Goal: Task Accomplishment & Management: Use online tool/utility

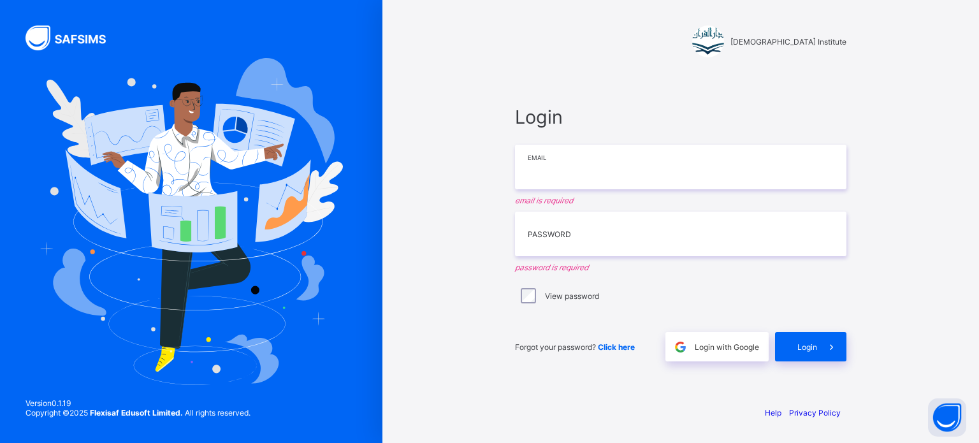
drag, startPoint x: 0, startPoint y: 0, endPoint x: 678, endPoint y: 171, distance: 699.6
click at [678, 171] on input "email" at bounding box center [680, 167] width 331 height 45
type input "**********"
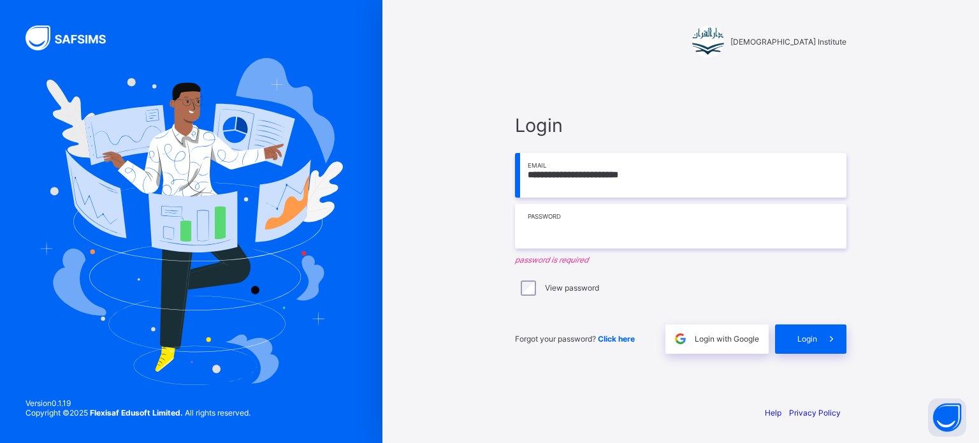
click at [642, 222] on input "text" at bounding box center [680, 226] width 331 height 45
click at [858, 277] on div "**********" at bounding box center [680, 233] width 357 height 323
click at [622, 236] on input "text" at bounding box center [680, 226] width 331 height 45
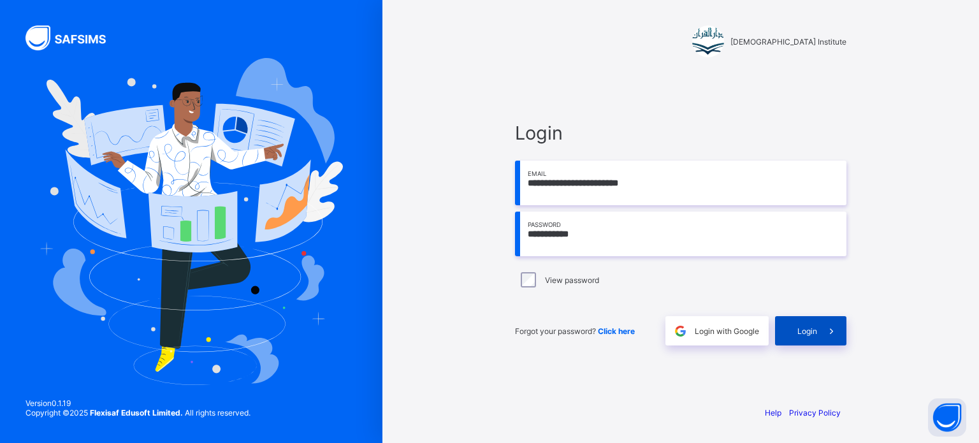
type input "**********"
click at [821, 344] on span at bounding box center [831, 330] width 29 height 29
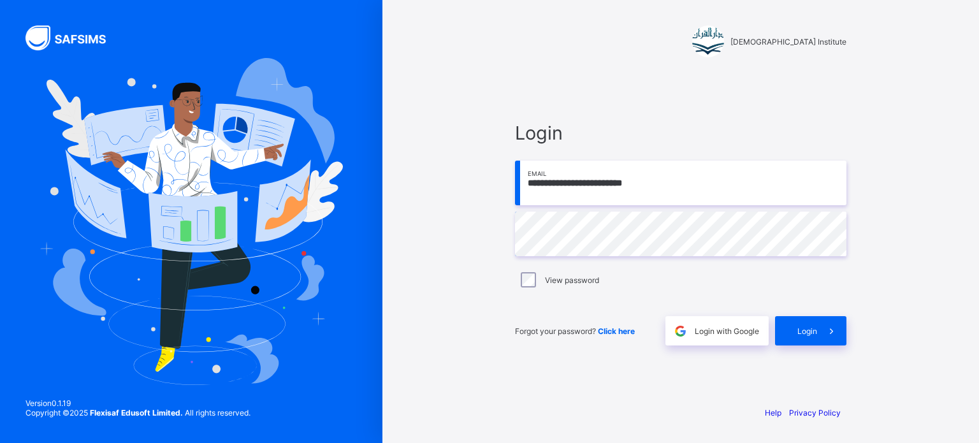
type input "**********"
click at [724, 182] on input "**********" at bounding box center [680, 183] width 331 height 45
click at [705, 200] on input "**********" at bounding box center [680, 183] width 331 height 45
click at [703, 186] on input "**********" at bounding box center [680, 183] width 331 height 45
click at [710, 182] on input "**********" at bounding box center [680, 183] width 331 height 45
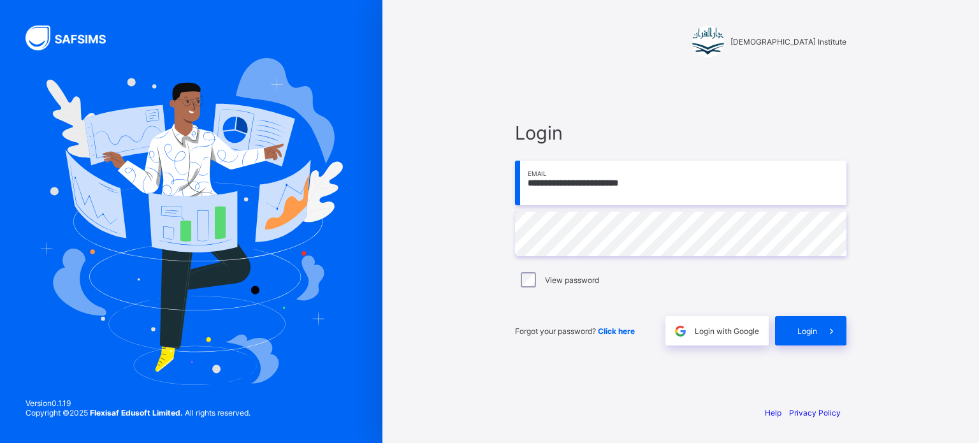
click at [715, 183] on input "**********" at bounding box center [680, 183] width 331 height 45
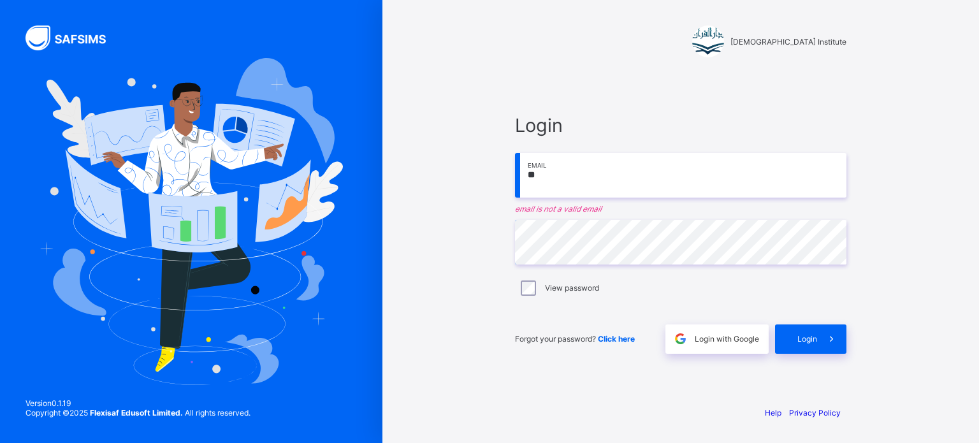
type input "**********"
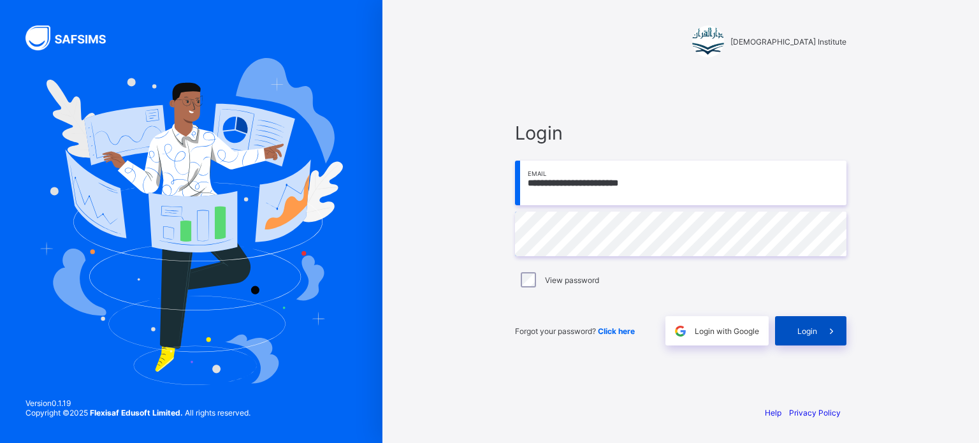
click at [815, 337] on div "Login" at bounding box center [810, 330] width 71 height 29
click at [596, 206] on div "**********" at bounding box center [680, 234] width 331 height 224
click at [587, 189] on input "**********" at bounding box center [680, 183] width 331 height 45
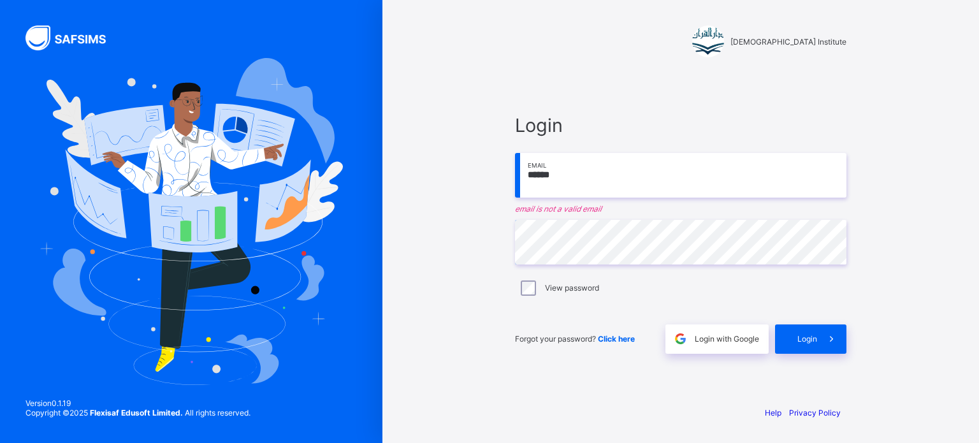
type input "**********"
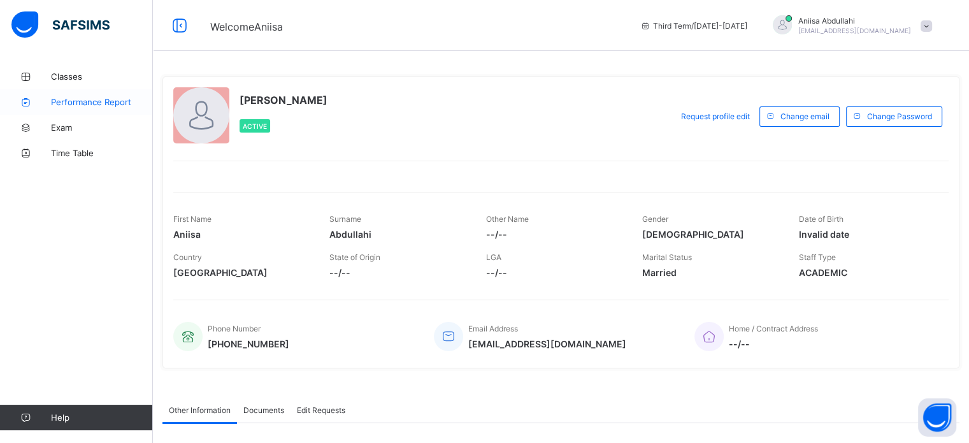
click at [45, 89] on link "Performance Report" at bounding box center [76, 101] width 153 height 25
select select "****"
select select "*"
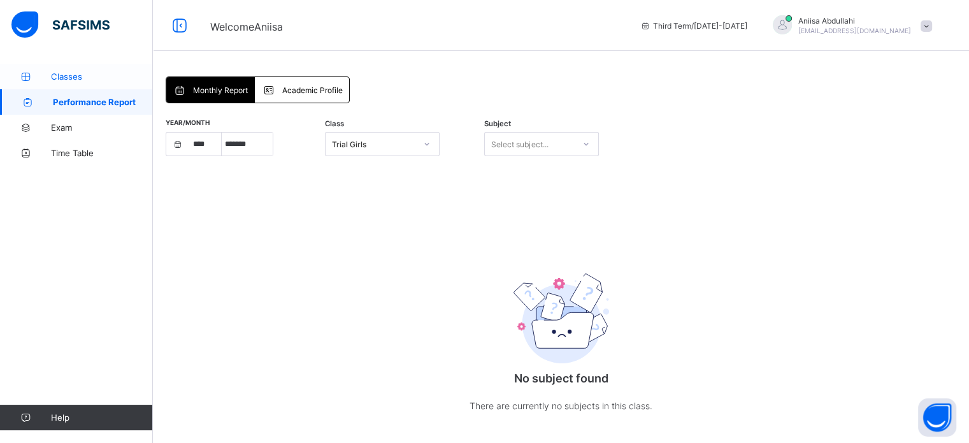
click at [32, 78] on icon at bounding box center [25, 77] width 51 height 10
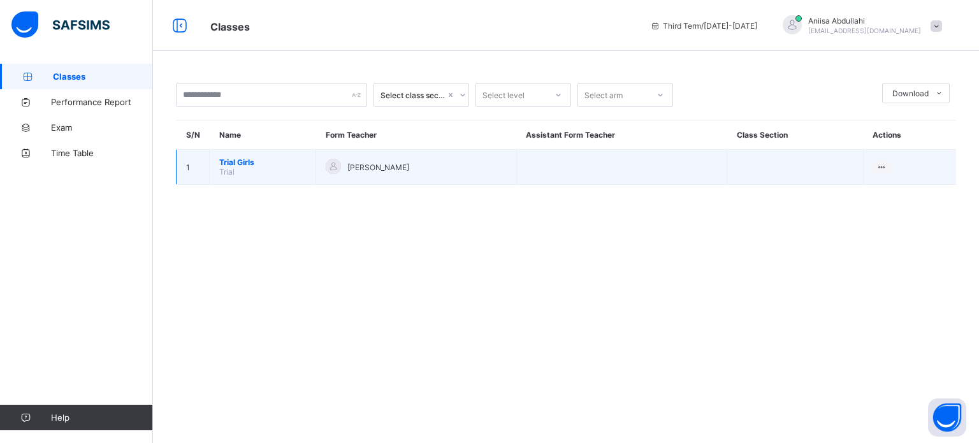
click at [215, 177] on td "Trial Girls Trial" at bounding box center [263, 167] width 106 height 35
click at [217, 177] on td "Trial Girls Trial" at bounding box center [263, 167] width 106 height 35
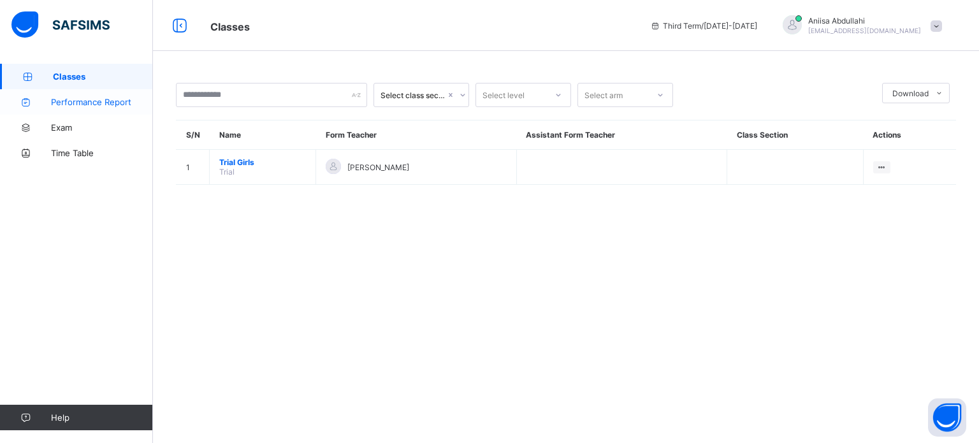
click at [62, 104] on span "Performance Report" at bounding box center [102, 102] width 102 height 10
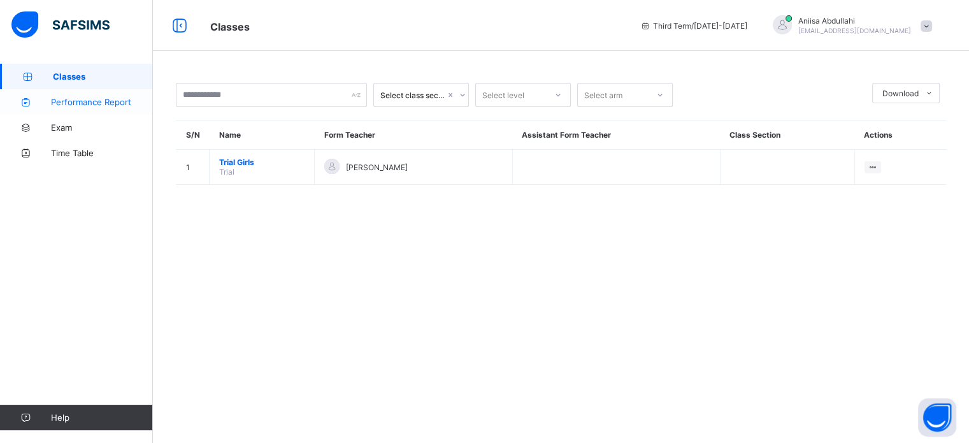
select select "****"
select select "*"
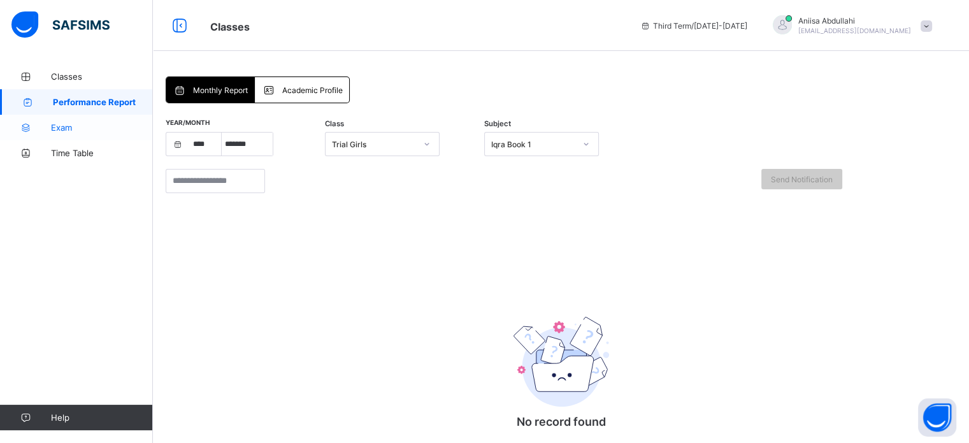
click at [63, 132] on span "Exam" at bounding box center [102, 127] width 102 height 10
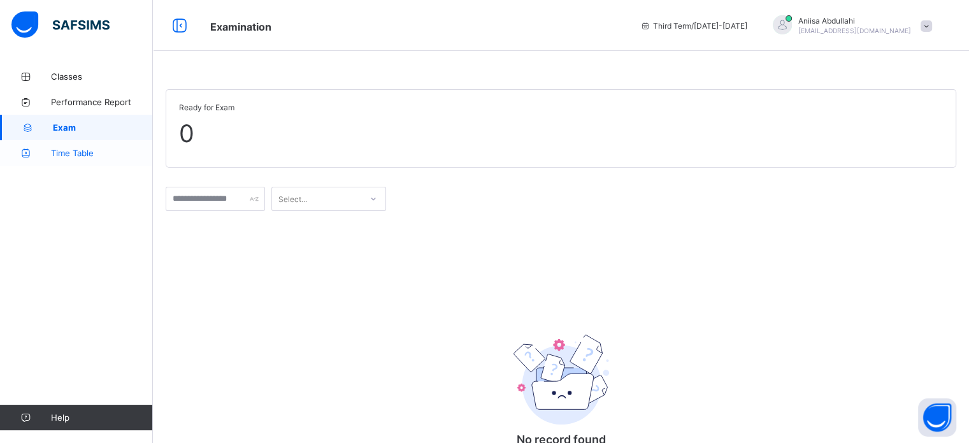
click at [56, 161] on link "Time Table" at bounding box center [76, 152] width 153 height 25
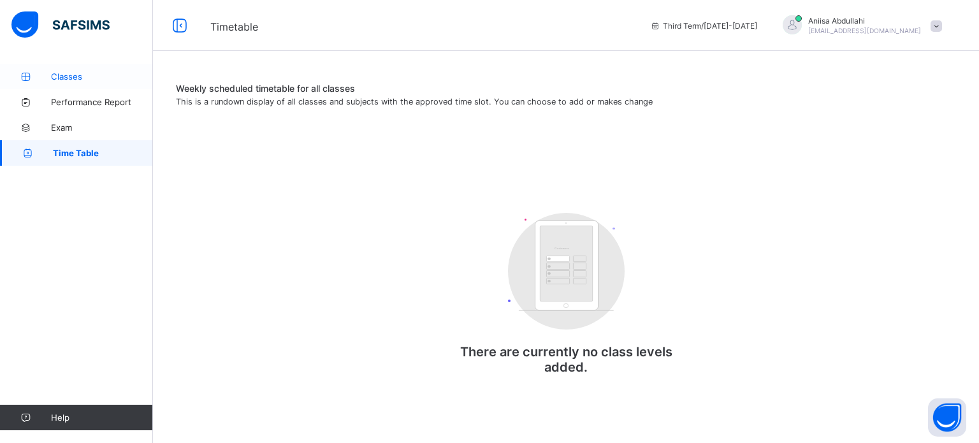
click at [77, 85] on link "Classes" at bounding box center [76, 76] width 153 height 25
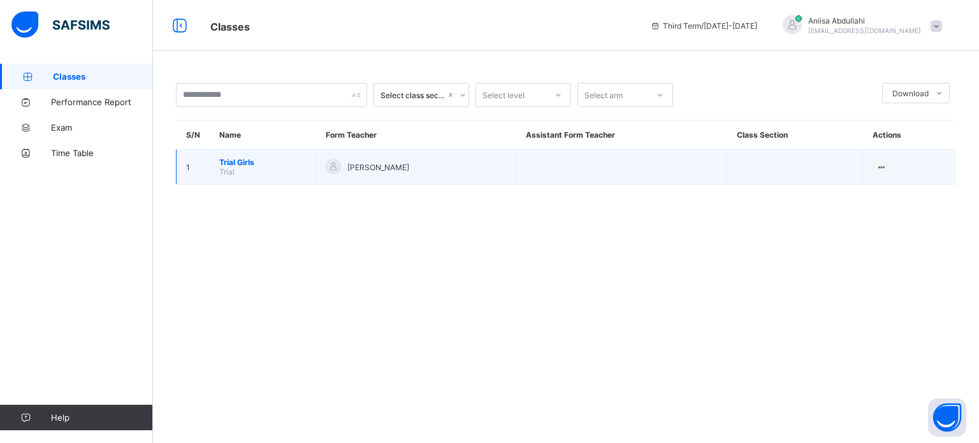
click at [248, 166] on span "Trial Girls" at bounding box center [262, 162] width 87 height 10
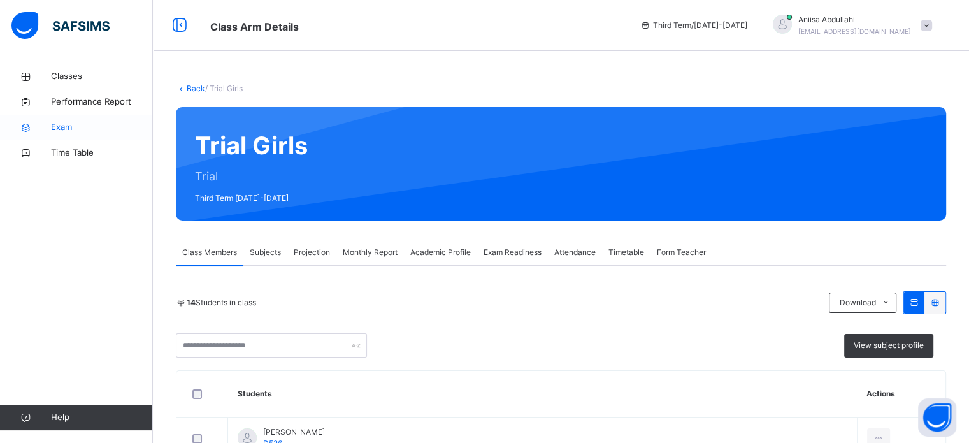
click at [75, 128] on span "Exam" at bounding box center [102, 127] width 102 height 13
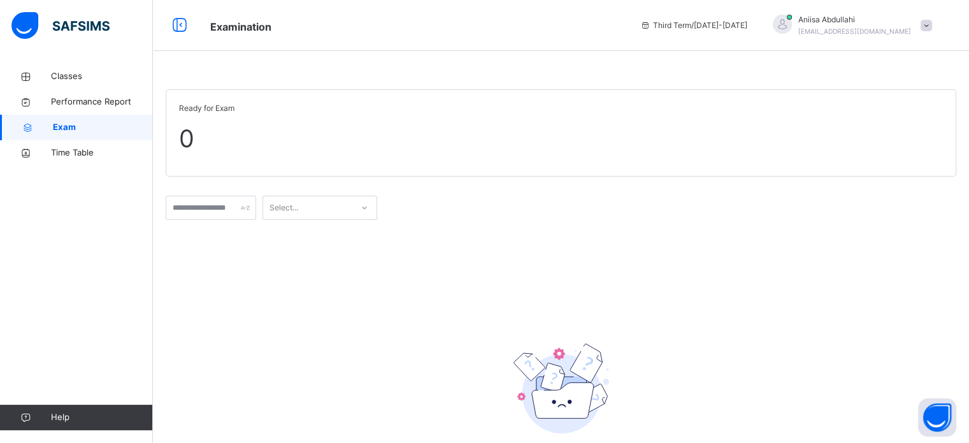
click at [241, 434] on div "No record found There are currently no records found." at bounding box center [561, 409] width 791 height 203
click at [58, 87] on link "Classes" at bounding box center [76, 76] width 153 height 25
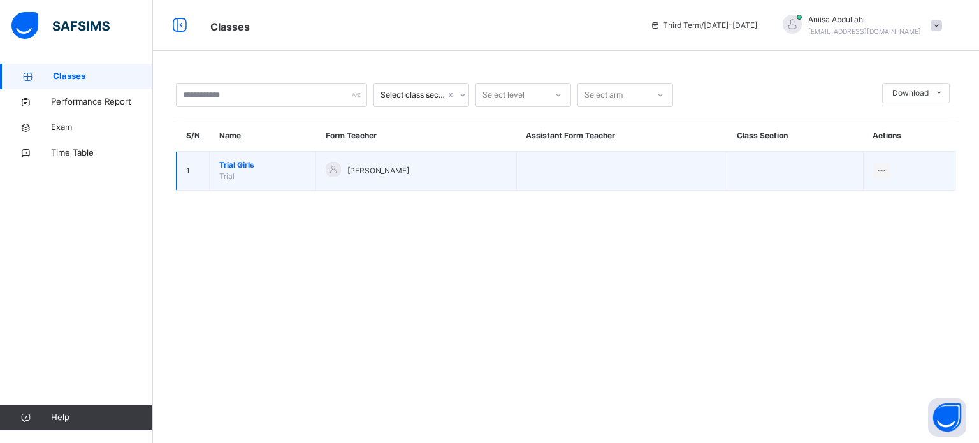
click at [227, 168] on span "Trial Girls" at bounding box center [262, 164] width 87 height 11
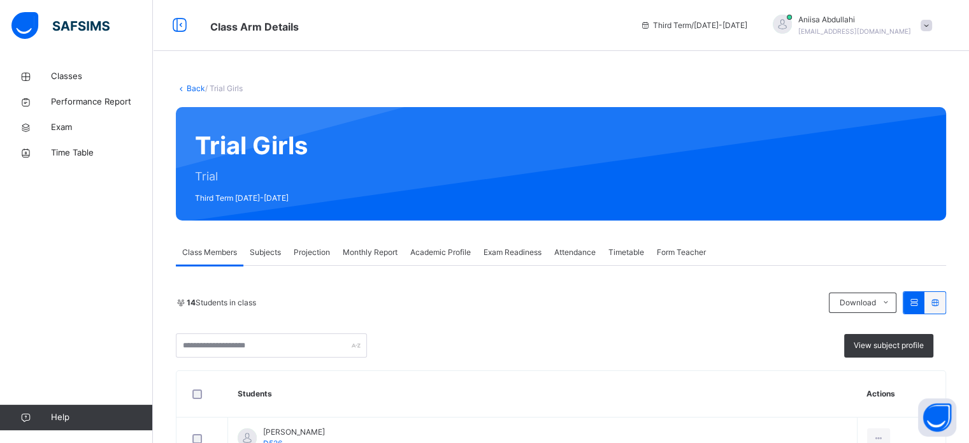
click at [310, 252] on span "Projection" at bounding box center [312, 252] width 36 height 11
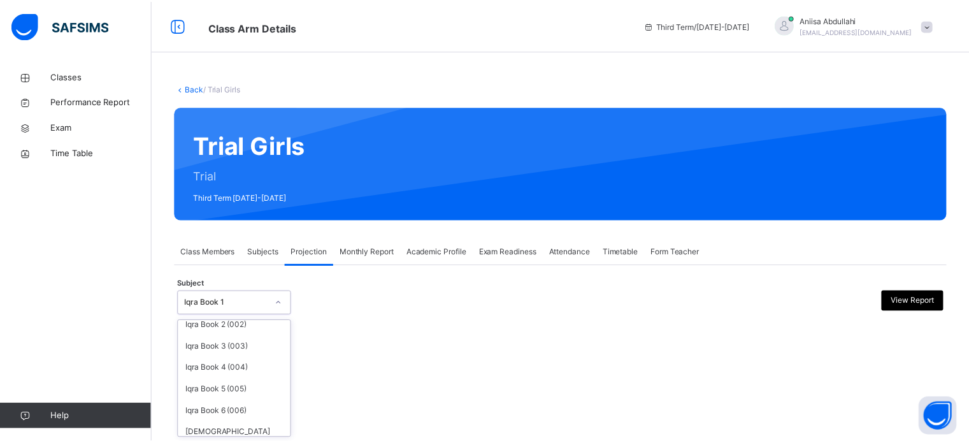
scroll to position [67, 0]
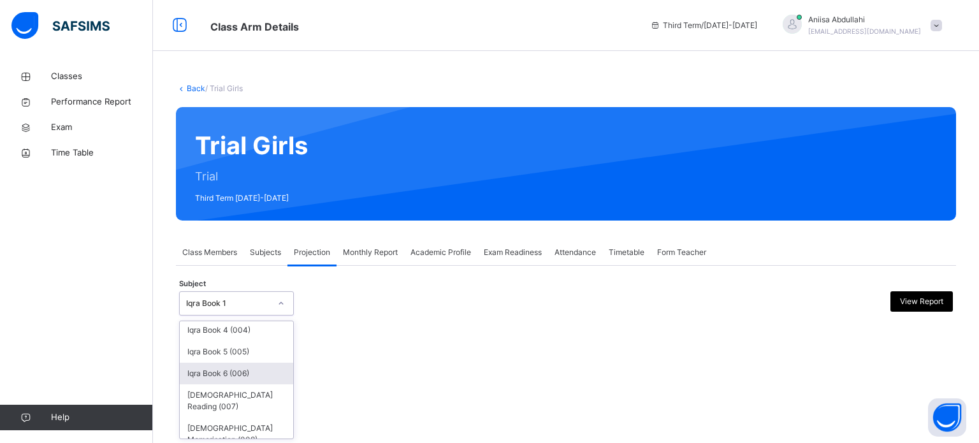
click at [206, 370] on div "Iqra Book 6 (006)" at bounding box center [236, 374] width 113 height 22
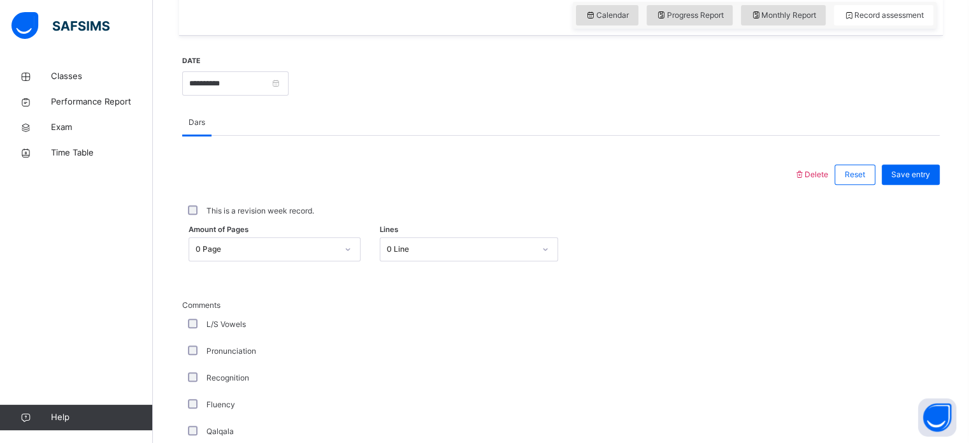
scroll to position [449, 0]
click at [256, 90] on input "**********" at bounding box center [235, 82] width 106 height 24
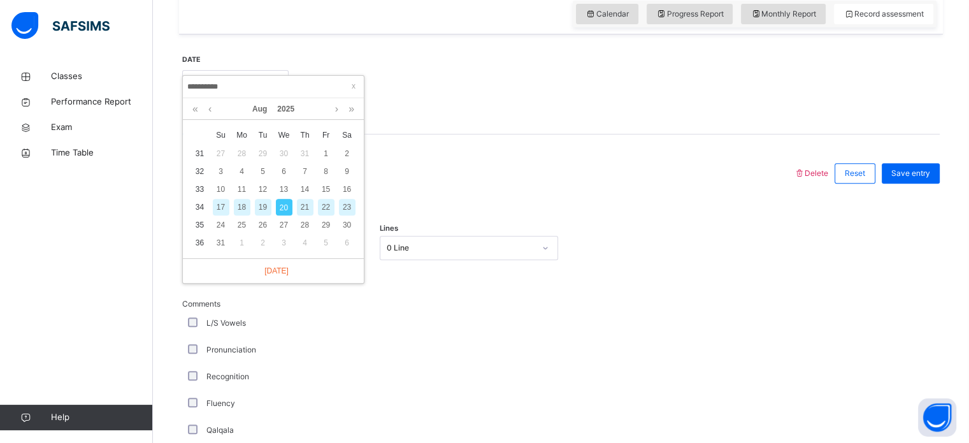
click at [222, 210] on div "17" at bounding box center [221, 207] width 17 height 17
type input "**********"
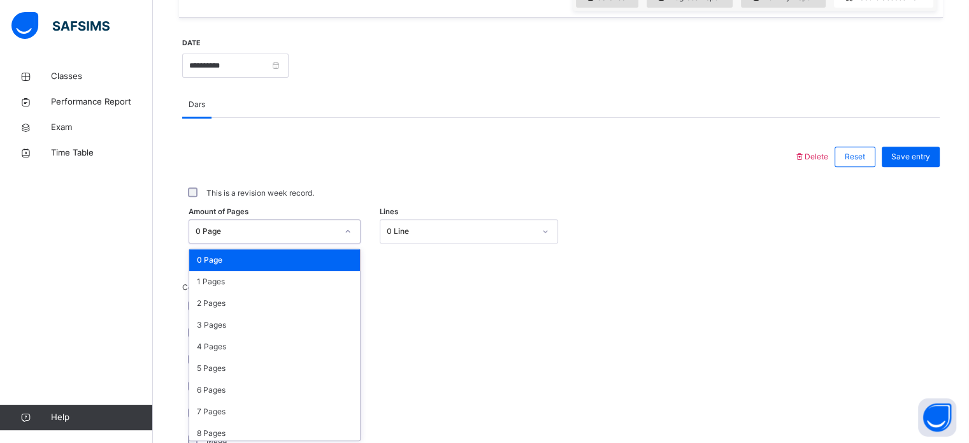
scroll to position [468, 0]
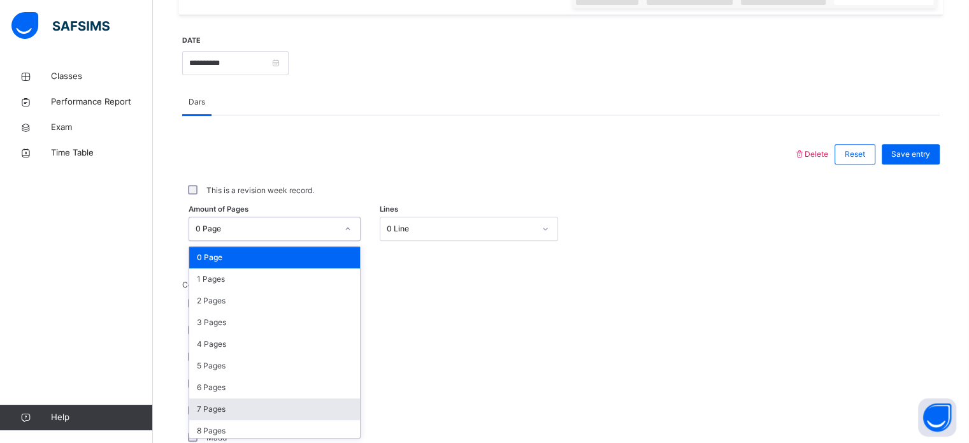
click at [196, 413] on div "7 Pages" at bounding box center [274, 409] width 171 height 22
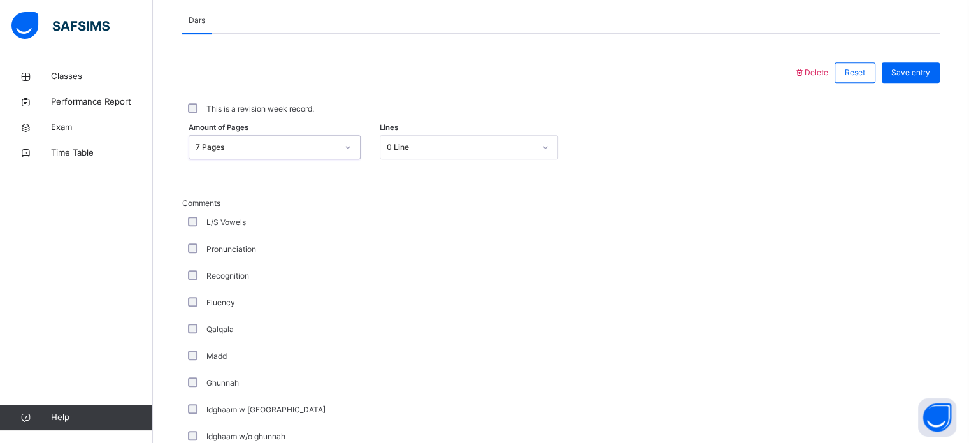
scroll to position [550, 0]
click at [138, 298] on div "Classes Performance Report Exam Time Table Help" at bounding box center [76, 247] width 153 height 392
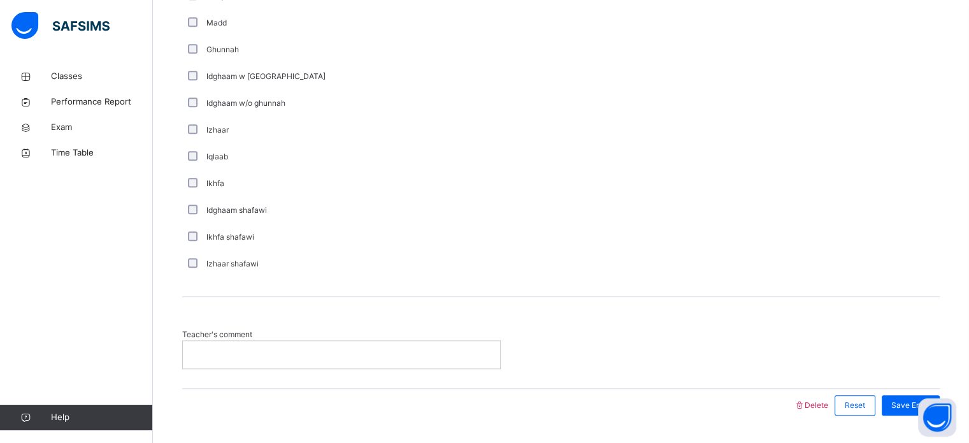
scroll to position [884, 0]
click at [203, 348] on p at bounding box center [341, 352] width 298 height 11
click at [906, 406] on span "Save Entry" at bounding box center [910, 403] width 39 height 11
click at [910, 403] on div "**********" at bounding box center [561, 19] width 764 height 840
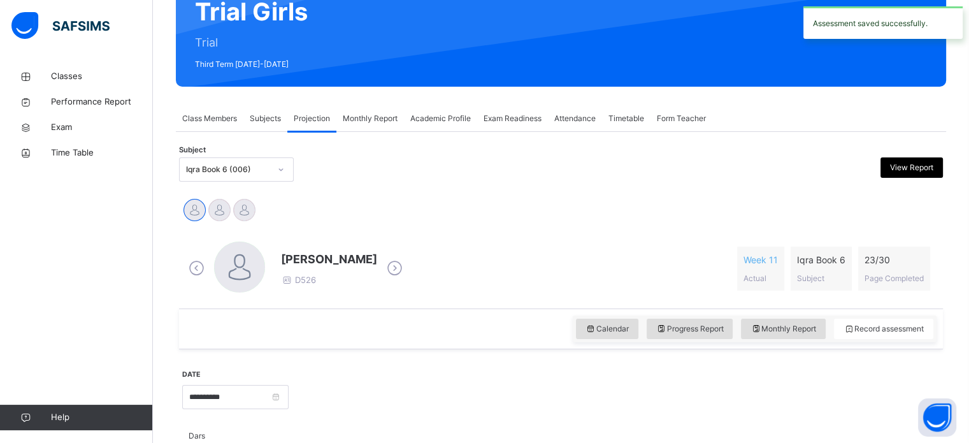
scroll to position [137, 0]
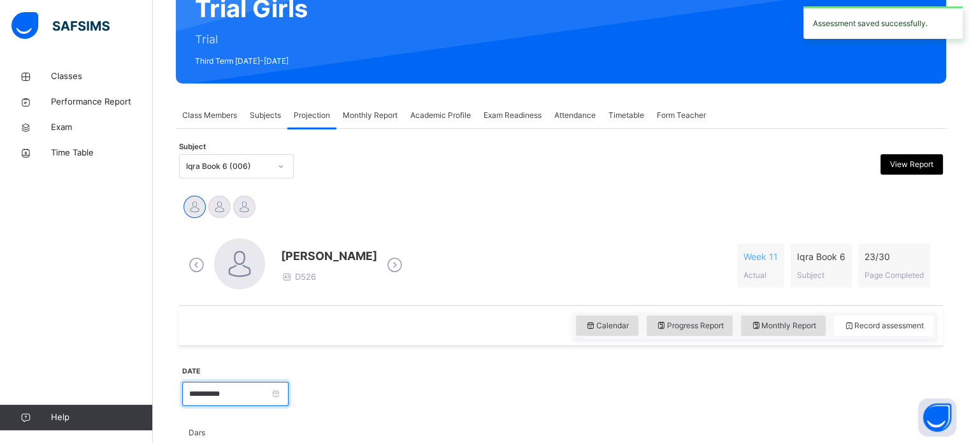
click at [214, 392] on input "**********" at bounding box center [235, 394] width 106 height 24
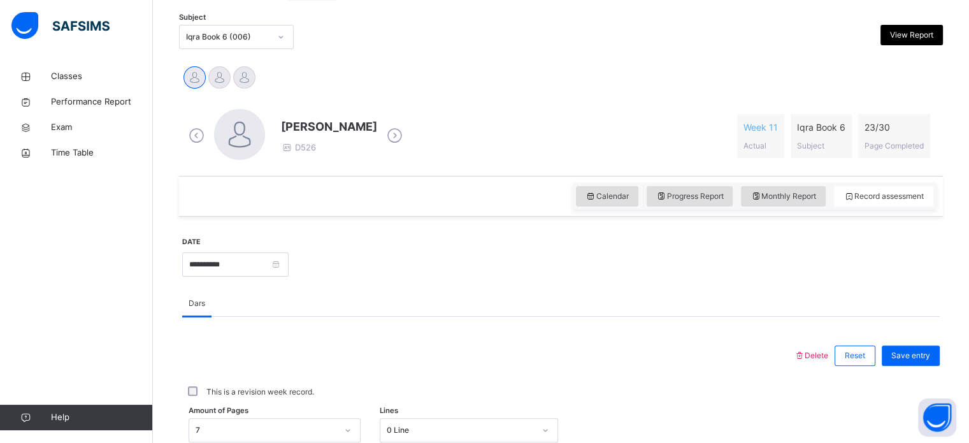
scroll to position [265, 0]
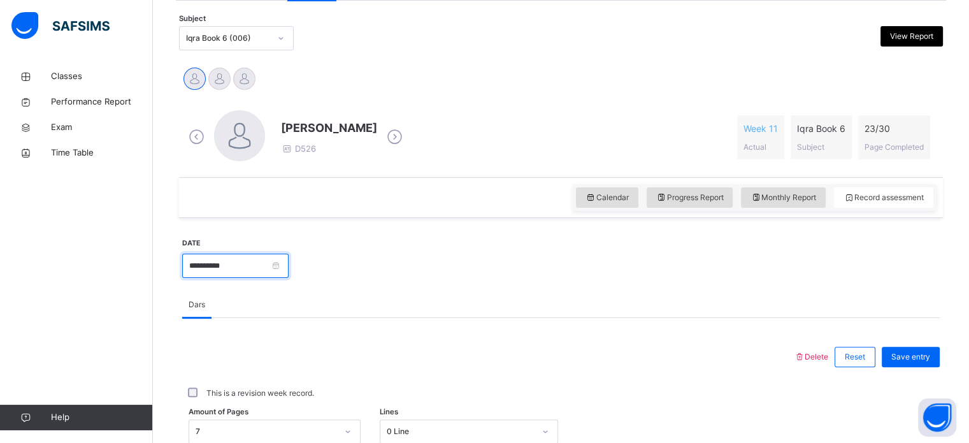
click at [217, 264] on input "**********" at bounding box center [235, 266] width 106 height 24
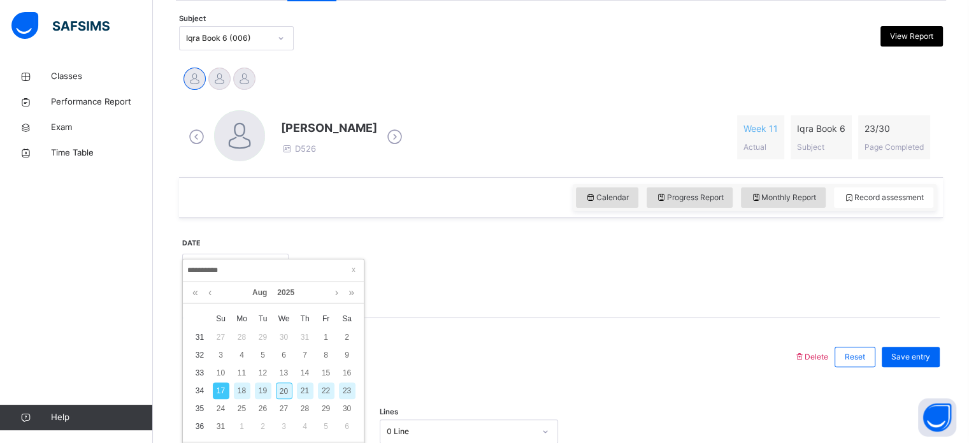
click at [291, 399] on td "27" at bounding box center [283, 408] width 21 height 18
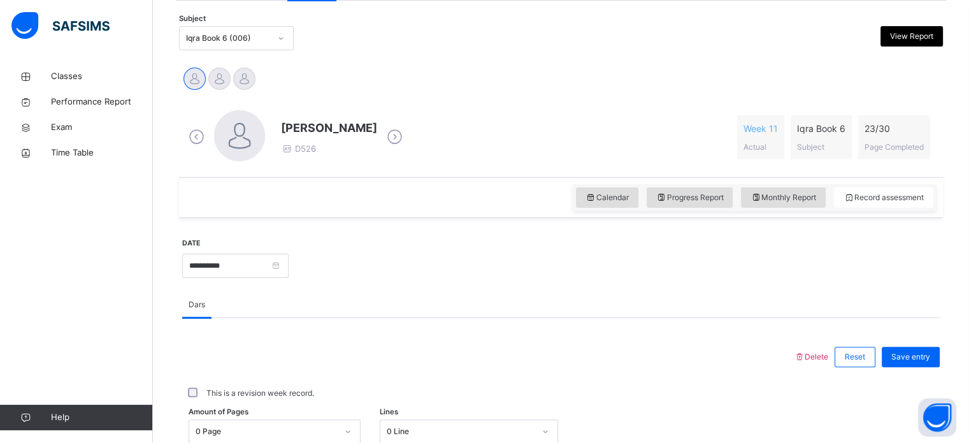
scroll to position [262, 0]
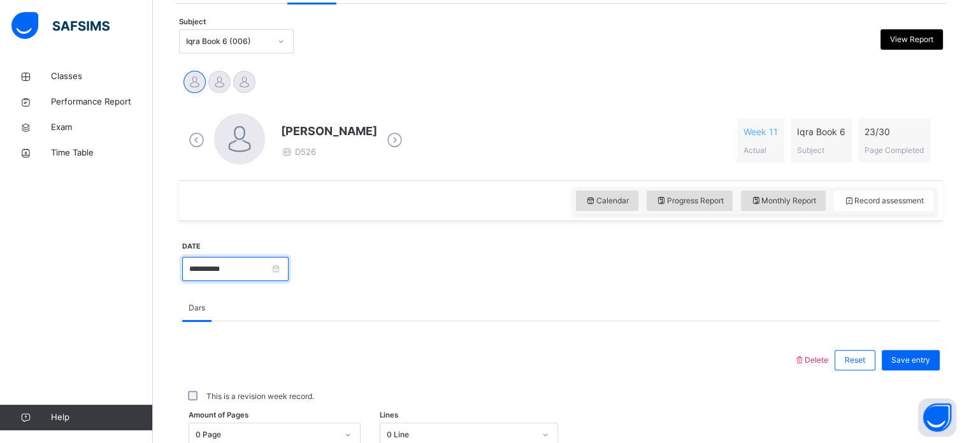
click at [259, 280] on input "**********" at bounding box center [235, 269] width 106 height 24
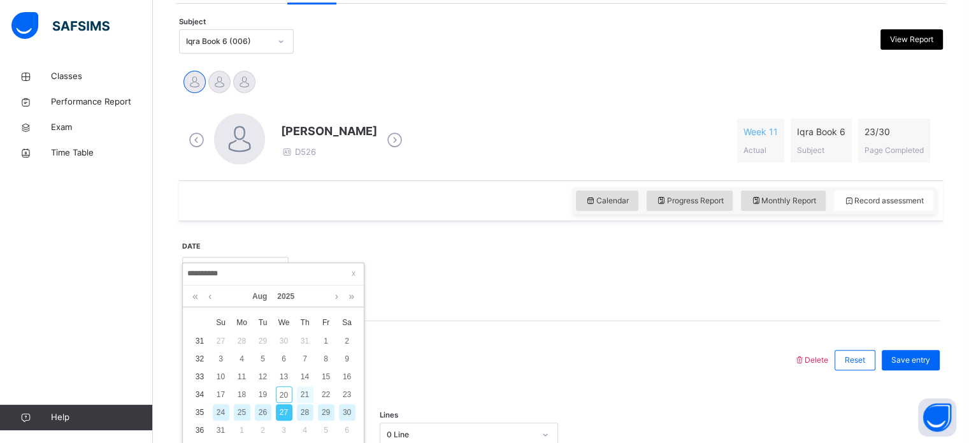
click at [297, 392] on div "21" at bounding box center [305, 394] width 17 height 17
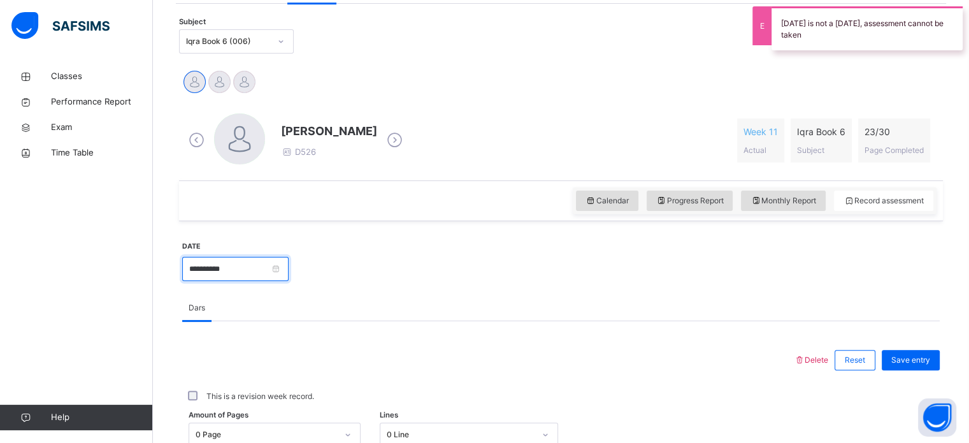
click at [268, 269] on input "**********" at bounding box center [235, 269] width 106 height 24
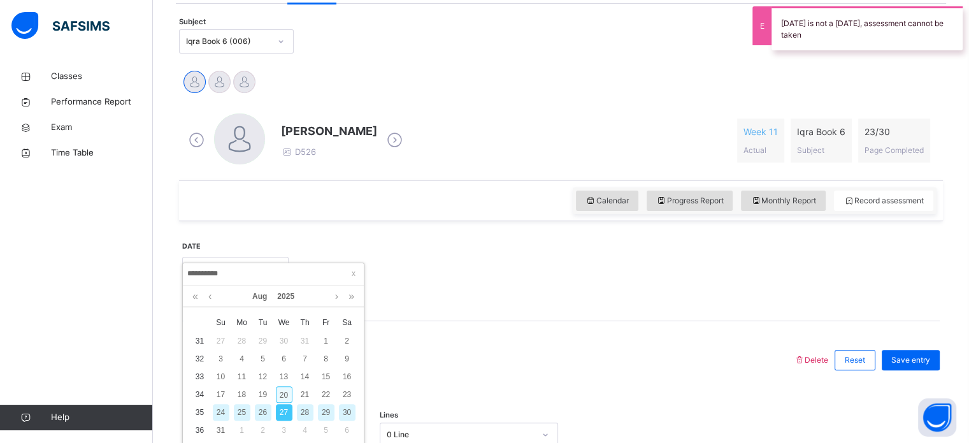
click at [285, 398] on div "20" at bounding box center [284, 394] width 17 height 17
type input "**********"
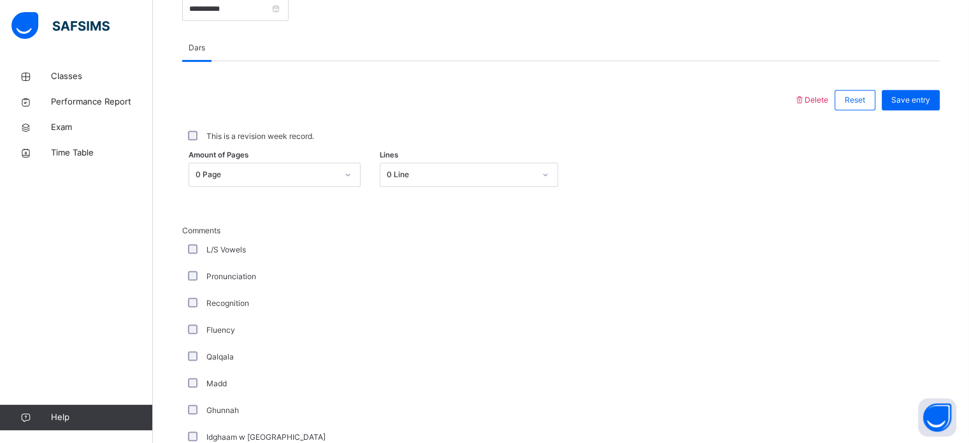
scroll to position [529, 0]
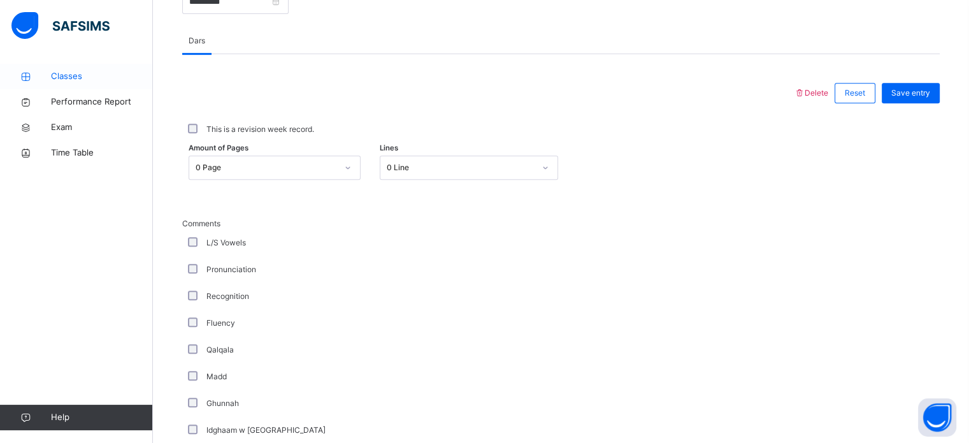
click at [39, 72] on icon at bounding box center [25, 77] width 51 height 10
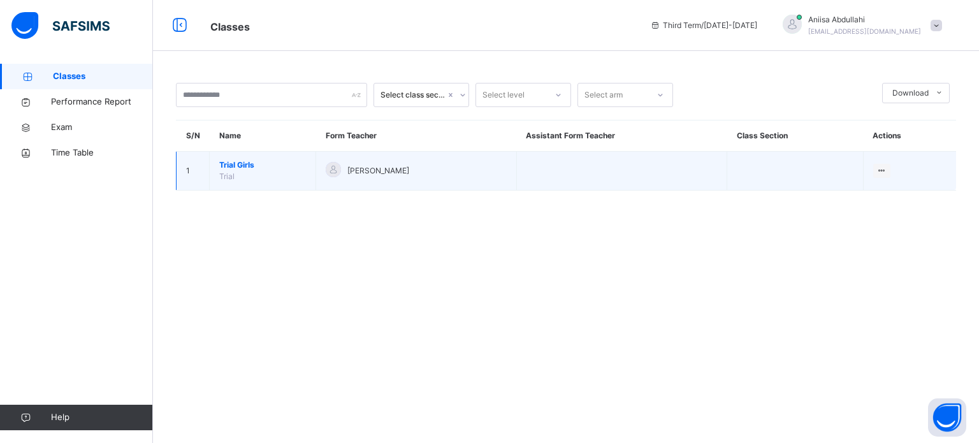
click at [226, 169] on span "Trial Girls" at bounding box center [262, 164] width 87 height 11
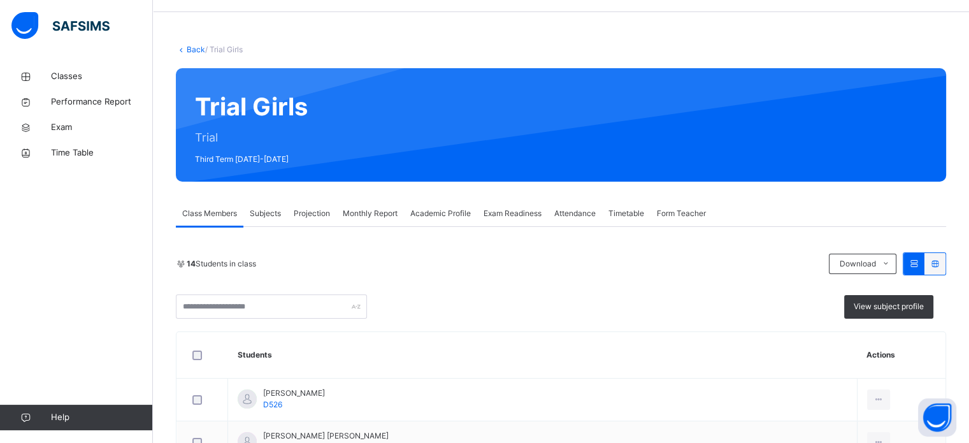
scroll to position [54, 0]
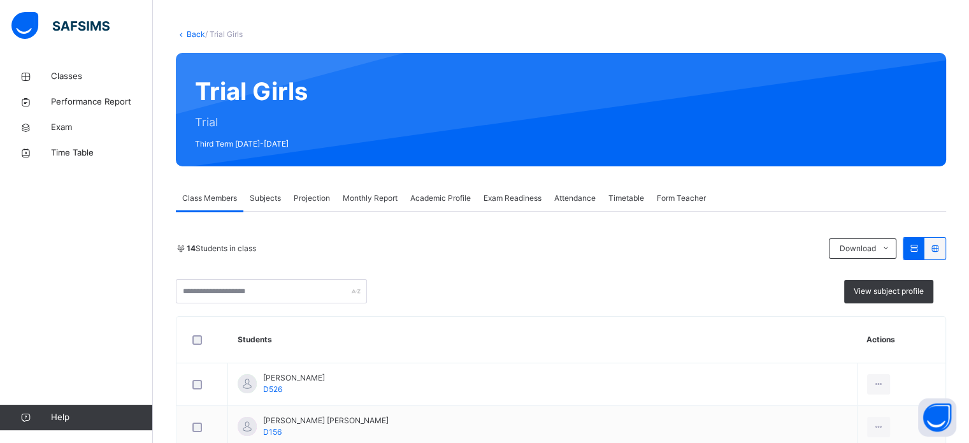
click at [313, 193] on span "Projection" at bounding box center [312, 197] width 36 height 11
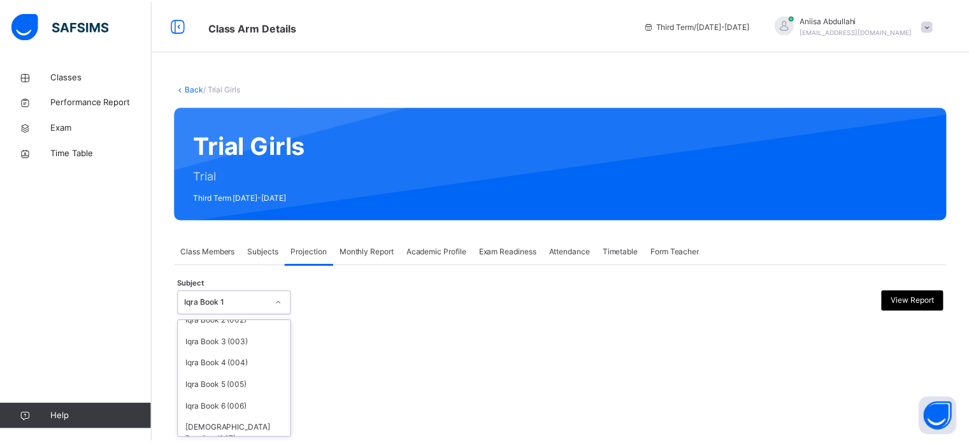
scroll to position [67, 0]
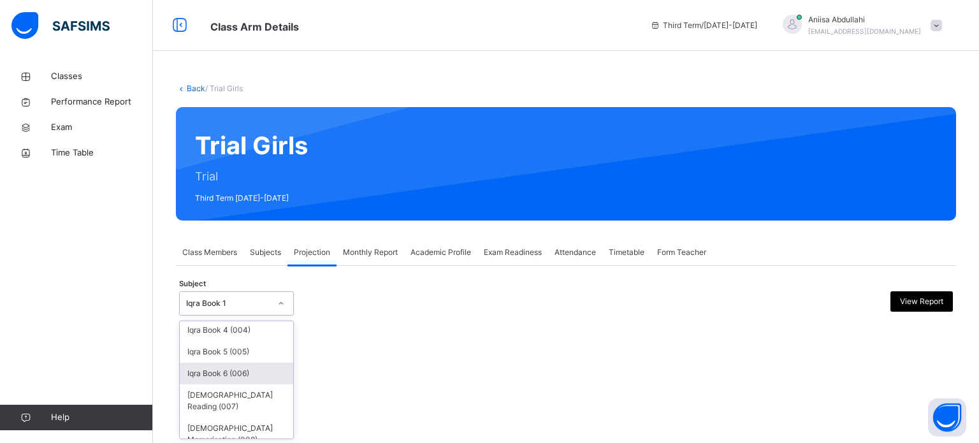
click at [206, 366] on div "Iqra Book 6 (006)" at bounding box center [236, 374] width 113 height 22
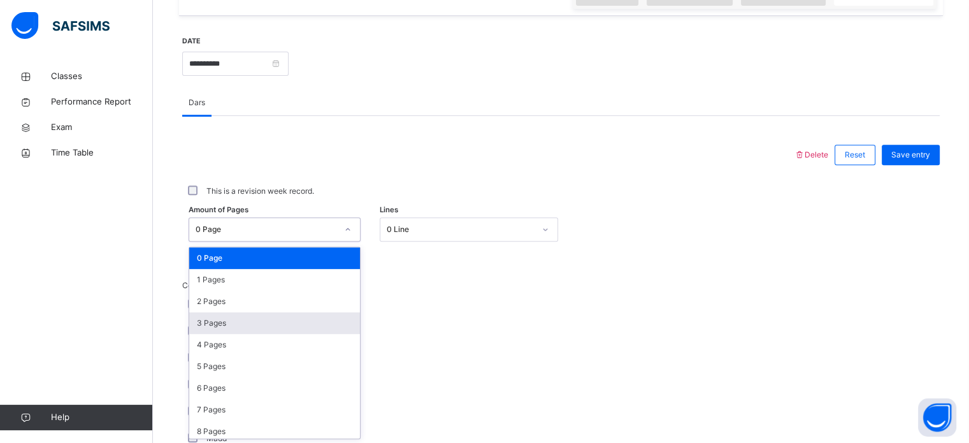
click at [219, 313] on div "3 Pages" at bounding box center [274, 323] width 171 height 22
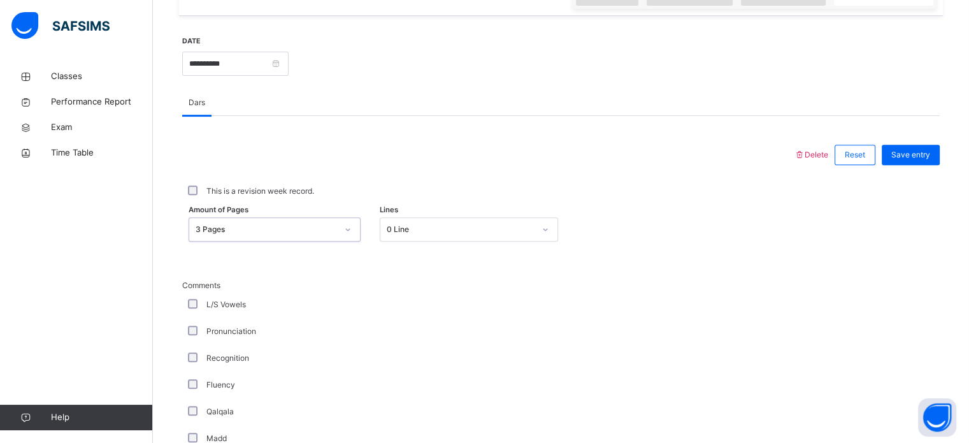
scroll to position [468, 0]
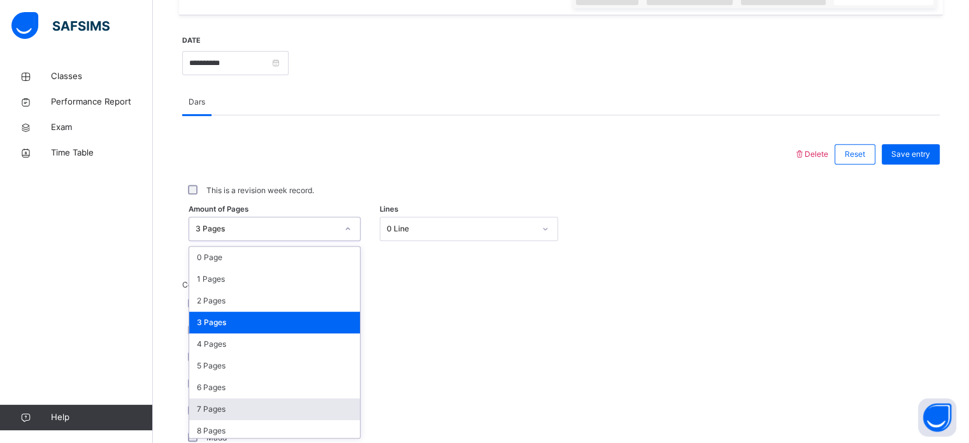
click at [201, 406] on div "7 Pages" at bounding box center [274, 409] width 171 height 22
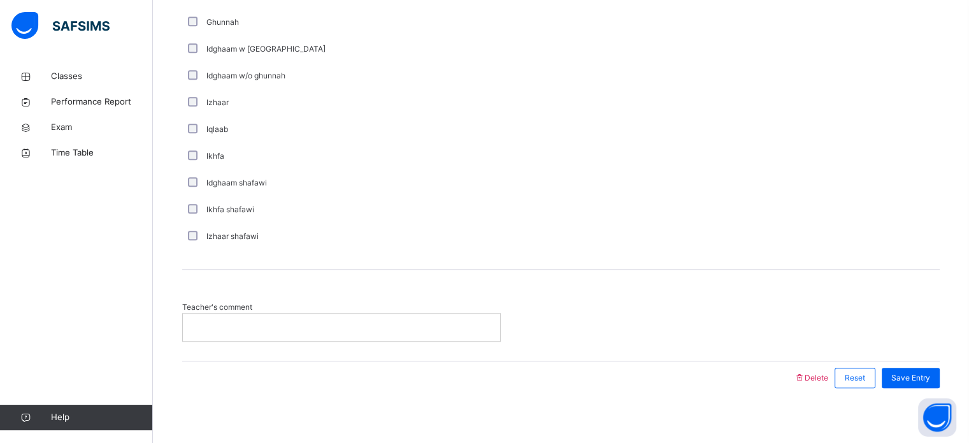
scroll to position [912, 0]
click at [223, 319] on p at bounding box center [341, 324] width 298 height 11
click at [922, 375] on span "Save Entry" at bounding box center [910, 375] width 39 height 11
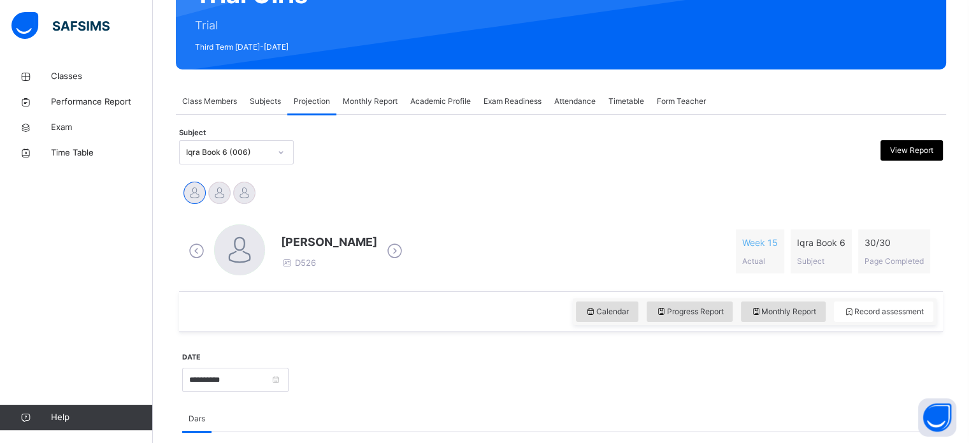
scroll to position [150, 0]
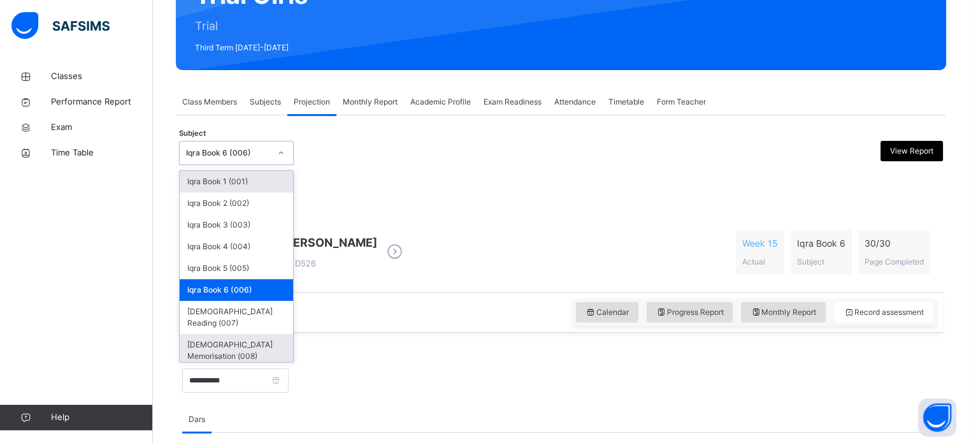
click at [260, 334] on div "Quran Memorisation (008)" at bounding box center [236, 350] width 113 height 33
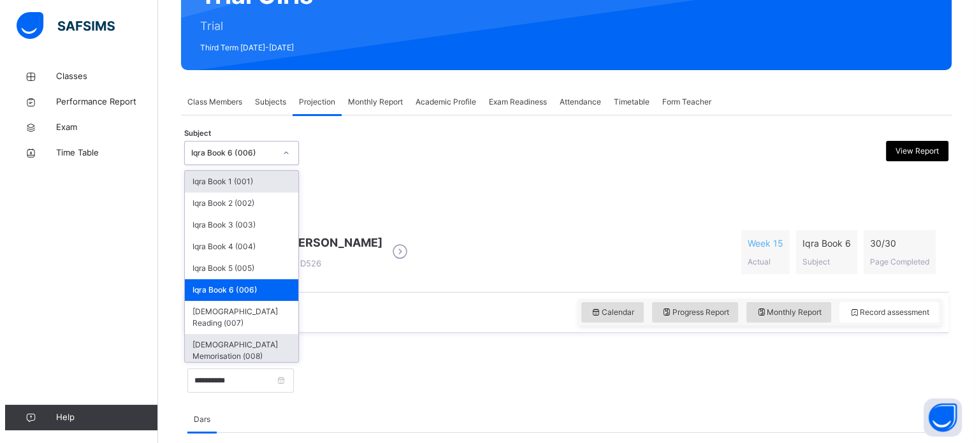
scroll to position [0, 0]
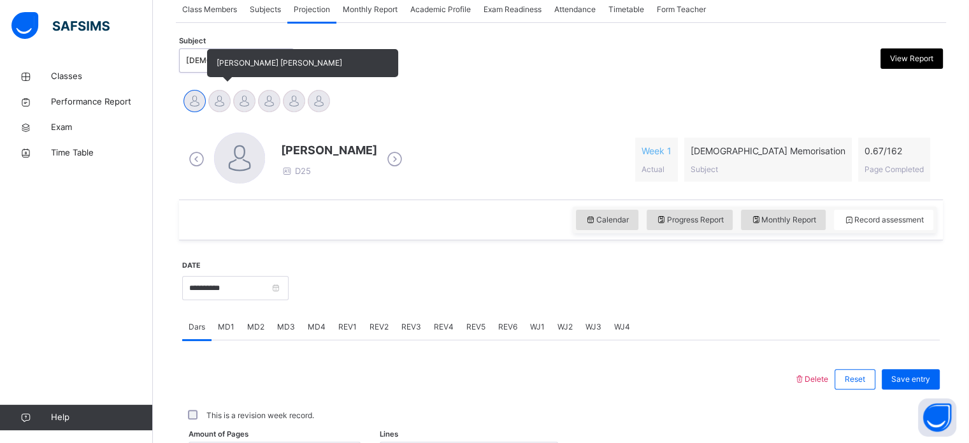
click at [214, 110] on div at bounding box center [219, 101] width 22 height 22
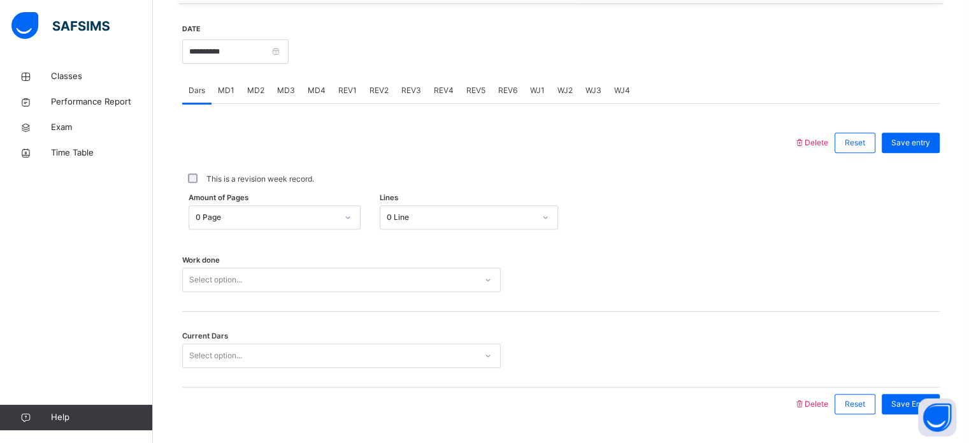
scroll to position [482, 0]
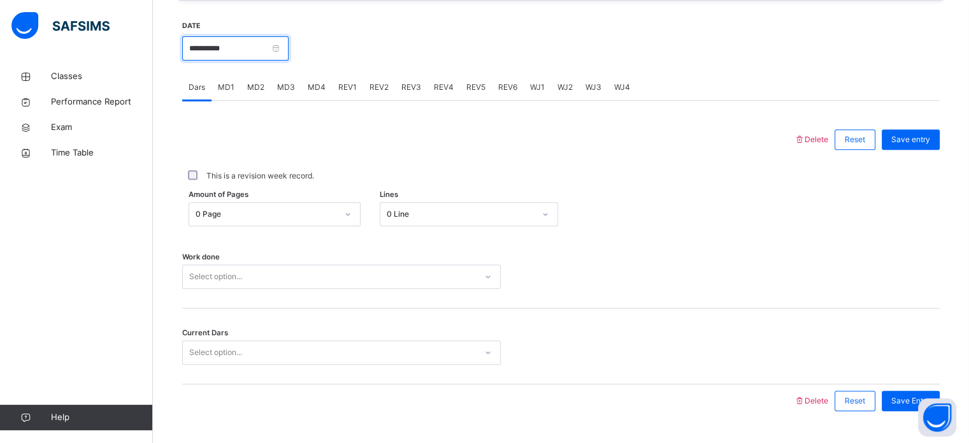
click at [262, 53] on input "**********" at bounding box center [235, 48] width 106 height 24
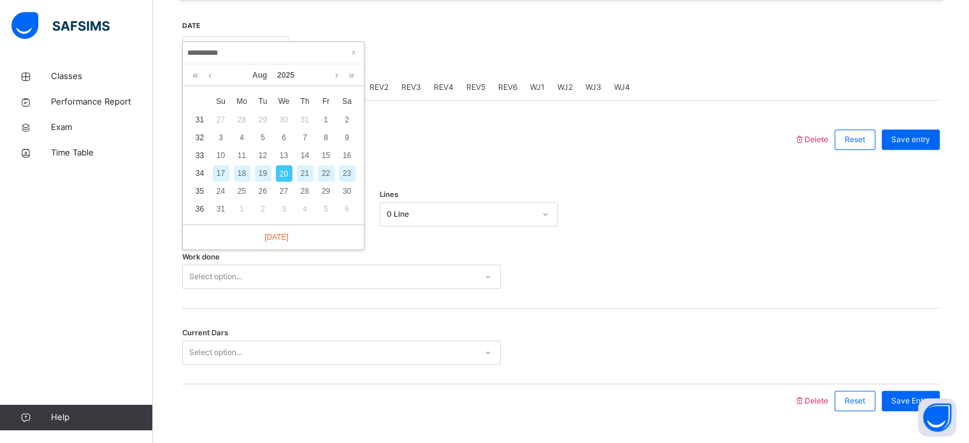
click at [217, 177] on div "17" at bounding box center [221, 173] width 17 height 17
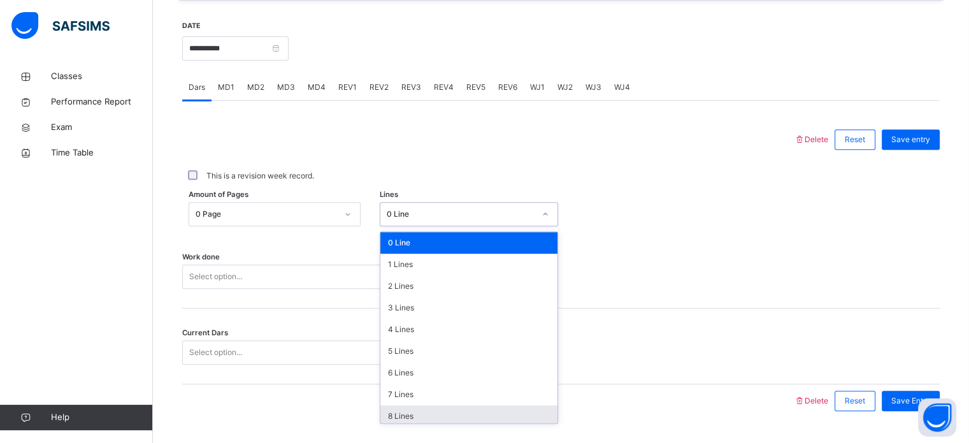
click at [427, 410] on div "8 Lines" at bounding box center [468, 416] width 177 height 22
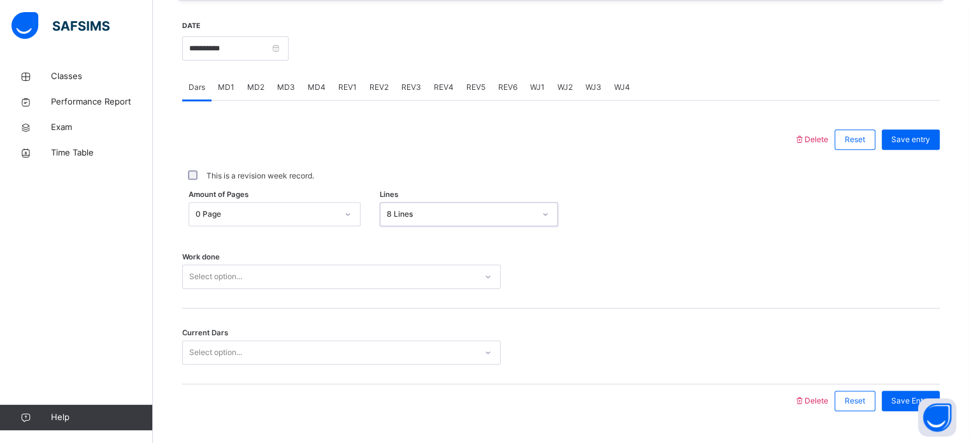
scroll to position [513, 0]
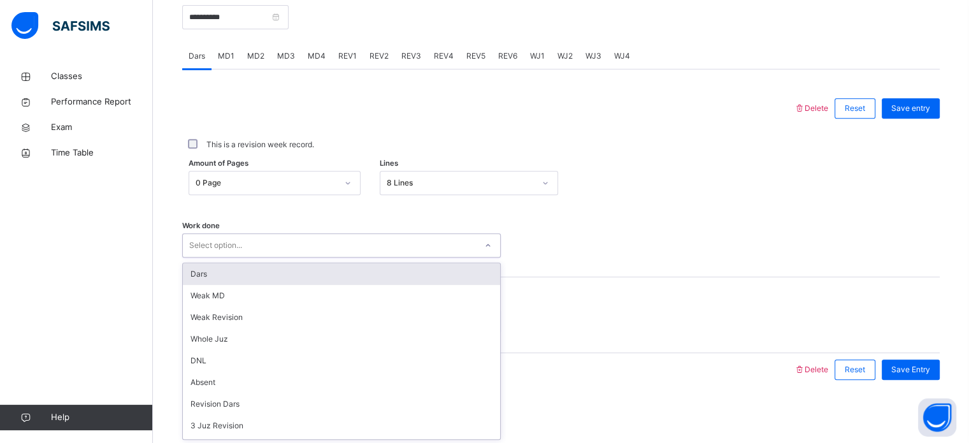
click at [298, 276] on div "Dars" at bounding box center [341, 274] width 317 height 22
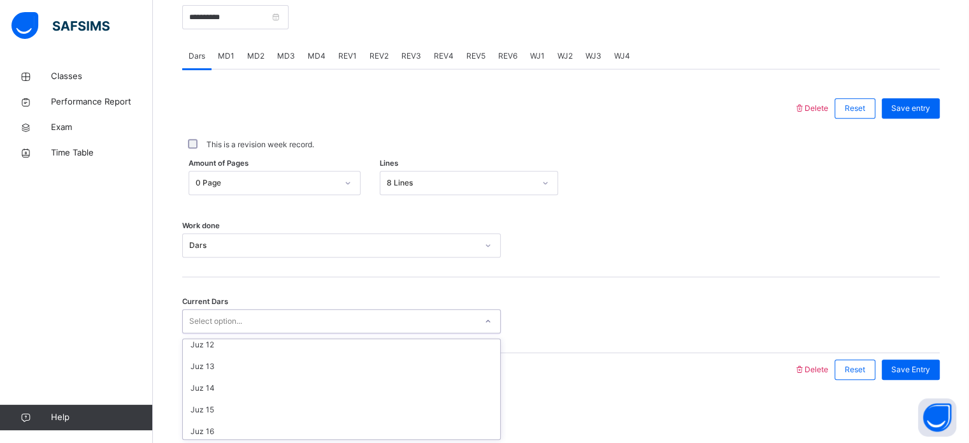
scroll to position [550, 0]
click at [261, 344] on div "Juz 26" at bounding box center [341, 342] width 317 height 22
click at [926, 376] on div "Save Entry" at bounding box center [911, 369] width 58 height 20
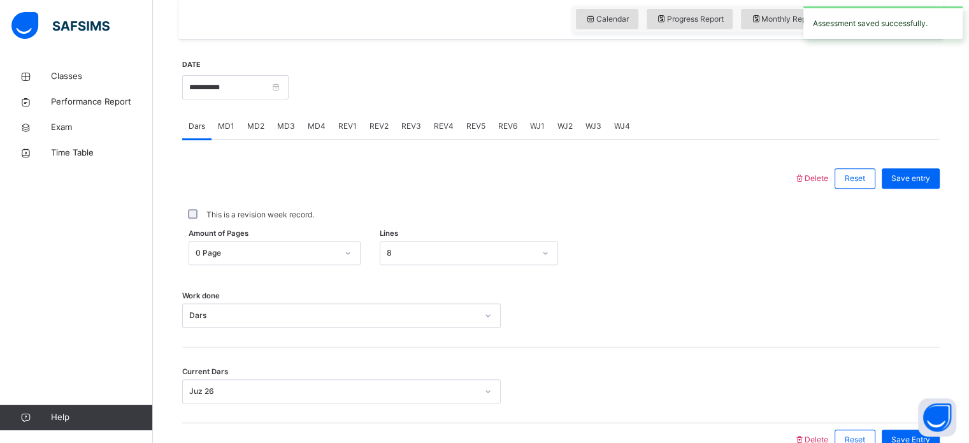
scroll to position [339, 0]
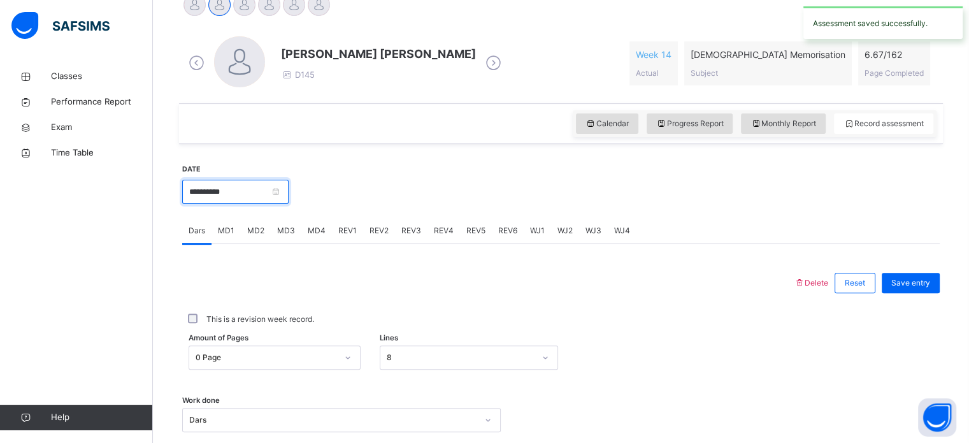
click at [255, 189] on input "**********" at bounding box center [235, 192] width 106 height 24
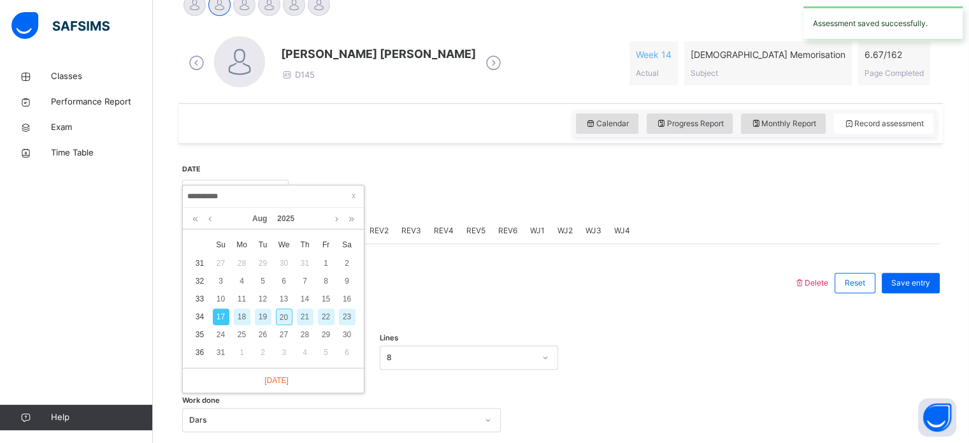
click at [289, 313] on div "20" at bounding box center [284, 316] width 17 height 17
type input "**********"
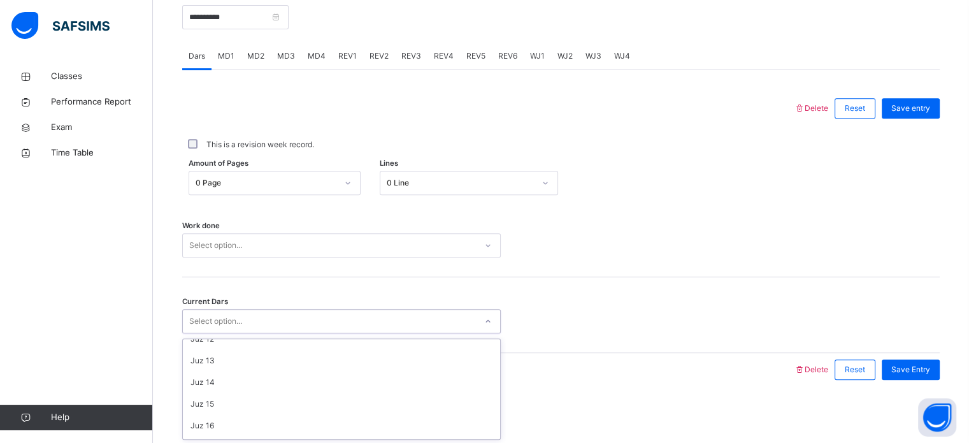
scroll to position [550, 0]
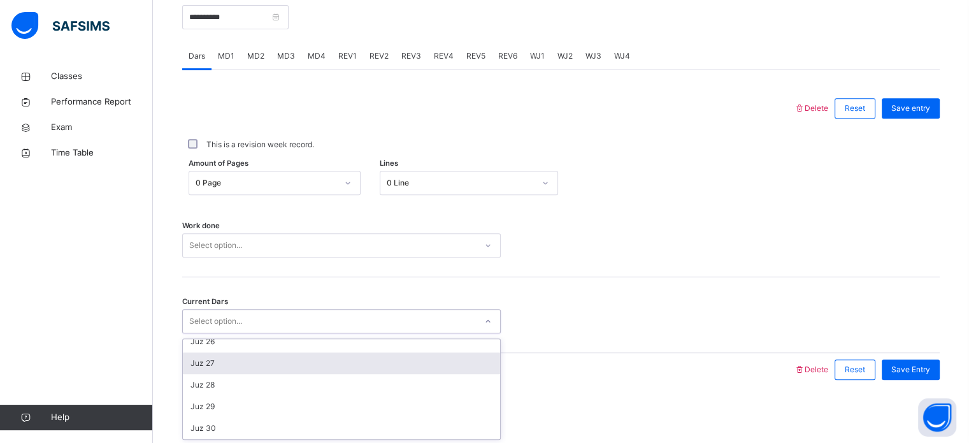
click at [230, 364] on div "Juz 27" at bounding box center [341, 363] width 317 height 22
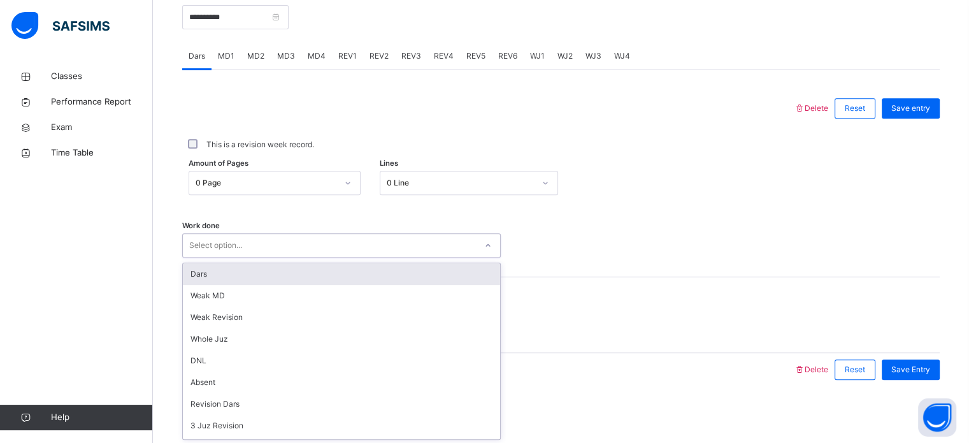
click at [291, 271] on div "Dars" at bounding box center [341, 274] width 317 height 22
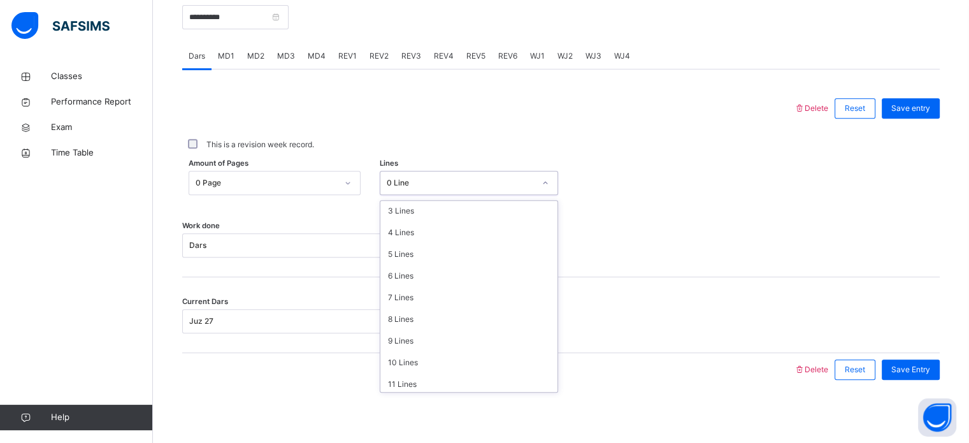
scroll to position [155, 0]
click at [413, 280] on div "10 Lines" at bounding box center [468, 273] width 177 height 22
click at [935, 377] on div "Save Entry" at bounding box center [911, 369] width 58 height 20
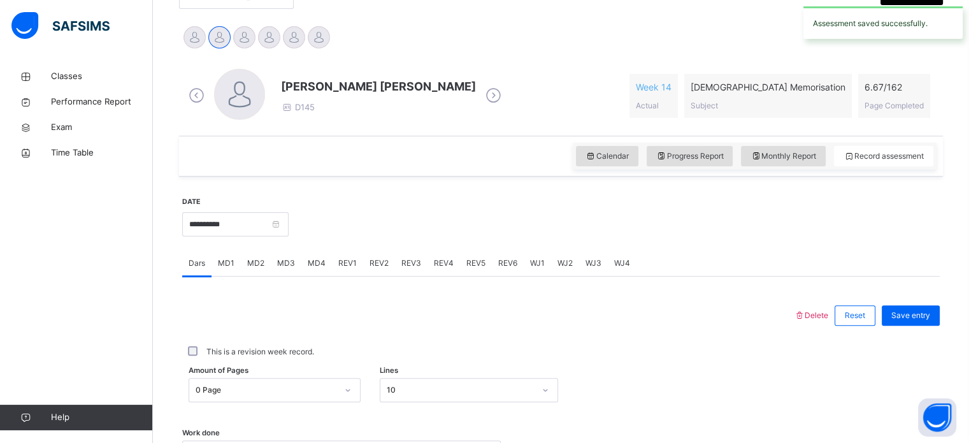
scroll to position [305, 0]
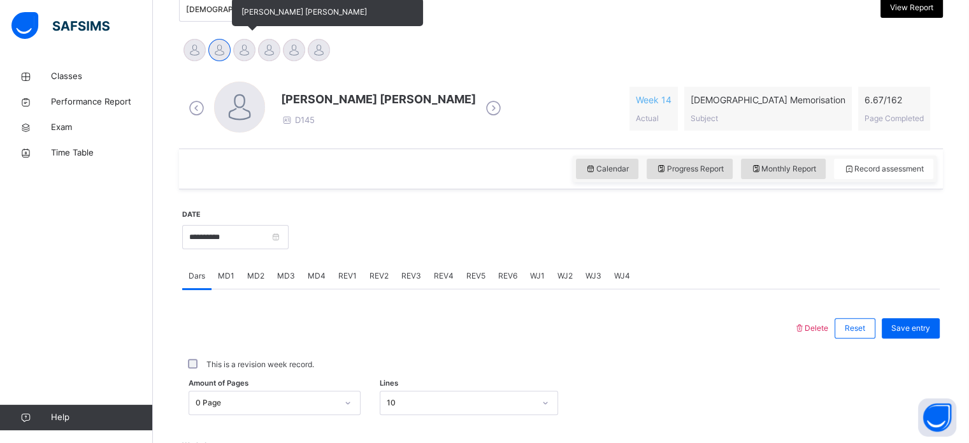
click at [244, 45] on div at bounding box center [244, 50] width 22 height 22
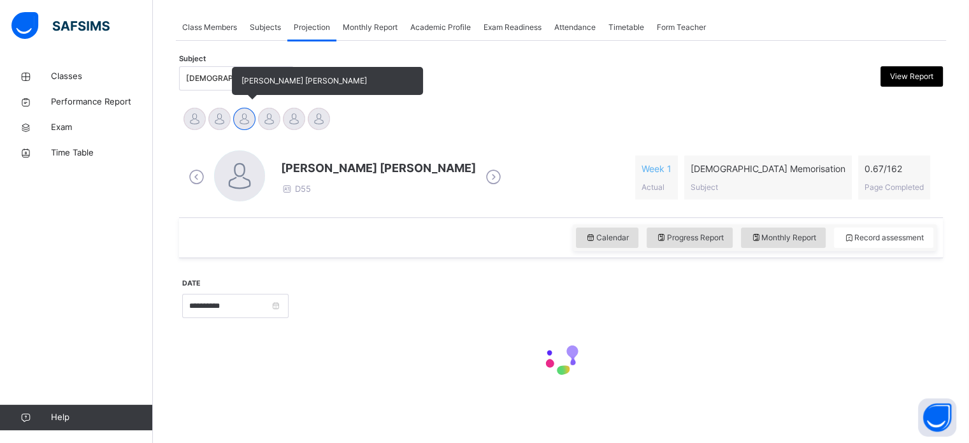
click at [244, 45] on div "**********" at bounding box center [561, 226] width 770 height 371
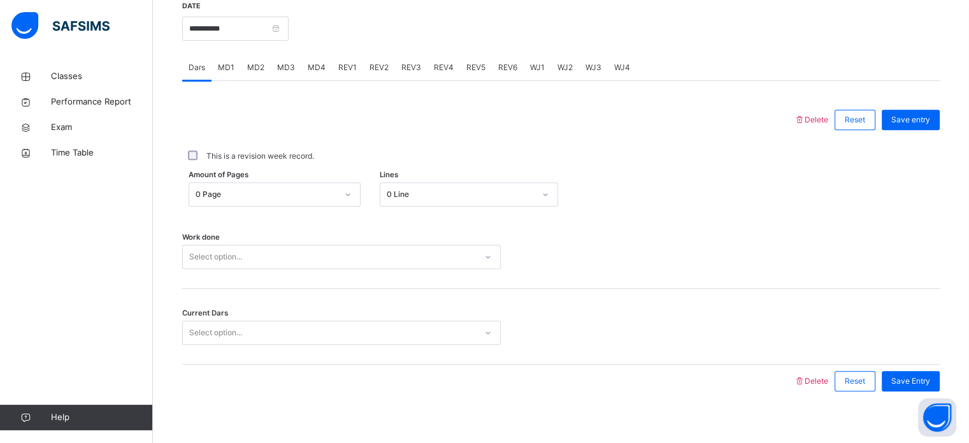
scroll to position [513, 0]
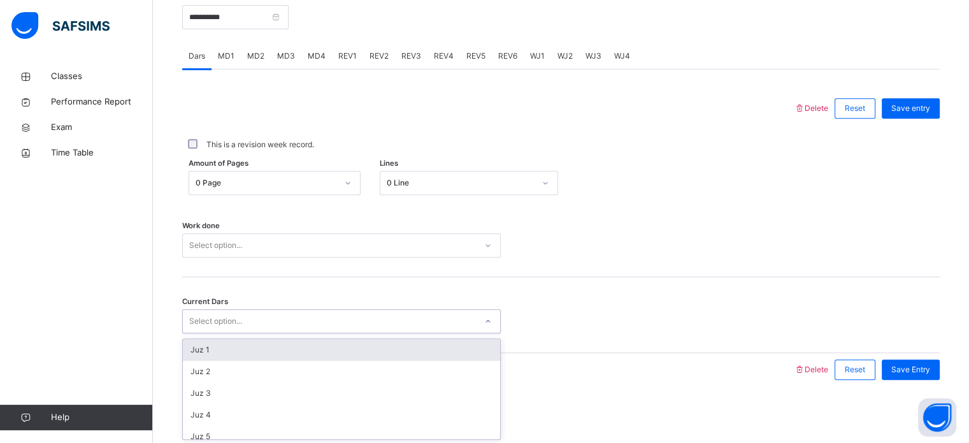
click at [291, 317] on div "Select option..." at bounding box center [329, 322] width 293 height 20
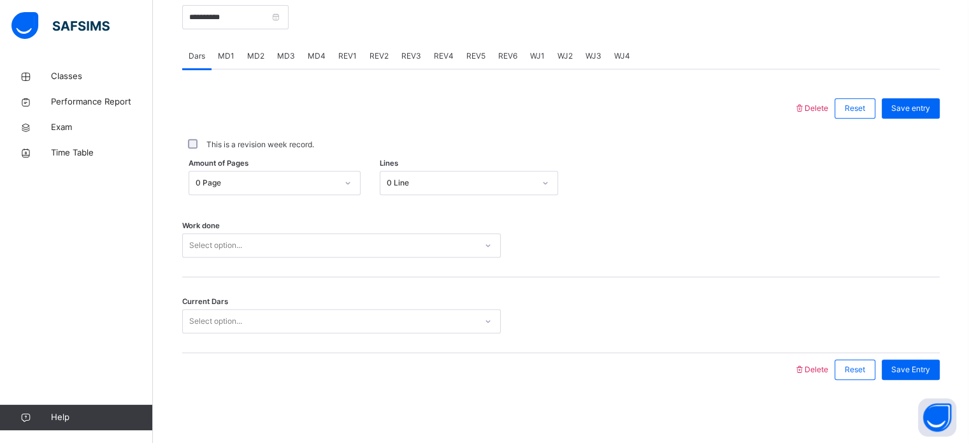
click at [691, 258] on div "Work done Select option..." at bounding box center [560, 239] width 757 height 76
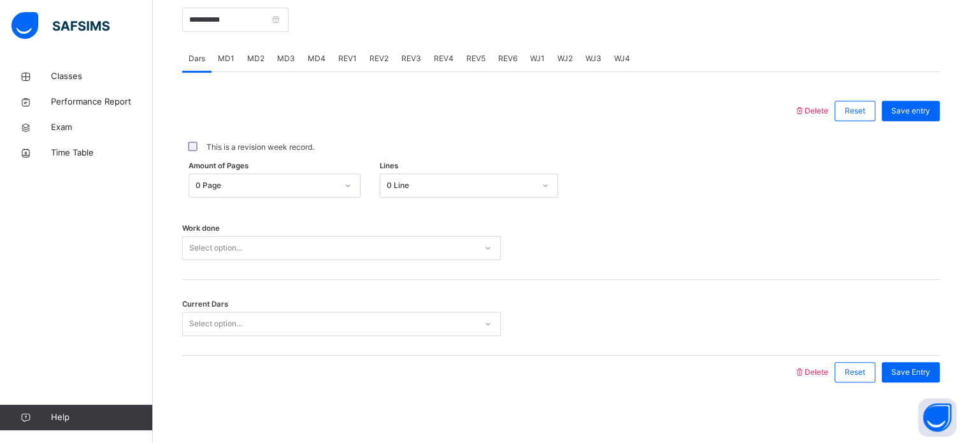
click at [453, 320] on div "Select option..." at bounding box center [329, 324] width 293 height 20
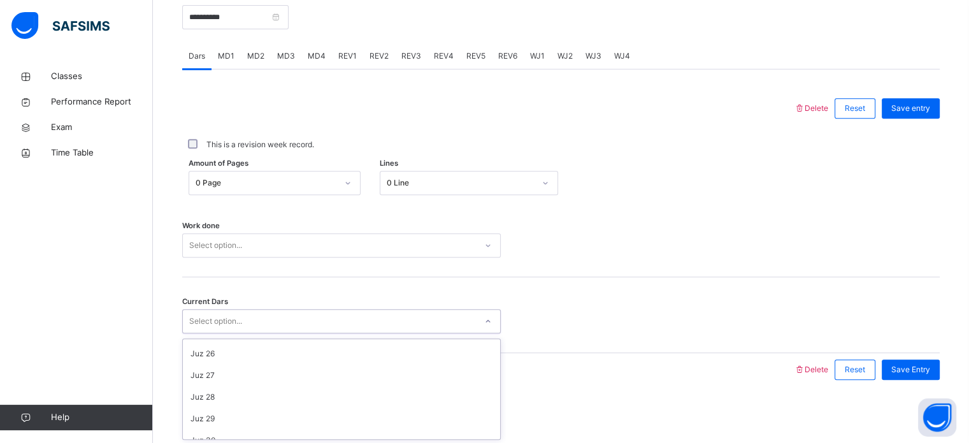
scroll to position [550, 0]
click at [387, 340] on div "Juz 26" at bounding box center [341, 342] width 317 height 22
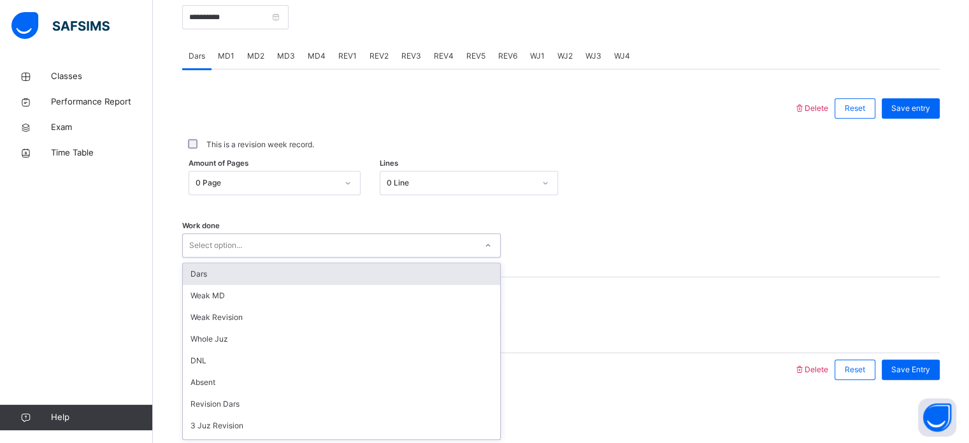
click at [365, 243] on div "Select option..." at bounding box center [329, 246] width 293 height 20
click at [364, 275] on div "Dars" at bounding box center [341, 274] width 317 height 22
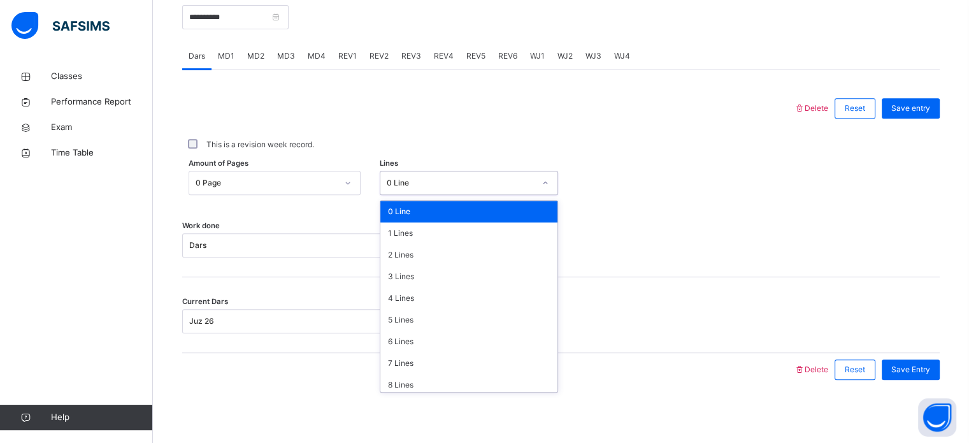
click at [460, 186] on div "0 Line" at bounding box center [461, 182] width 148 height 11
click at [431, 294] on div "4 Lines" at bounding box center [468, 298] width 177 height 22
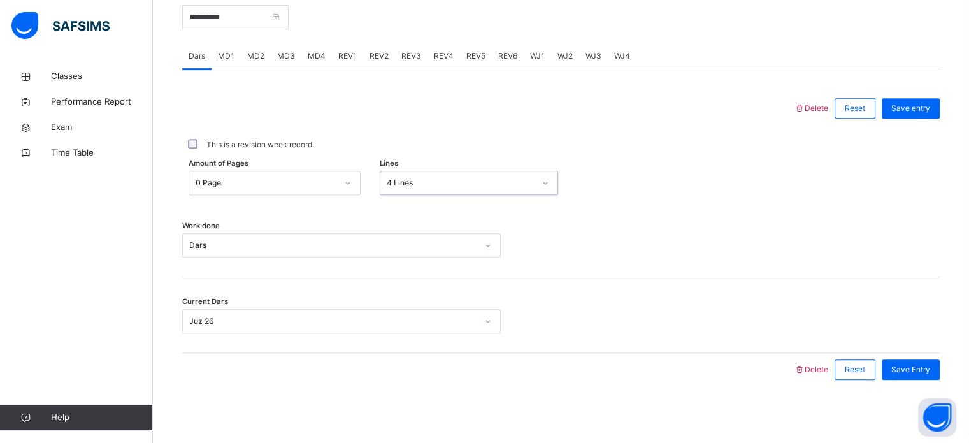
click at [470, 181] on div "4 Lines" at bounding box center [461, 182] width 148 height 11
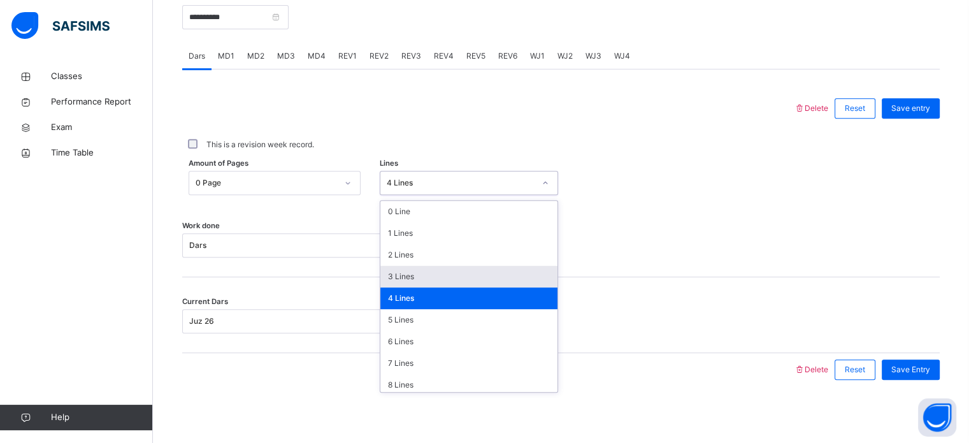
click at [430, 282] on div "3 Lines" at bounding box center [468, 277] width 177 height 22
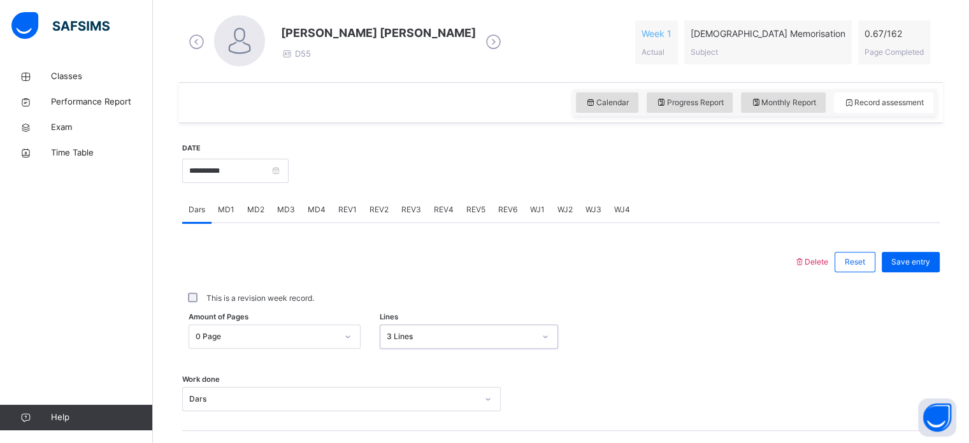
scroll to position [359, 0]
click at [319, 211] on span "MD4" at bounding box center [317, 210] width 18 height 11
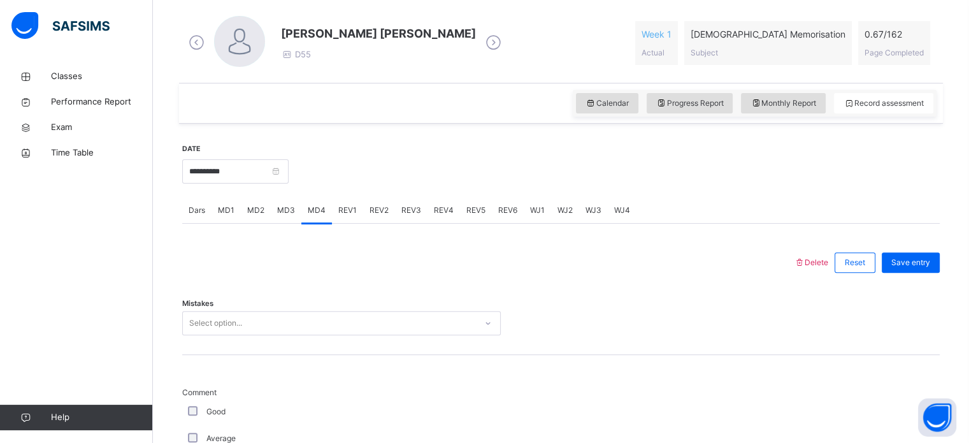
click at [192, 212] on span "Dars" at bounding box center [197, 210] width 17 height 11
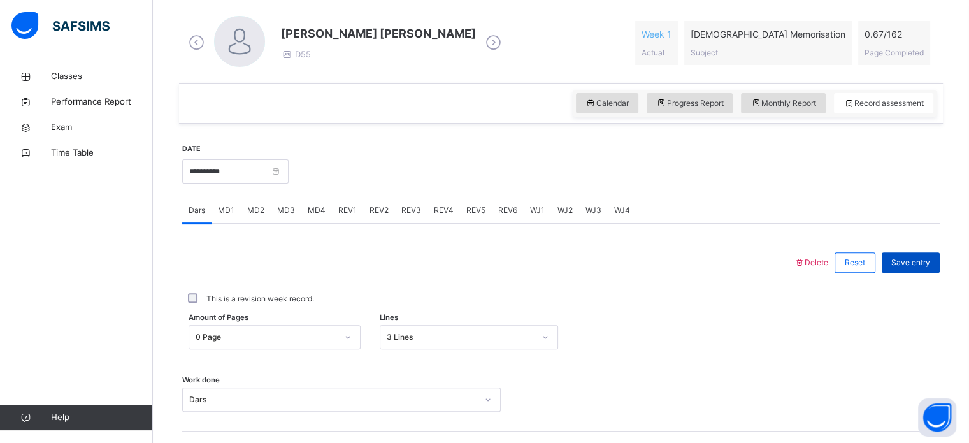
click at [938, 271] on div "Save entry" at bounding box center [911, 262] width 58 height 20
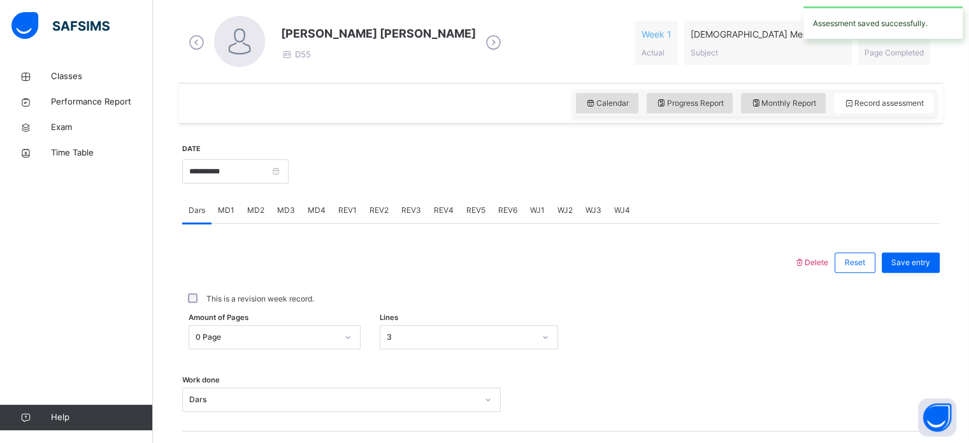
click at [332, 210] on div "REV1" at bounding box center [347, 209] width 31 height 25
click at [319, 201] on div "MD4" at bounding box center [316, 209] width 31 height 25
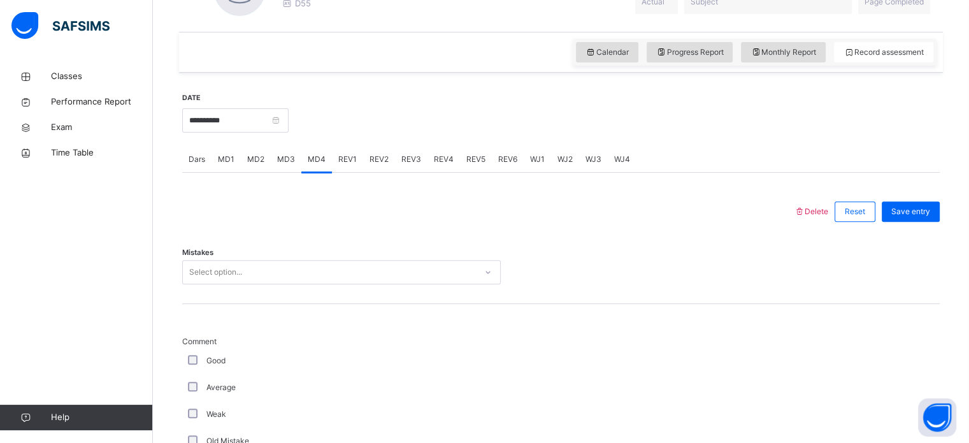
scroll to position [414, 0]
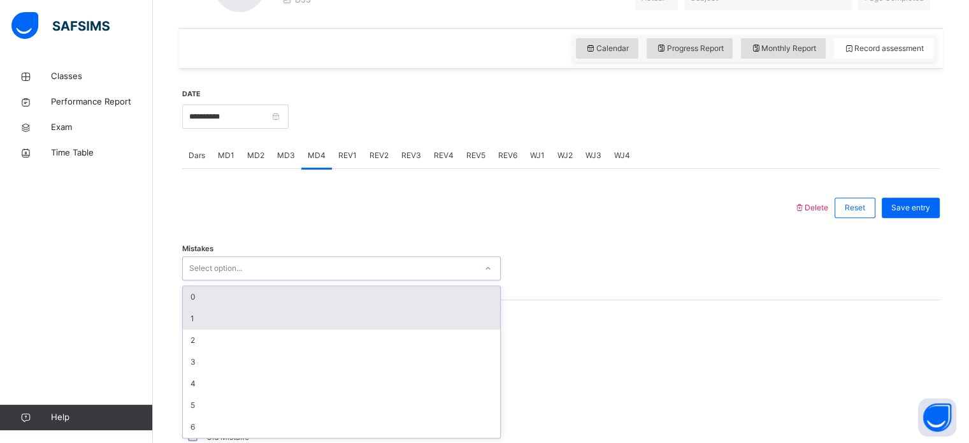
click at [275, 298] on div "0" at bounding box center [341, 297] width 317 height 22
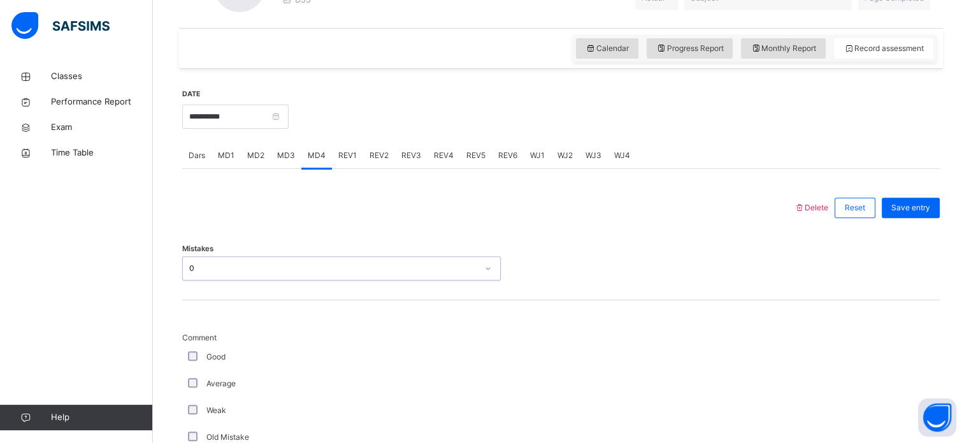
click at [205, 355] on div "Good" at bounding box center [341, 356] width 312 height 11
click at [196, 370] on div "Average" at bounding box center [341, 383] width 319 height 27
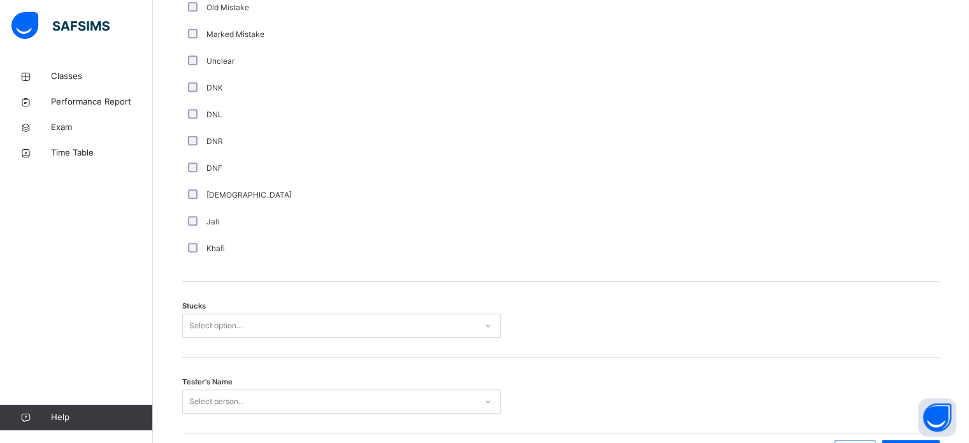
scroll to position [923, 0]
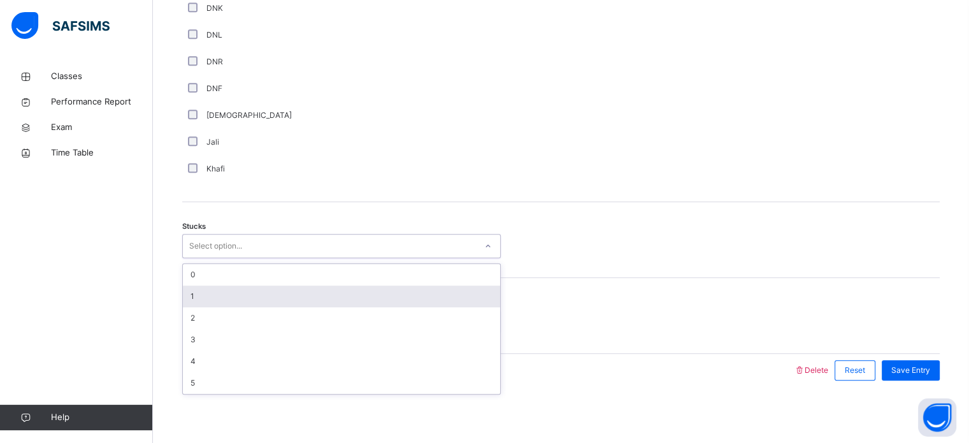
click at [274, 292] on div "1" at bounding box center [341, 296] width 317 height 22
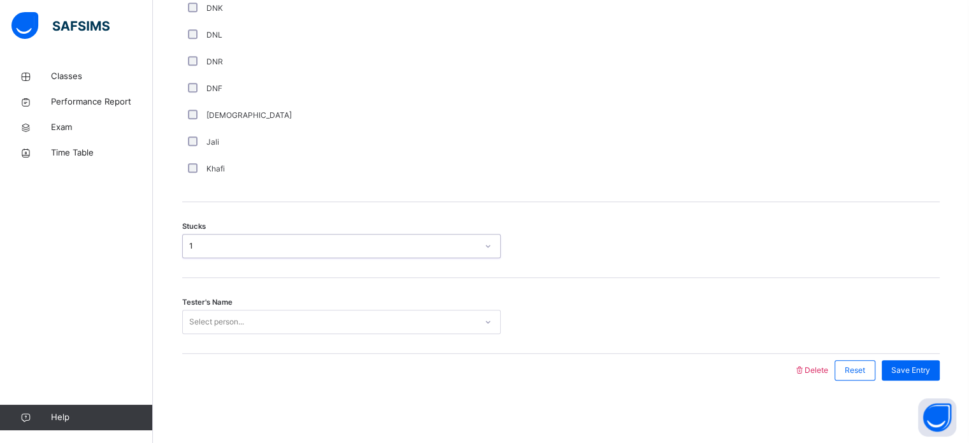
click at [282, 321] on div "Select person..." at bounding box center [329, 322] width 293 height 20
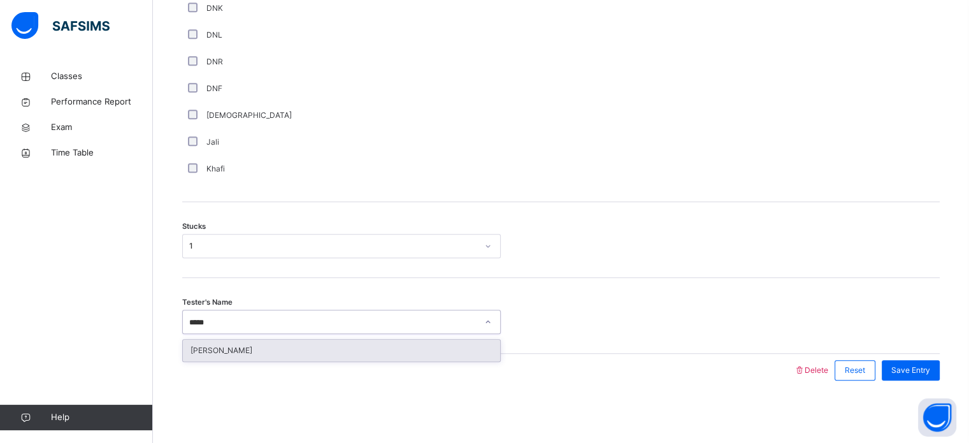
type input "*****"
click at [282, 349] on div "Nidha Mohamed Nushran" at bounding box center [341, 351] width 317 height 22
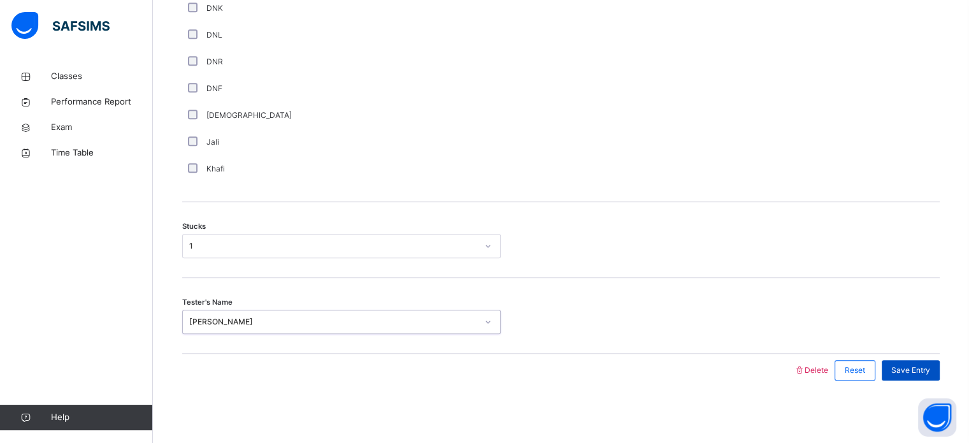
click at [916, 373] on span "Save Entry" at bounding box center [910, 369] width 39 height 11
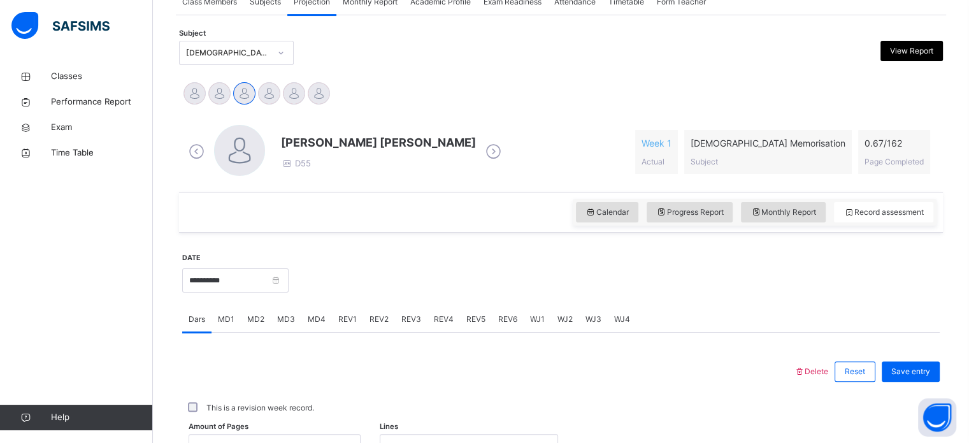
scroll to position [251, 0]
click at [280, 284] on input "**********" at bounding box center [235, 280] width 106 height 24
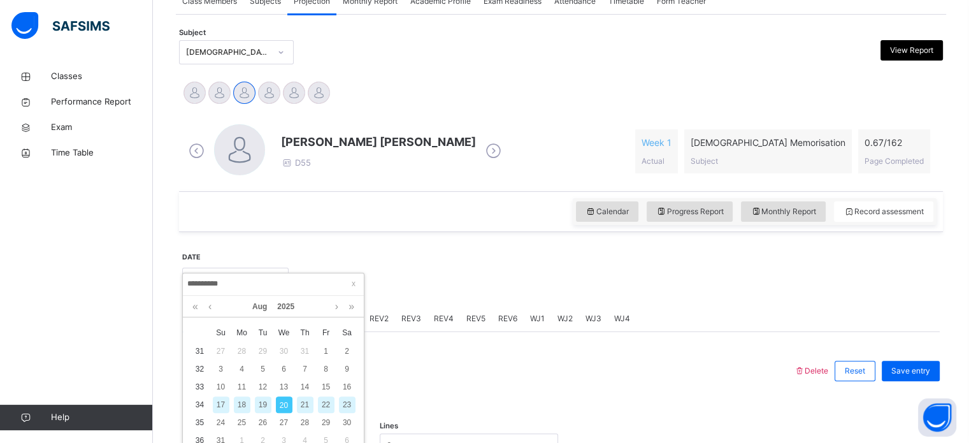
click at [262, 396] on div "19" at bounding box center [263, 404] width 17 height 17
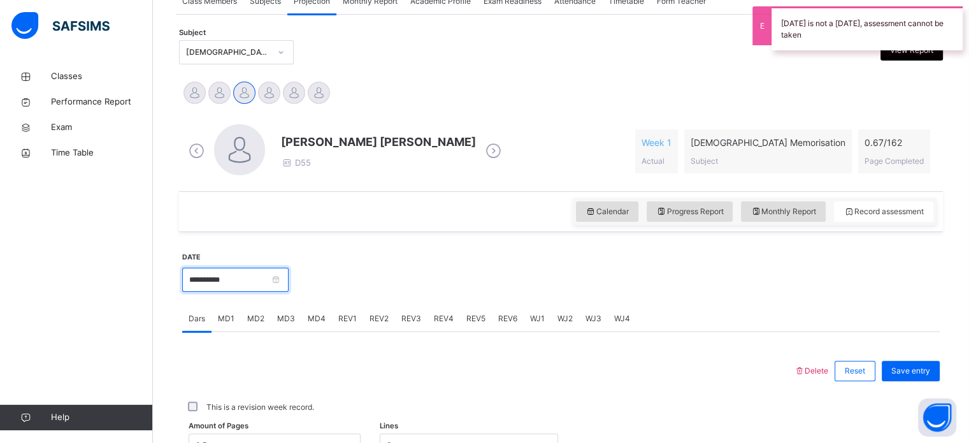
click at [236, 282] on input "**********" at bounding box center [235, 280] width 106 height 24
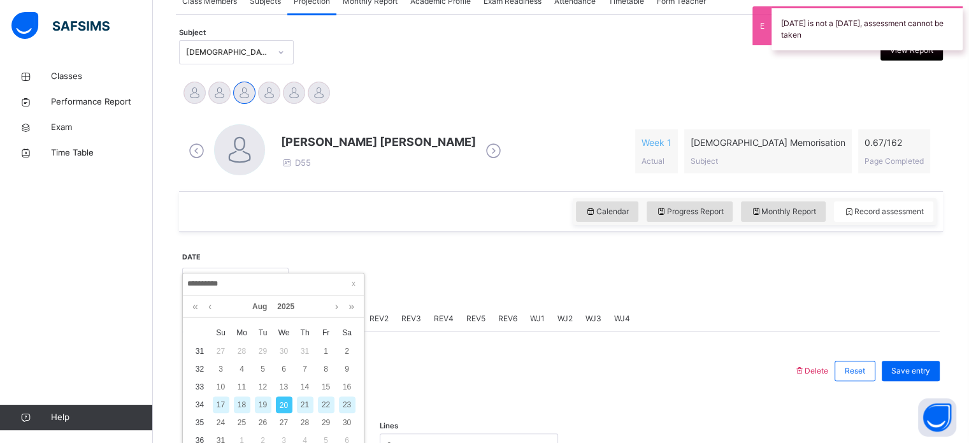
click at [217, 405] on div "17" at bounding box center [221, 404] width 17 height 17
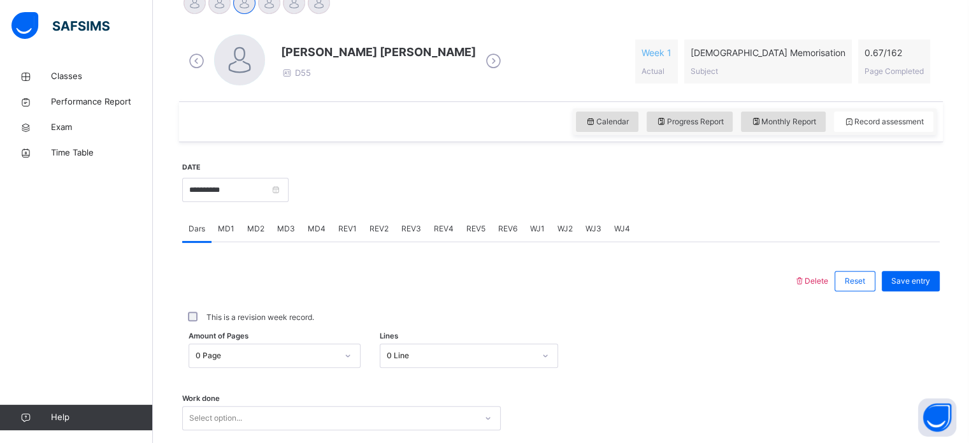
scroll to position [340, 0]
click at [242, 185] on input "**********" at bounding box center [235, 190] width 106 height 24
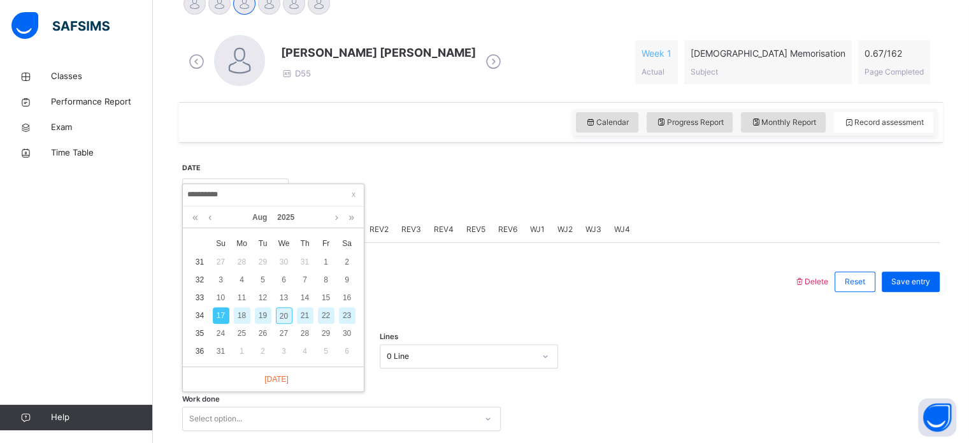
click at [280, 312] on div "20" at bounding box center [284, 315] width 17 height 17
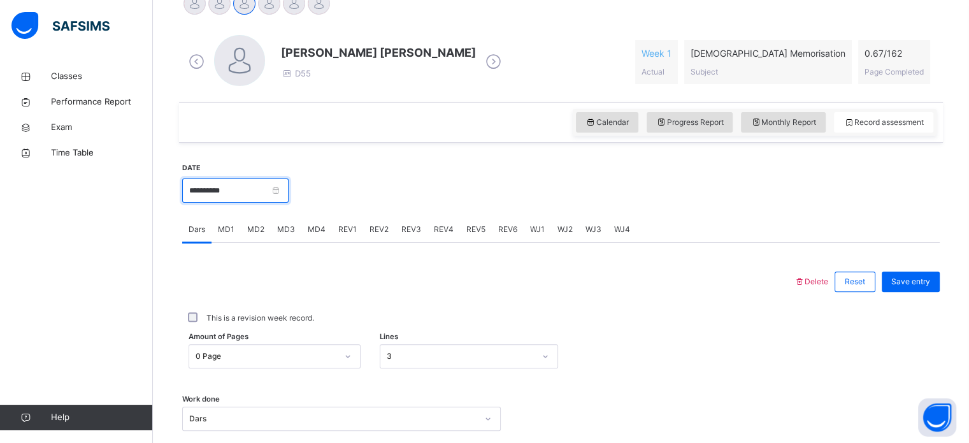
click at [222, 183] on input "**********" at bounding box center [235, 190] width 106 height 24
click at [222, 183] on body "Class Arm Details Third Term / 2024-2025 Aniisa Abdullahi mikasackermen1@gmail.…" at bounding box center [484, 138] width 969 height 957
click at [225, 183] on input "**********" at bounding box center [235, 190] width 106 height 24
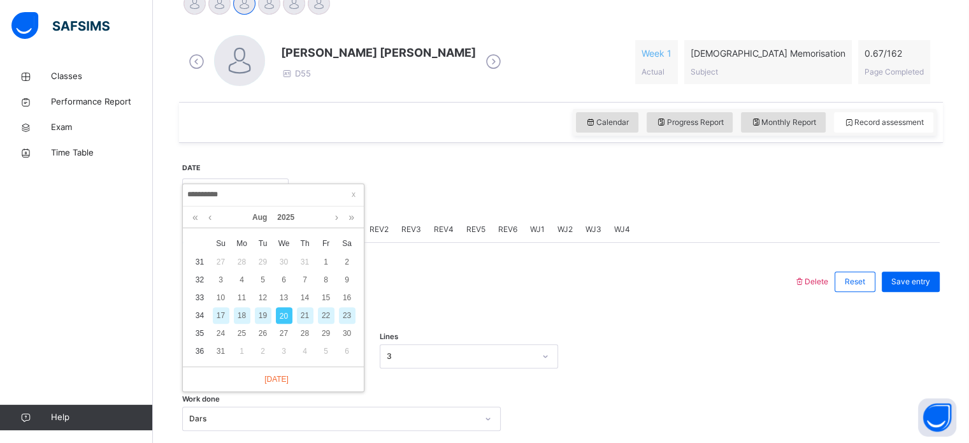
click at [220, 321] on div "17" at bounding box center [221, 315] width 17 height 17
type input "**********"
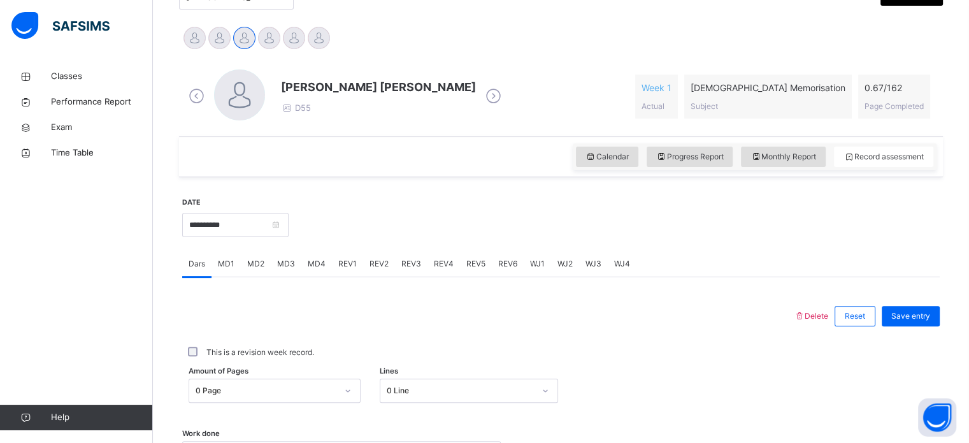
scroll to position [387, 0]
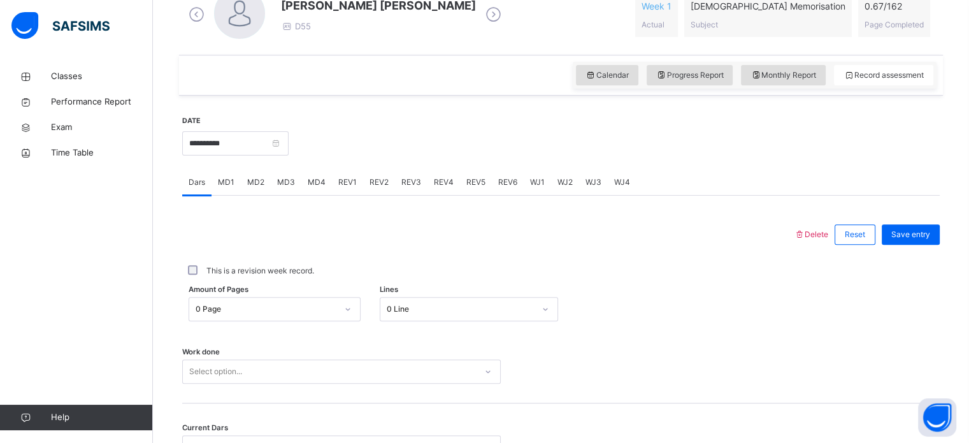
click at [473, 308] on div "0 Line" at bounding box center [469, 309] width 178 height 24
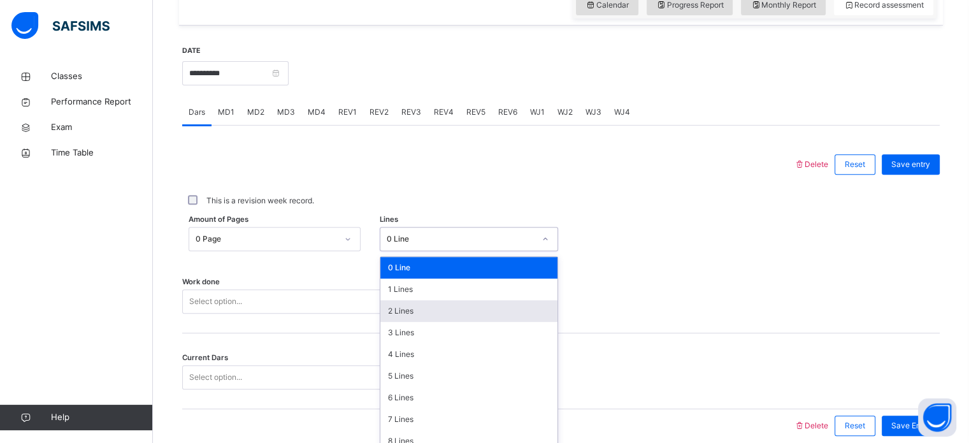
scroll to position [468, 0]
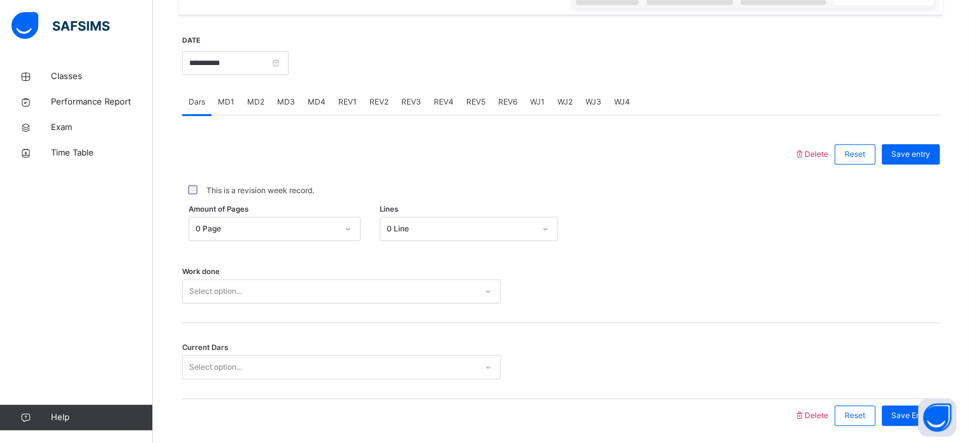
drag, startPoint x: 462, startPoint y: 352, endPoint x: 412, endPoint y: 229, distance: 133.2
click at [412, 229] on div "0 Line" at bounding box center [461, 228] width 148 height 11
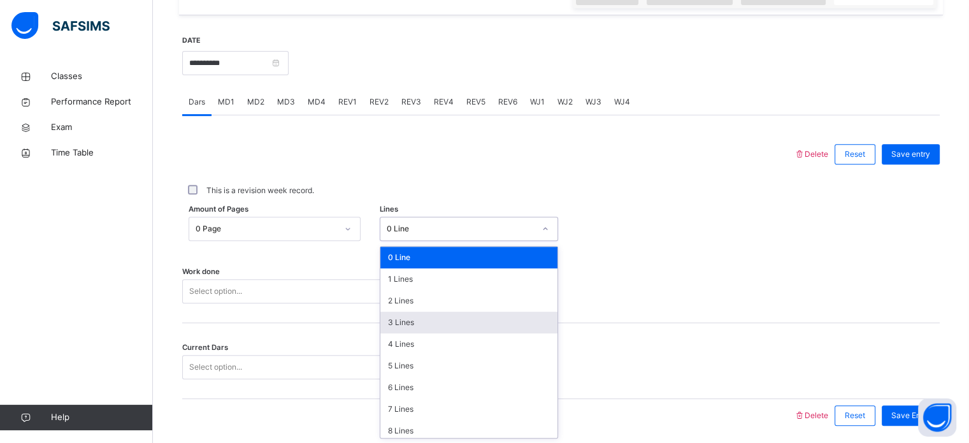
click at [406, 317] on div "3 Lines" at bounding box center [468, 323] width 177 height 22
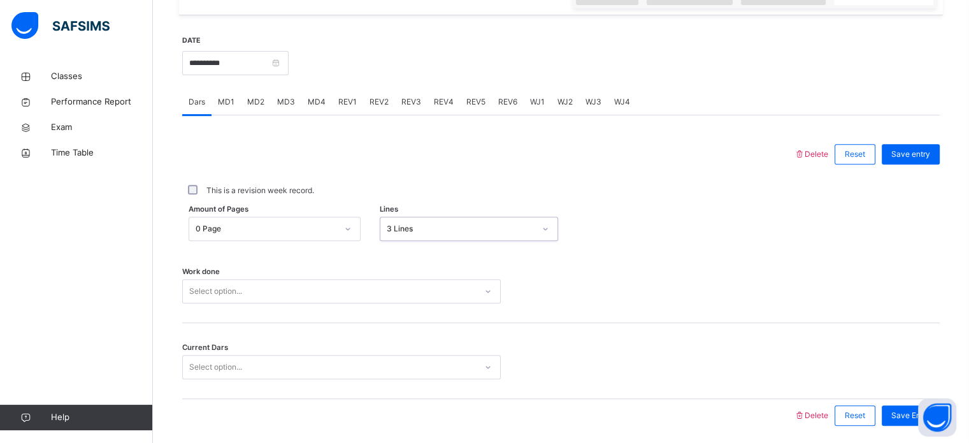
click at [403, 292] on div "Select option..." at bounding box center [341, 291] width 319 height 24
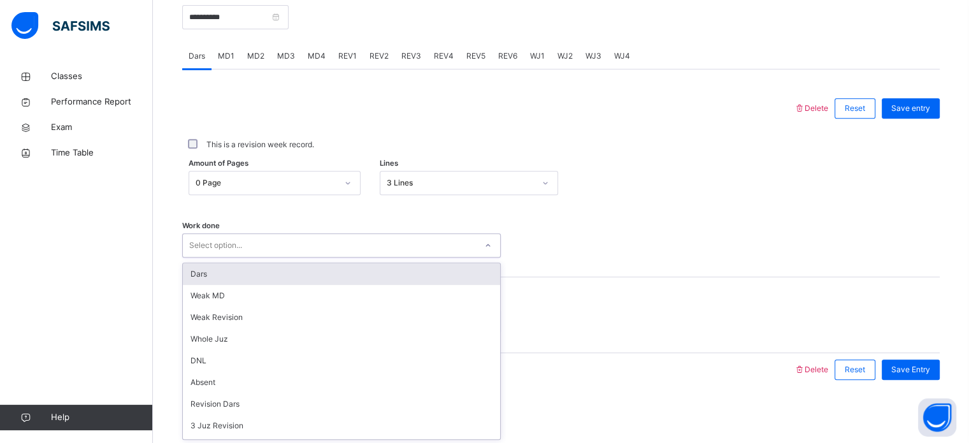
click at [399, 271] on div "Dars" at bounding box center [341, 274] width 317 height 22
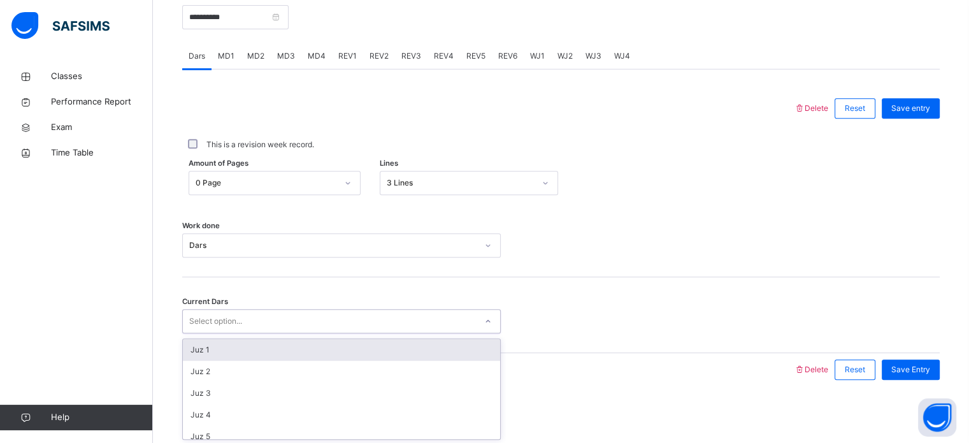
click at [454, 320] on div "Select option..." at bounding box center [329, 322] width 293 height 20
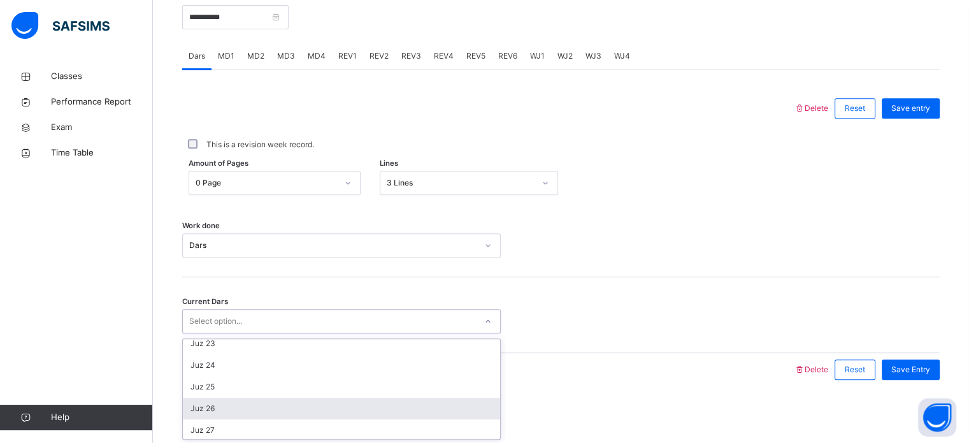
click at [375, 399] on div "Juz 26" at bounding box center [341, 409] width 317 height 22
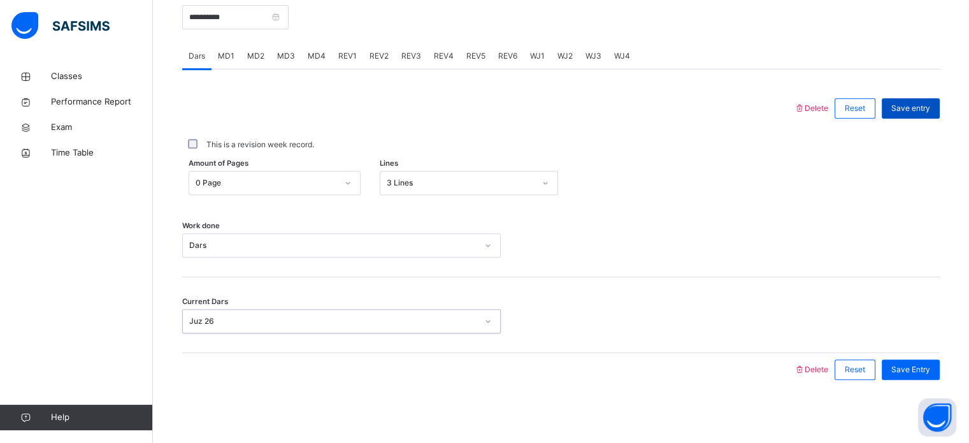
click at [940, 99] on div "Save entry" at bounding box center [911, 108] width 58 height 20
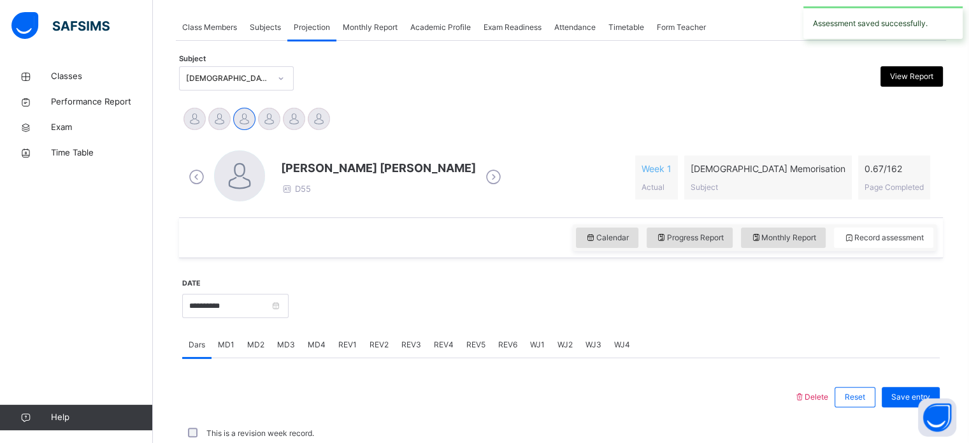
scroll to position [513, 0]
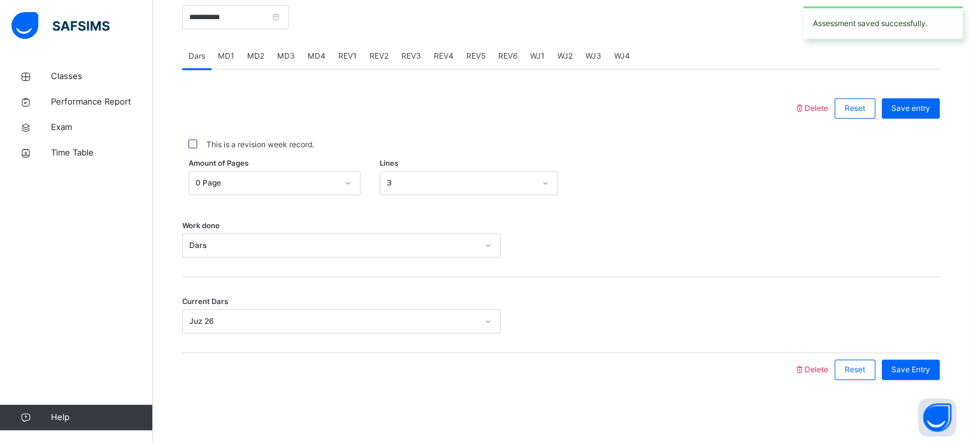
click at [313, 45] on div "MD4" at bounding box center [316, 55] width 31 height 25
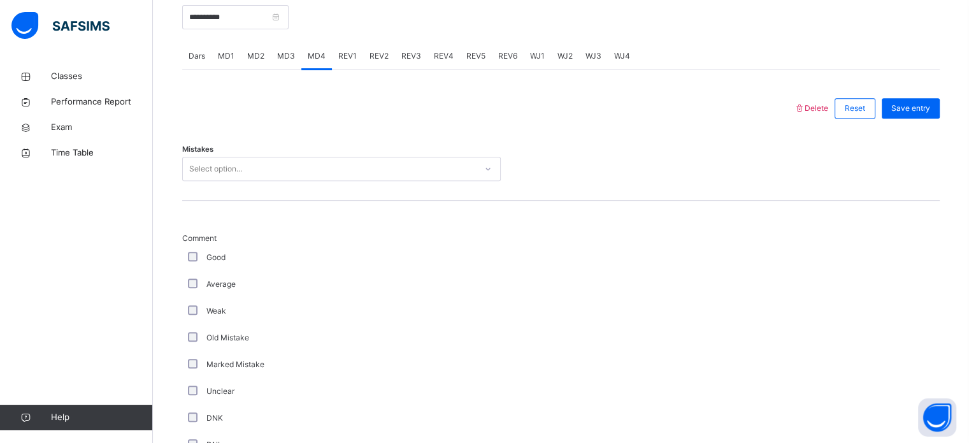
click at [268, 168] on div "Select option..." at bounding box center [329, 169] width 293 height 20
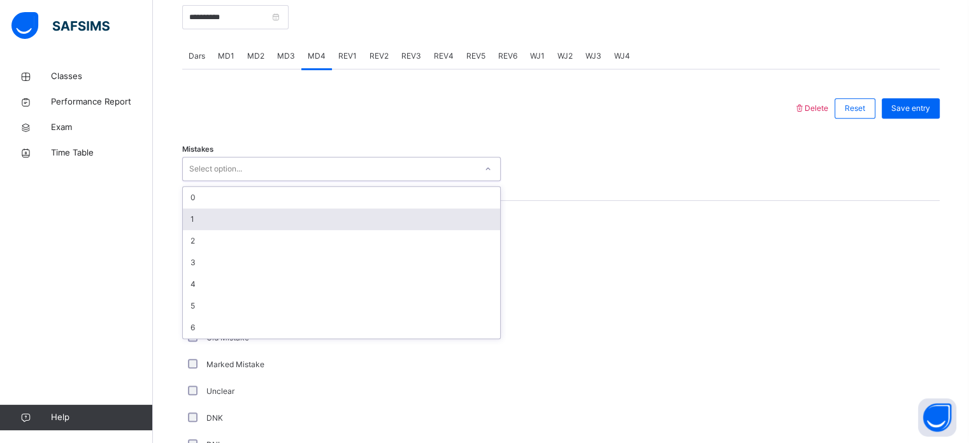
click at [248, 227] on div "1" at bounding box center [341, 219] width 317 height 22
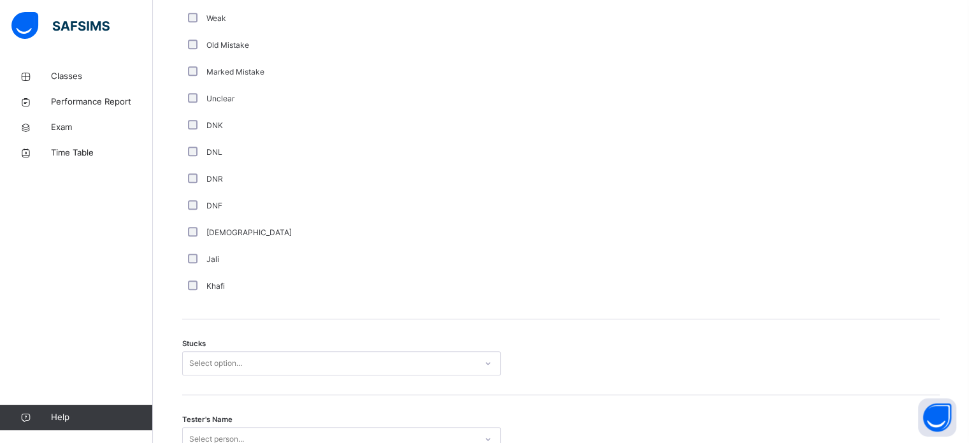
scroll to position [923, 0]
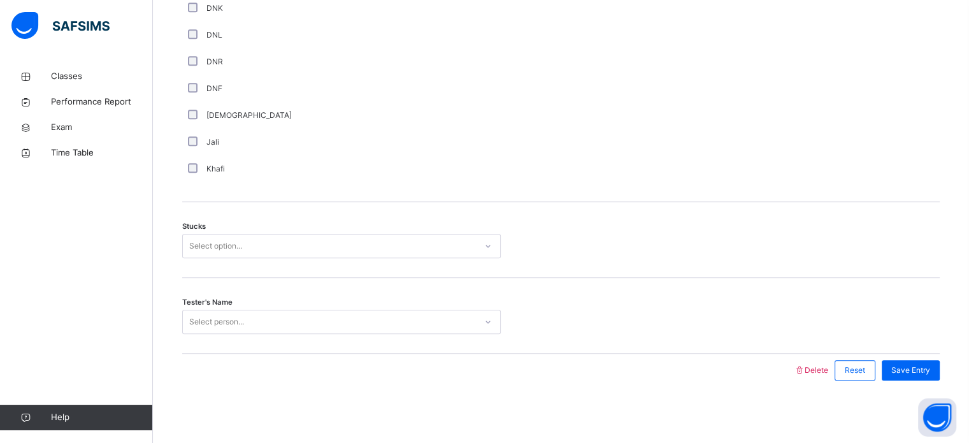
click at [278, 239] on div "Select option..." at bounding box center [329, 246] width 293 height 20
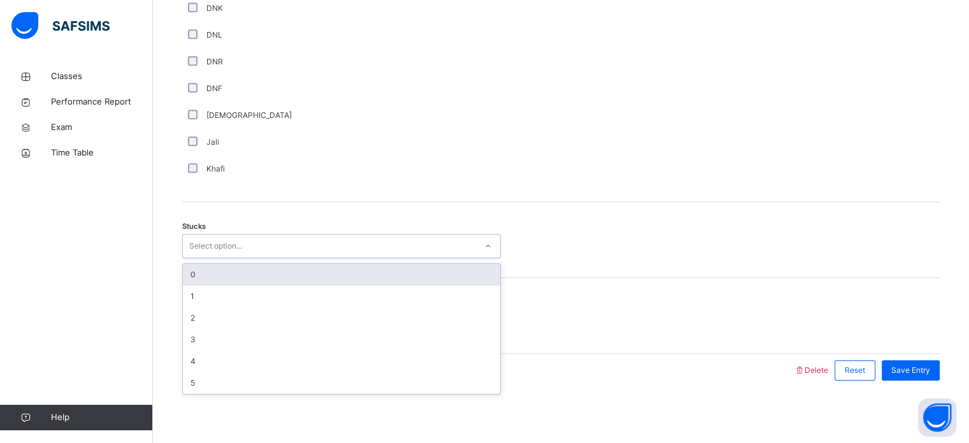
click at [247, 280] on div "0" at bounding box center [341, 275] width 317 height 22
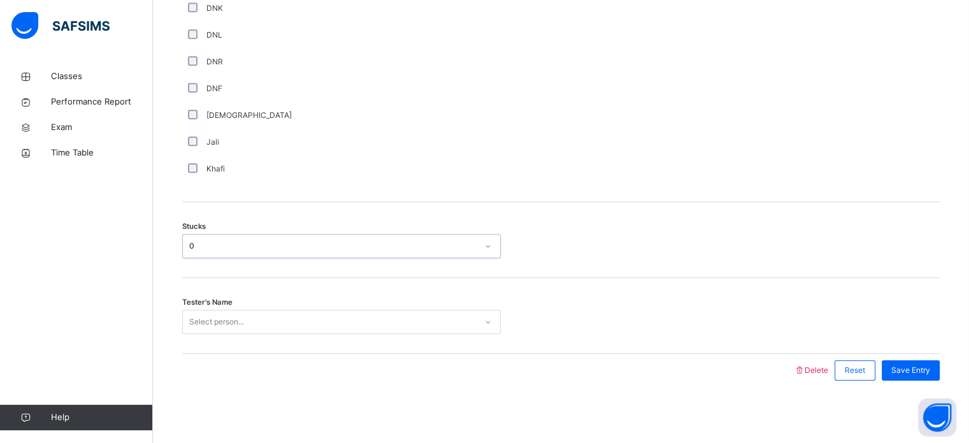
click at [255, 318] on div "Select person..." at bounding box center [329, 322] width 293 height 20
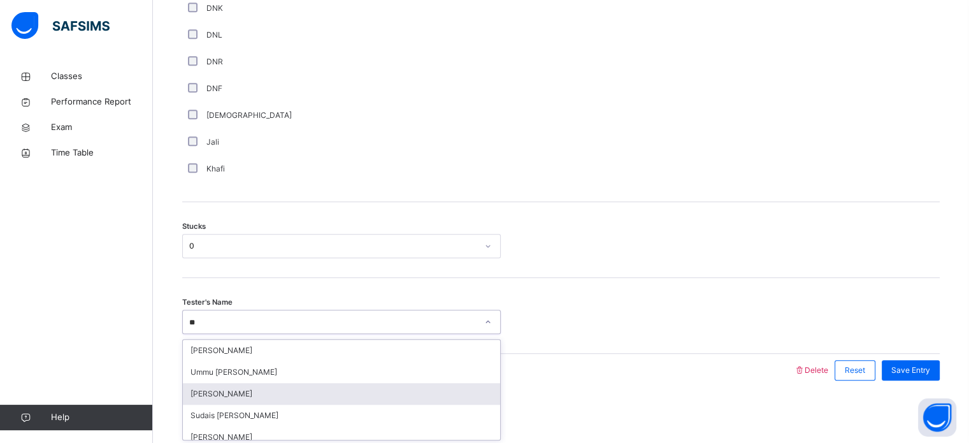
type input "*"
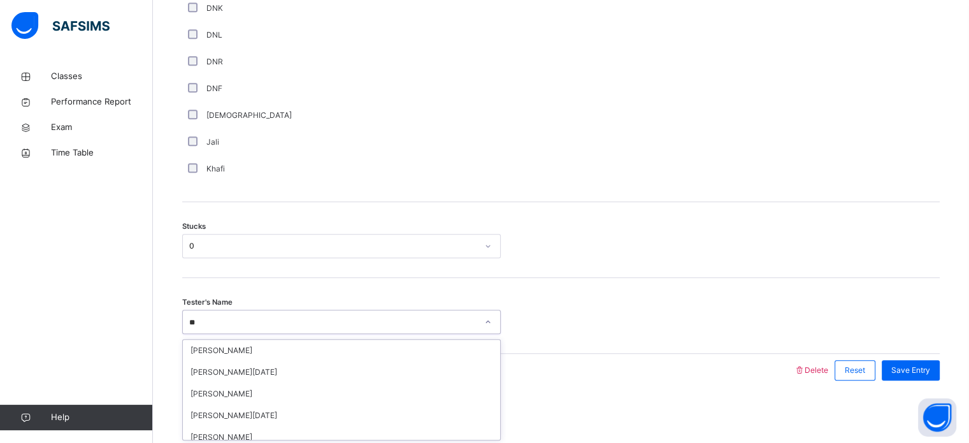
type input "*"
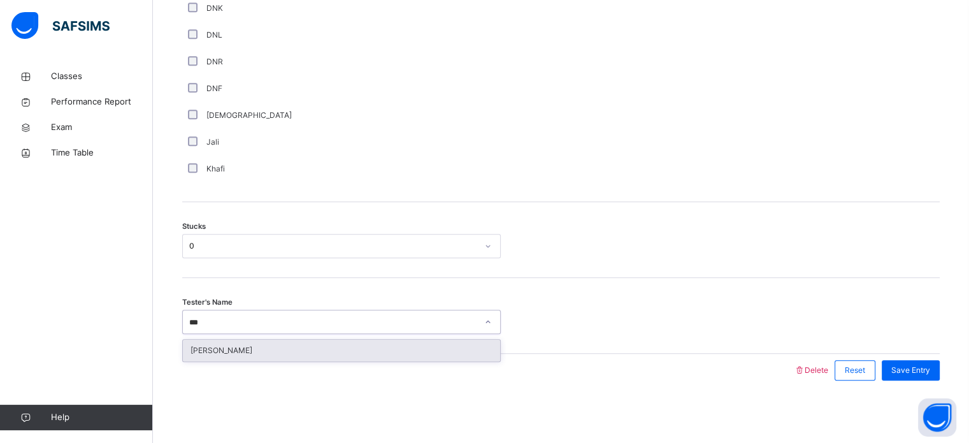
type input "****"
click at [418, 342] on div "Sumayyah Alikozai" at bounding box center [341, 351] width 317 height 22
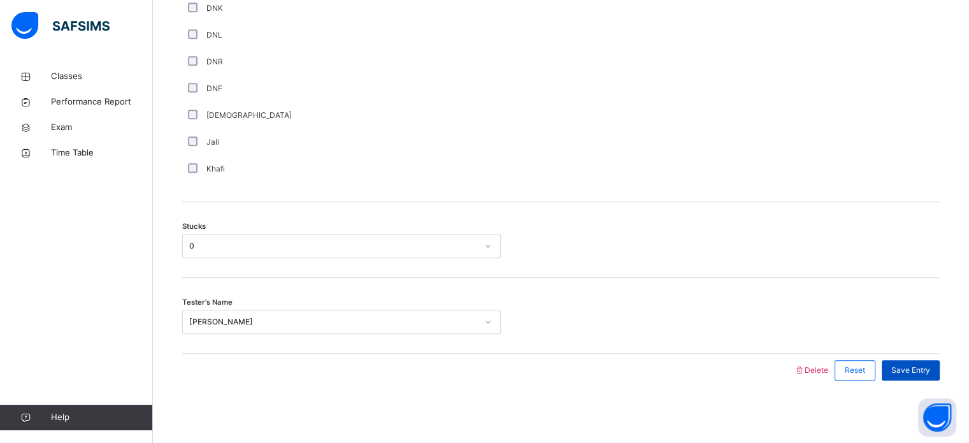
click at [922, 360] on div "Save Entry" at bounding box center [911, 370] width 58 height 20
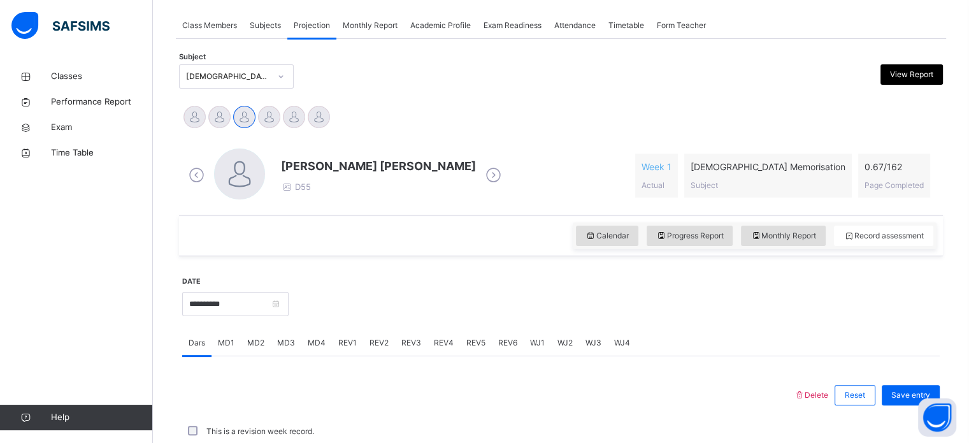
scroll to position [226, 0]
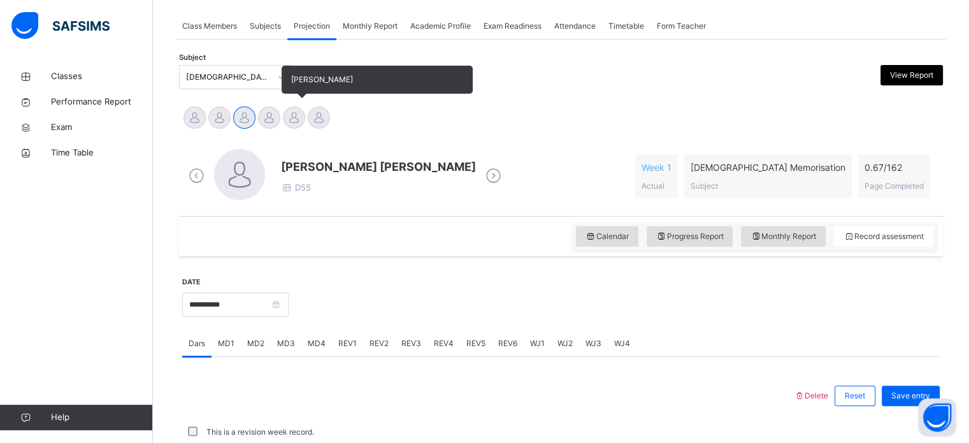
click at [291, 115] on div at bounding box center [294, 117] width 22 height 22
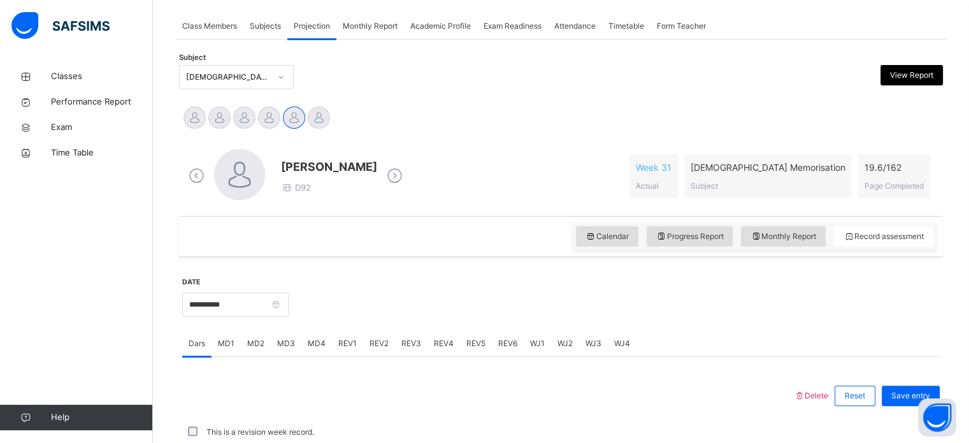
click at [369, 289] on div at bounding box center [614, 303] width 638 height 55
click at [348, 352] on div "REV1" at bounding box center [347, 343] width 31 height 25
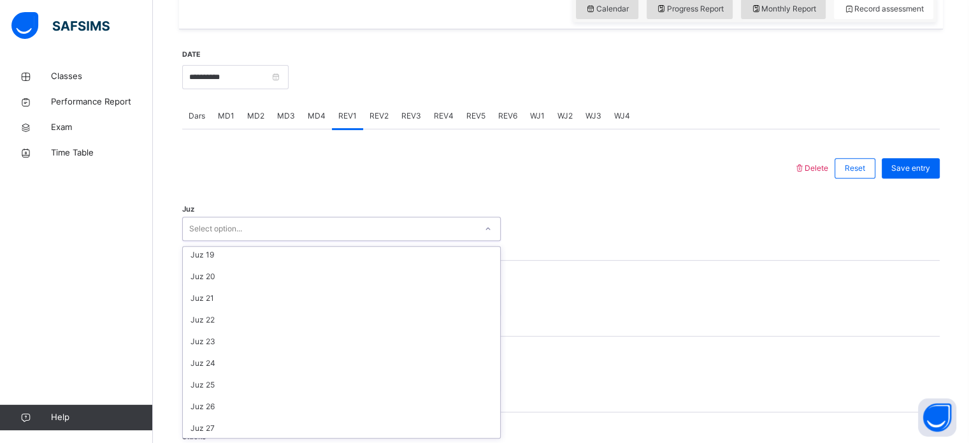
scroll to position [459, 0]
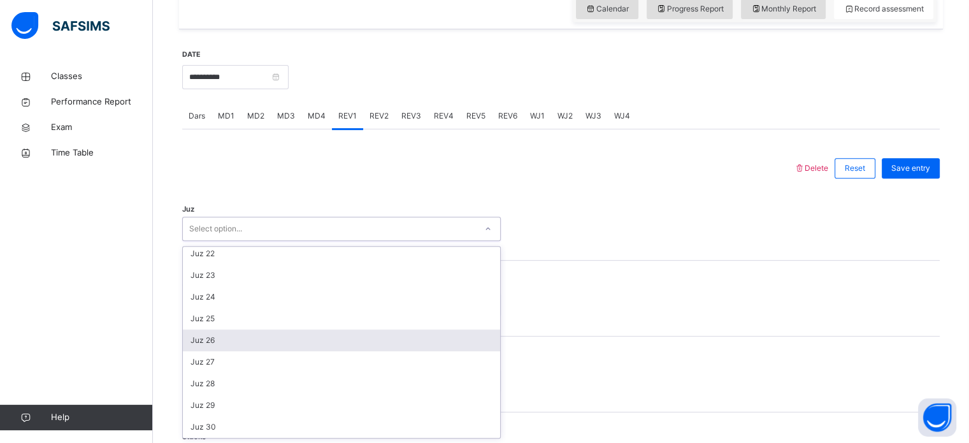
click at [233, 342] on div "Juz 26" at bounding box center [341, 340] width 317 height 22
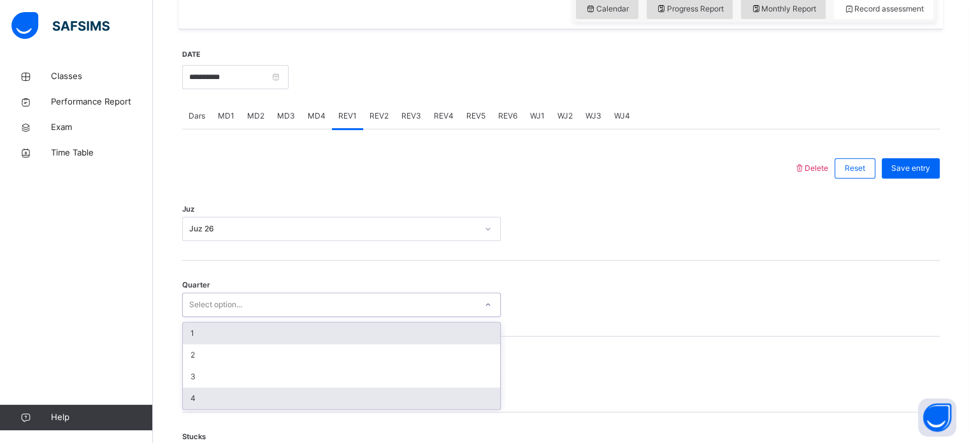
click at [217, 408] on div "4" at bounding box center [341, 398] width 317 height 22
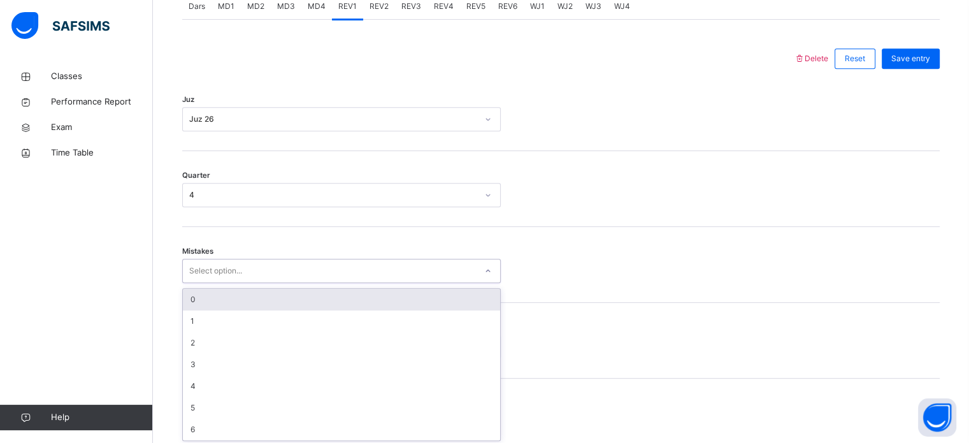
scroll to position [566, 0]
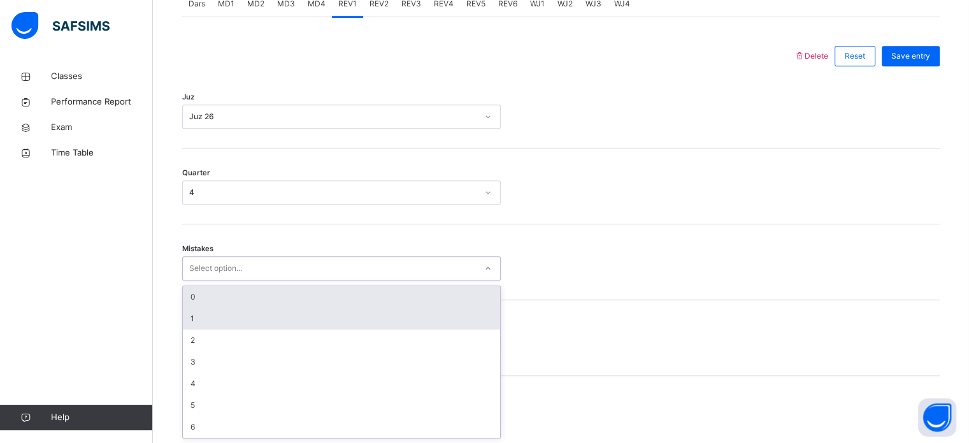
click at [301, 308] on div "1" at bounding box center [341, 319] width 317 height 22
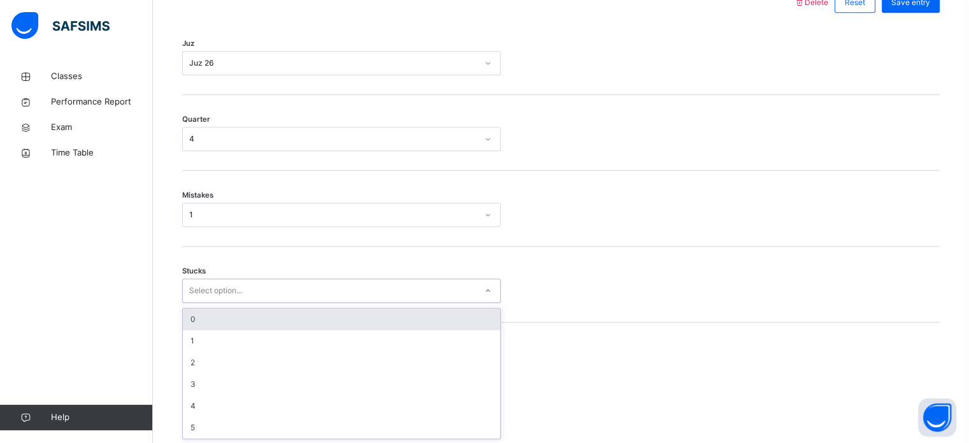
scroll to position [619, 0]
click at [226, 324] on div "0" at bounding box center [341, 319] width 317 height 22
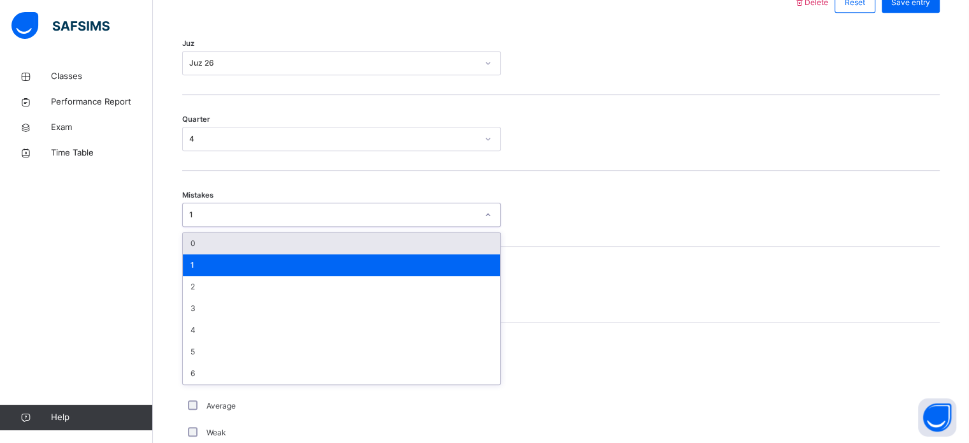
click at [233, 247] on div "0" at bounding box center [341, 244] width 317 height 22
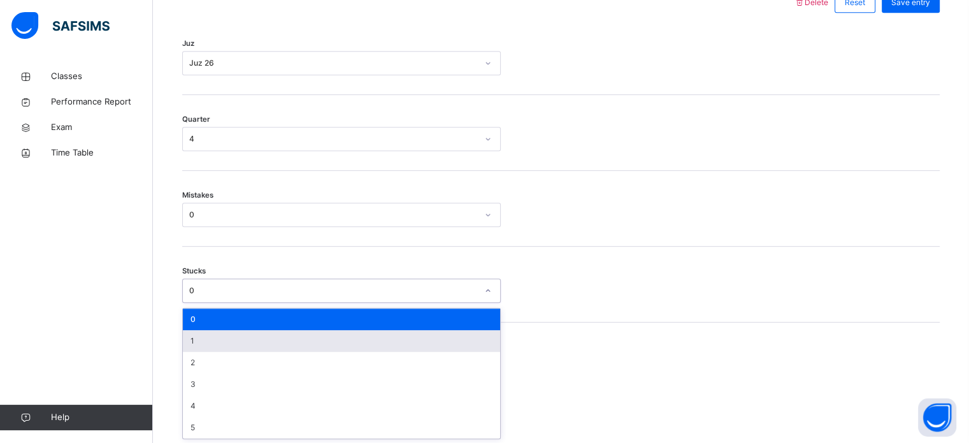
click at [193, 347] on div "1" at bounding box center [341, 341] width 317 height 22
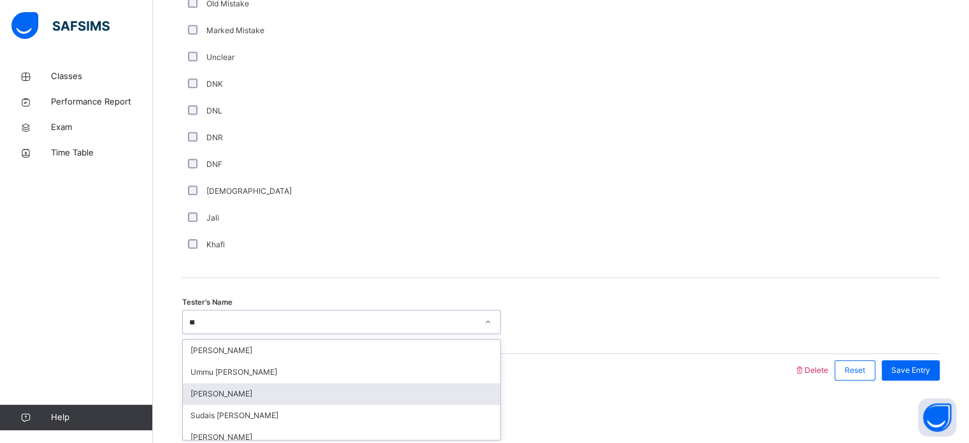
scroll to position [30, 0]
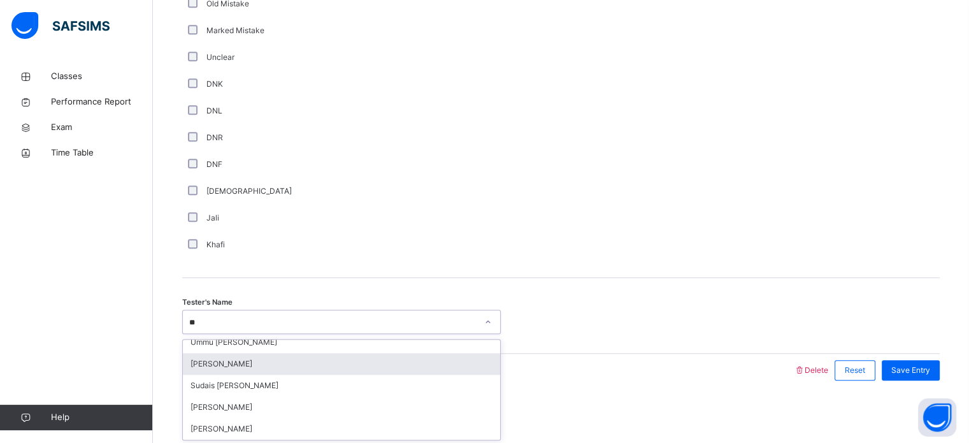
type input "***"
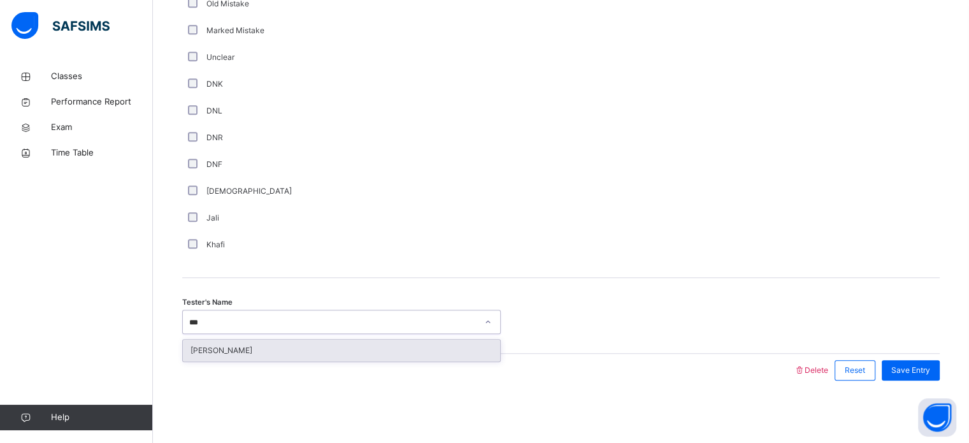
click at [413, 350] on div "Sumayyah Alikozai" at bounding box center [341, 351] width 317 height 22
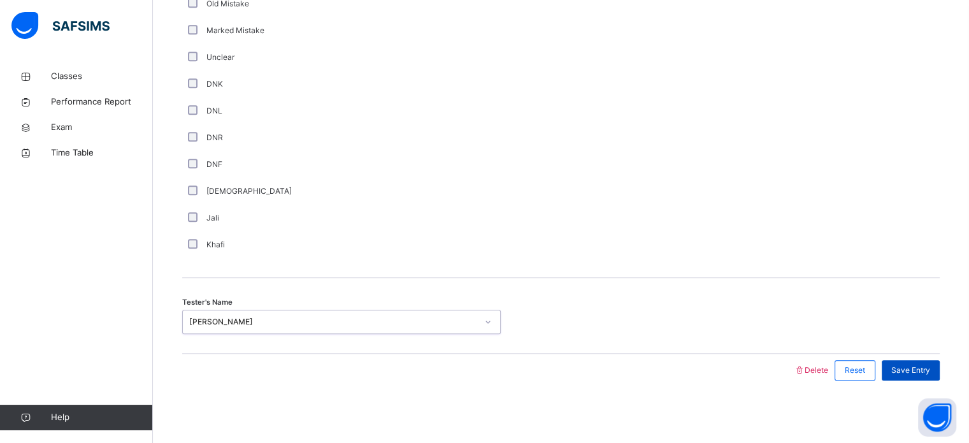
click at [925, 364] on span "Save Entry" at bounding box center [910, 369] width 39 height 11
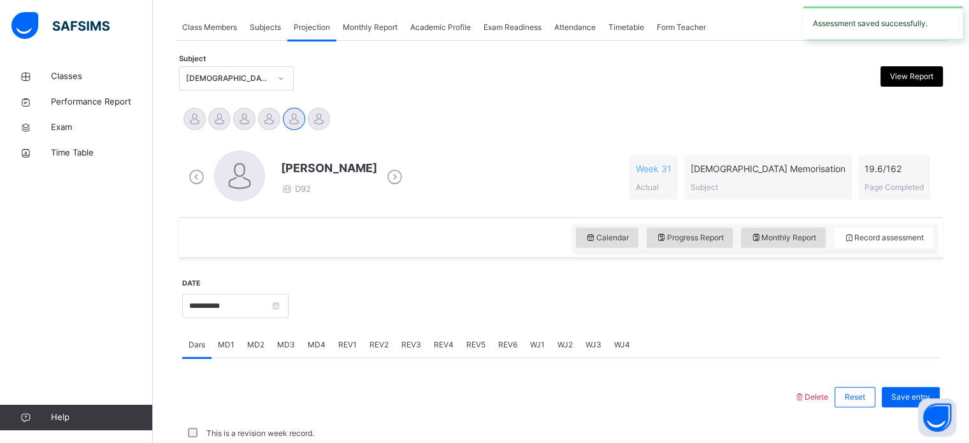
scroll to position [513, 0]
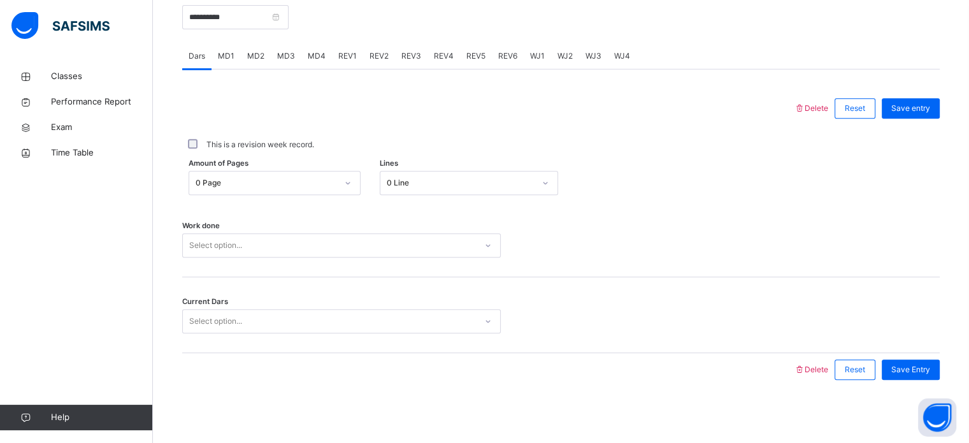
click at [319, 58] on span "MD4" at bounding box center [317, 55] width 18 height 11
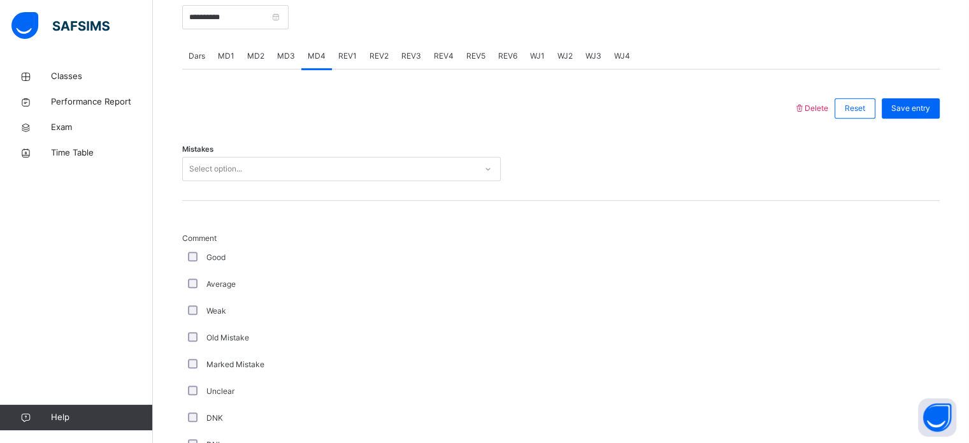
scroll to position [923, 0]
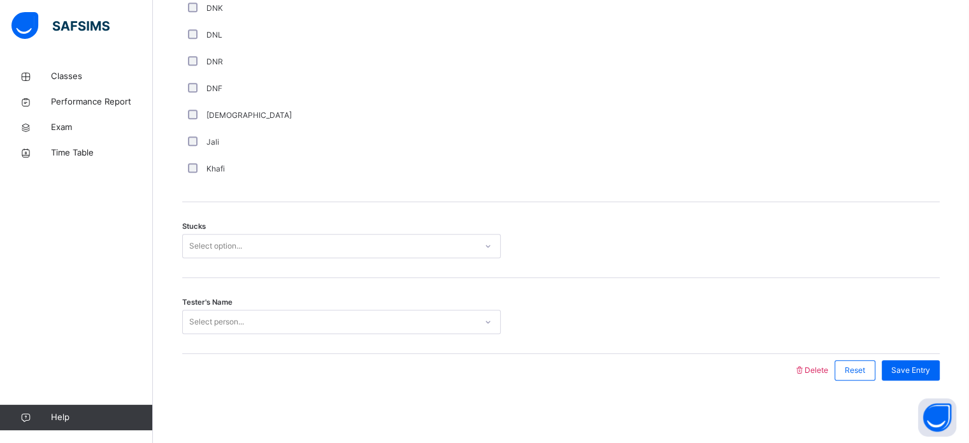
click at [348, 303] on div "Tester's Name Select person..." at bounding box center [560, 316] width 757 height 76
click at [339, 348] on div "Tester's Name Select person..." at bounding box center [560, 316] width 757 height 76
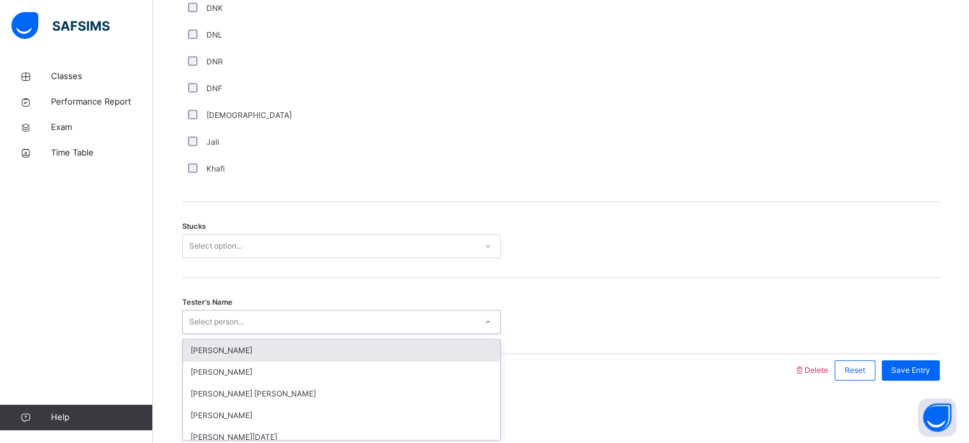
click at [342, 324] on div "Select person..." at bounding box center [329, 322] width 293 height 20
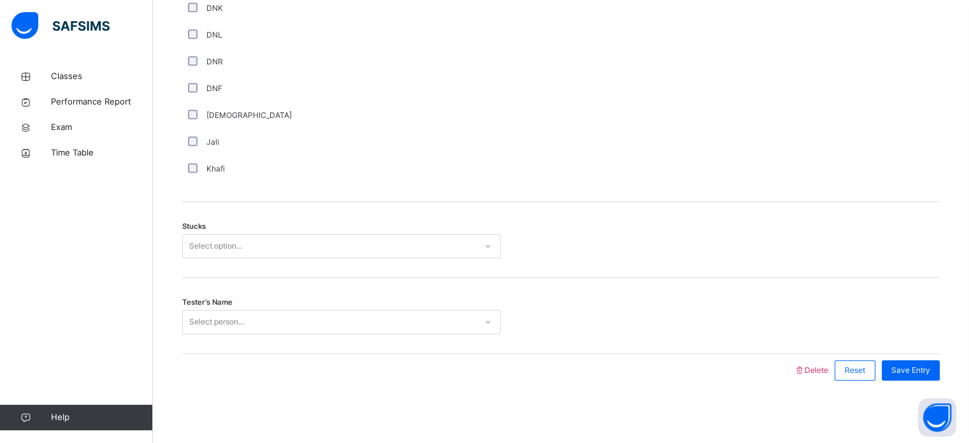
click at [233, 59] on div "DNR" at bounding box center [341, 61] width 312 height 11
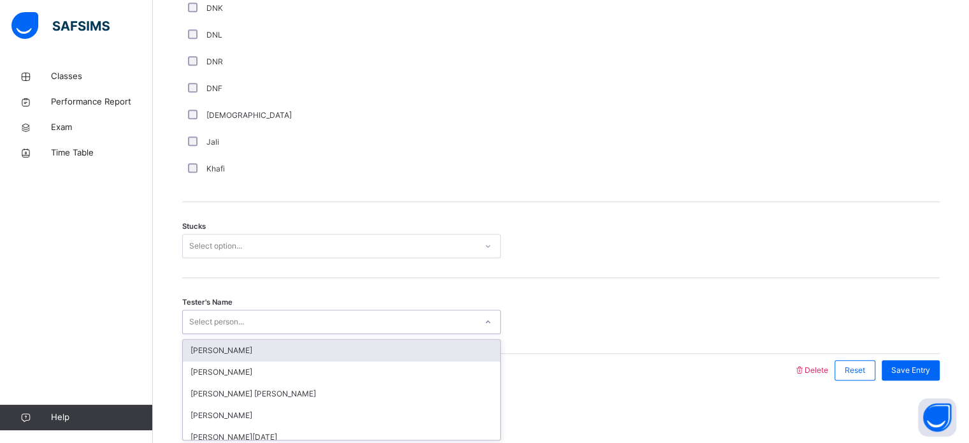
click at [397, 315] on div "Select person..." at bounding box center [329, 322] width 293 height 20
type input "****"
click at [457, 343] on div "Alia Faren" at bounding box center [341, 351] width 317 height 22
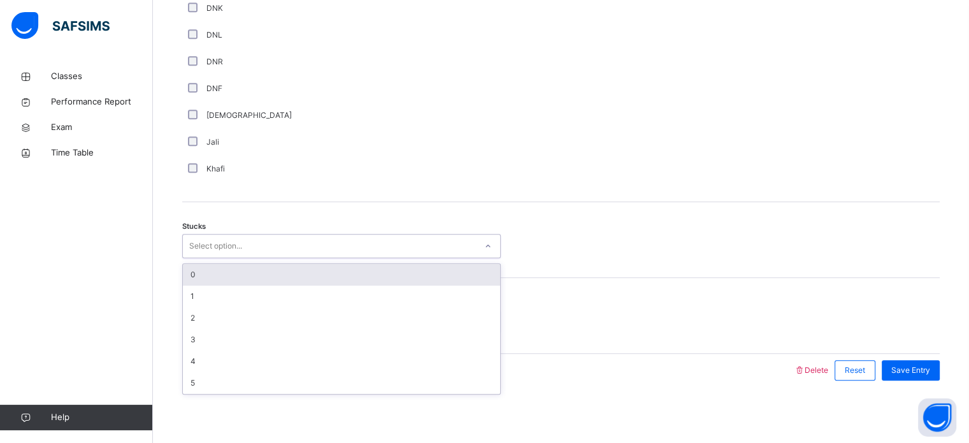
click at [379, 251] on div "Select option..." at bounding box center [329, 246] width 293 height 20
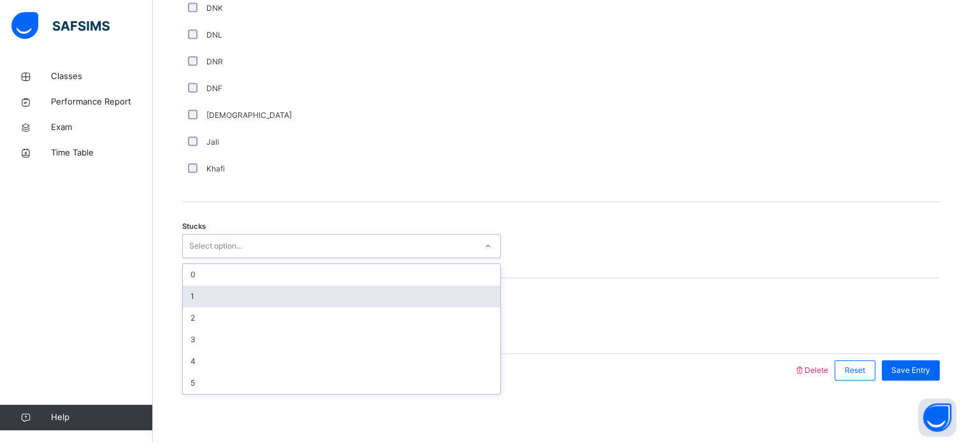
click at [377, 293] on div "1" at bounding box center [341, 296] width 317 height 22
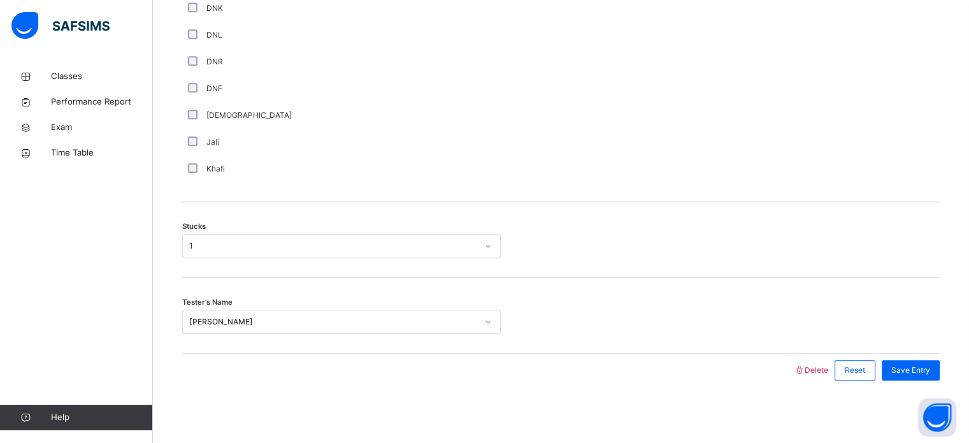
click at [629, 124] on div "Comment Good Average Weak Old Mistake Marked Mistake Unclear DNK DNL DNR DNF Mu…" at bounding box center [560, 2] width 757 height 359
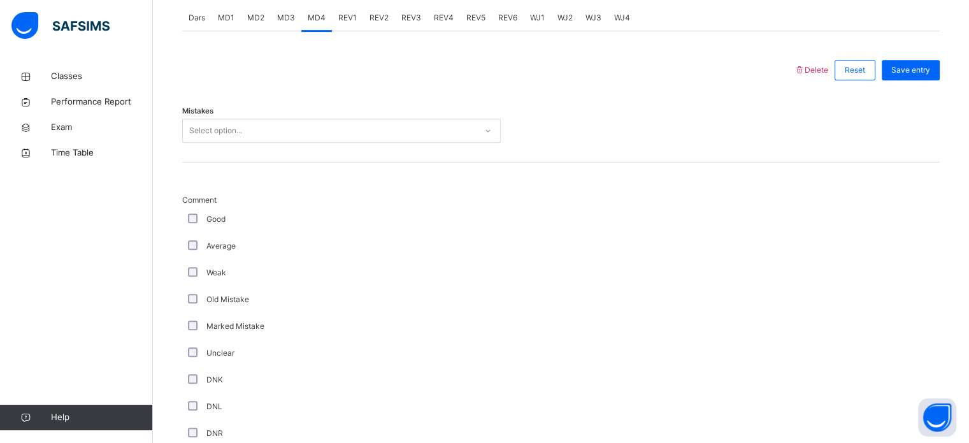
scroll to position [515, 0]
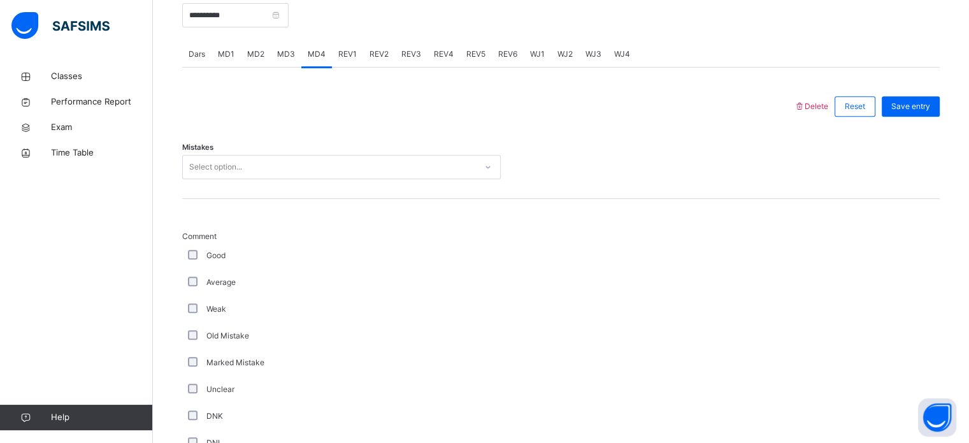
click at [199, 250] on div "Good" at bounding box center [341, 255] width 312 height 11
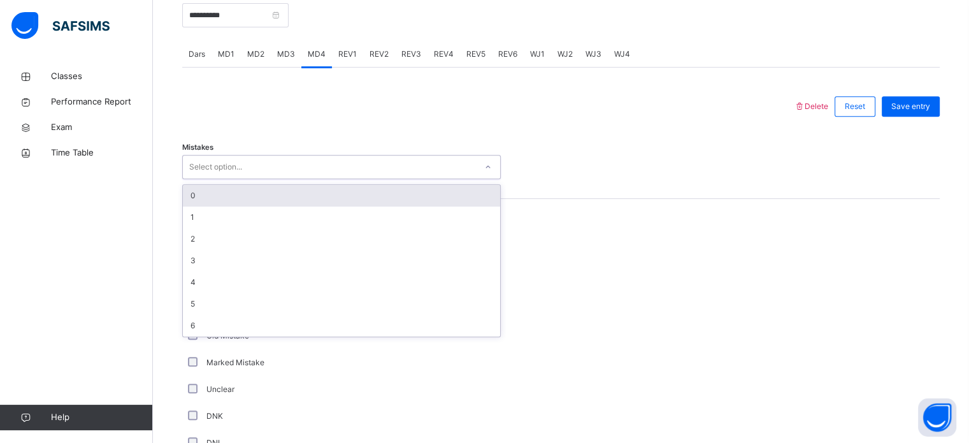
click at [326, 166] on div "Select option..." at bounding box center [329, 167] width 293 height 20
click at [320, 192] on div "0" at bounding box center [341, 196] width 317 height 22
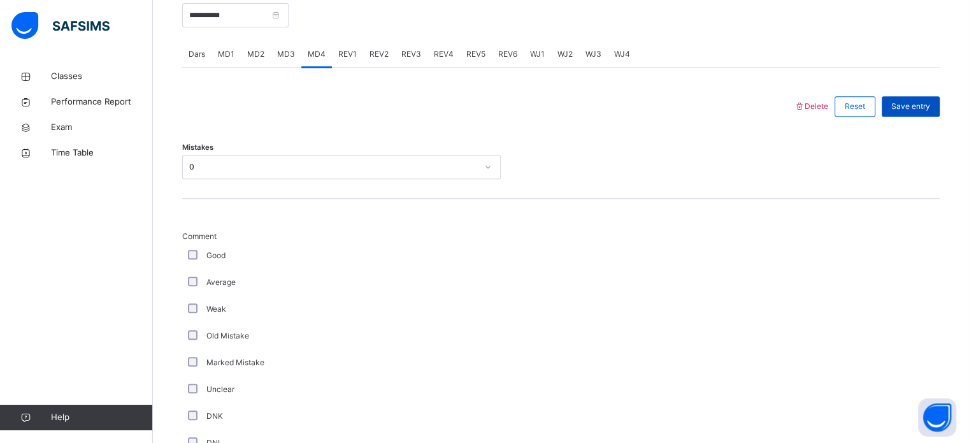
click at [930, 106] on span "Save entry" at bounding box center [910, 106] width 39 height 11
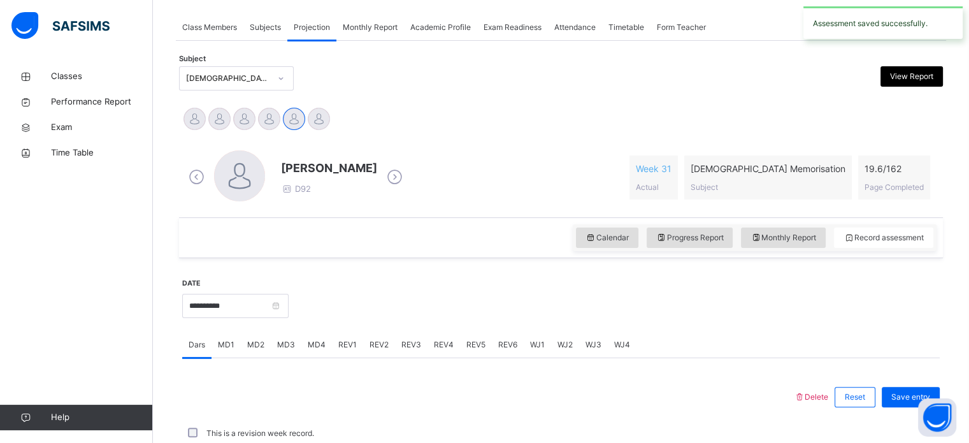
scroll to position [513, 0]
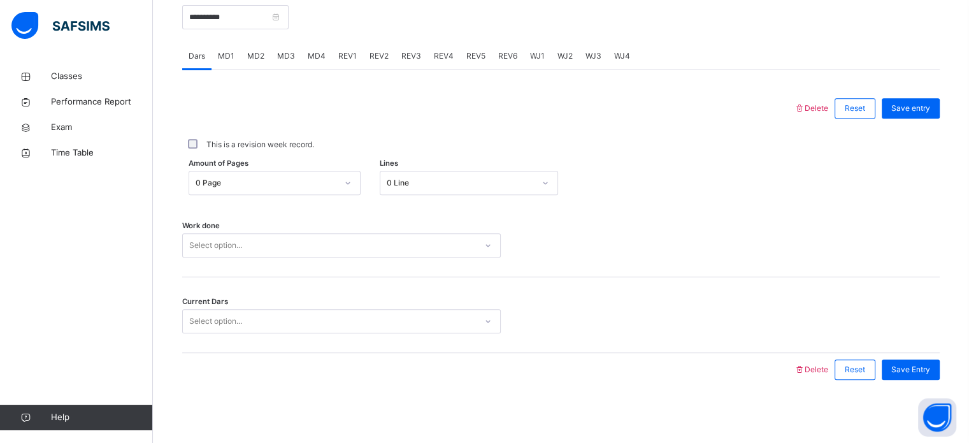
click at [289, 66] on div "MD3" at bounding box center [286, 55] width 31 height 25
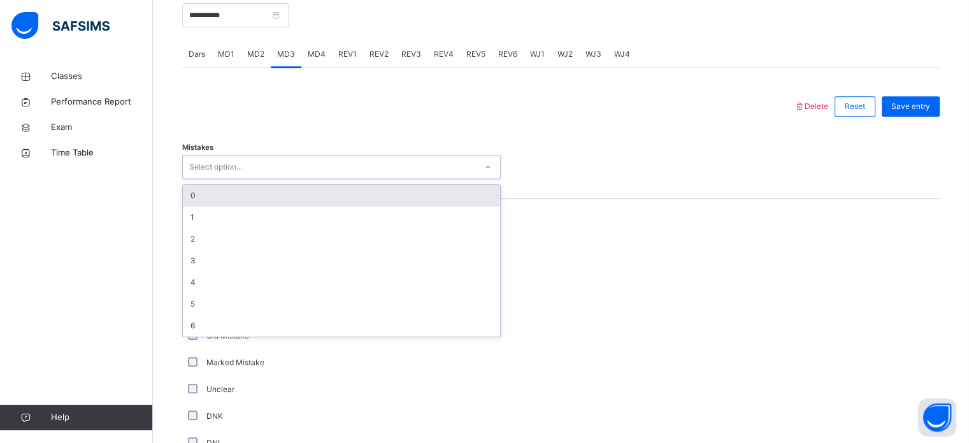
click at [281, 175] on div "Select option..." at bounding box center [329, 167] width 293 height 20
click at [199, 199] on div "0" at bounding box center [341, 196] width 317 height 22
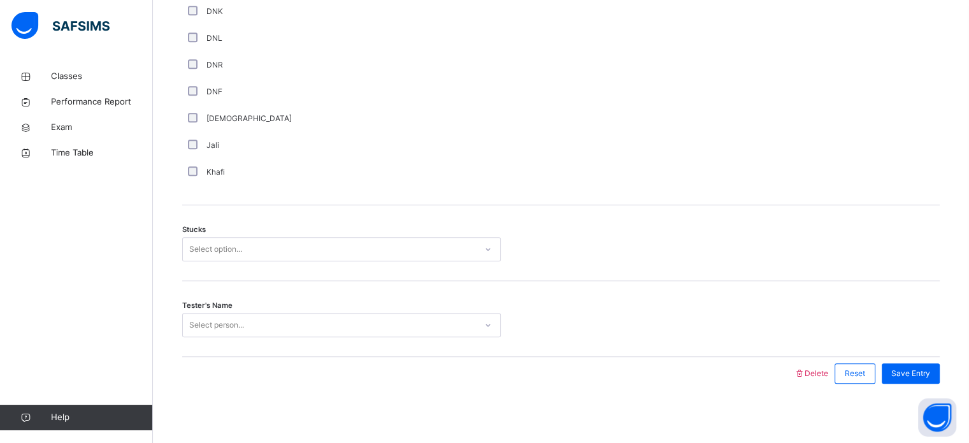
scroll to position [923, 0]
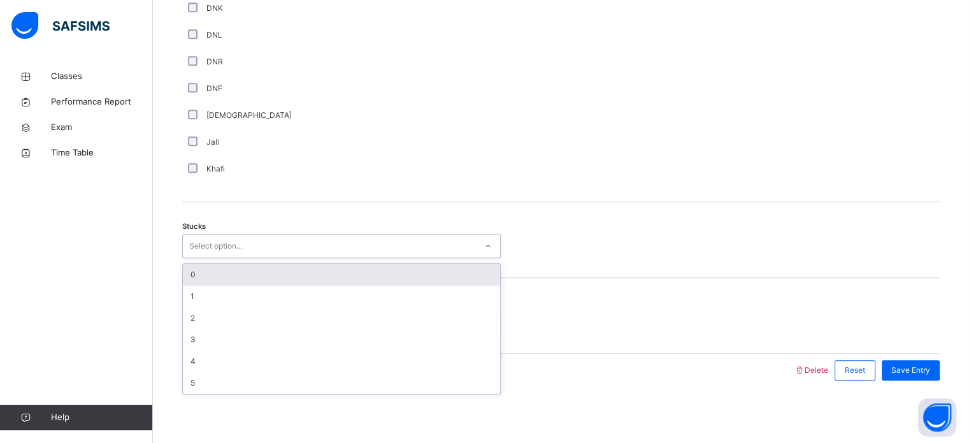
click at [194, 249] on div "Select option..." at bounding box center [215, 246] width 53 height 24
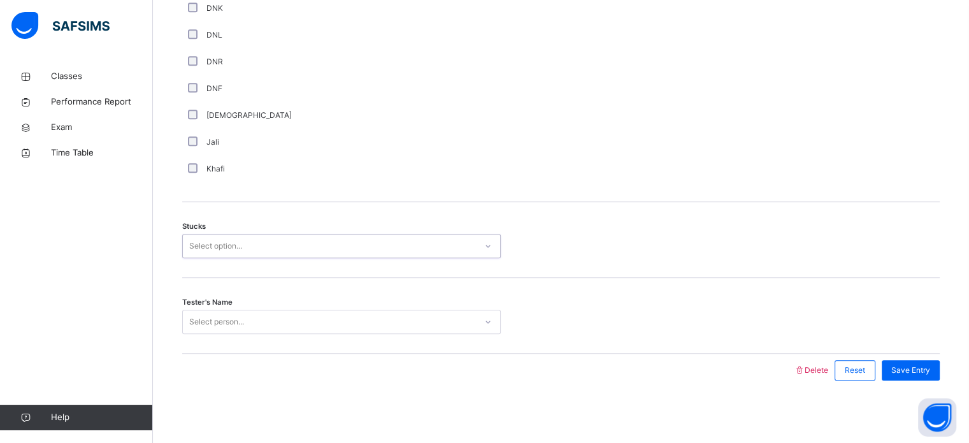
click at [194, 249] on div "Select option..." at bounding box center [215, 246] width 53 height 24
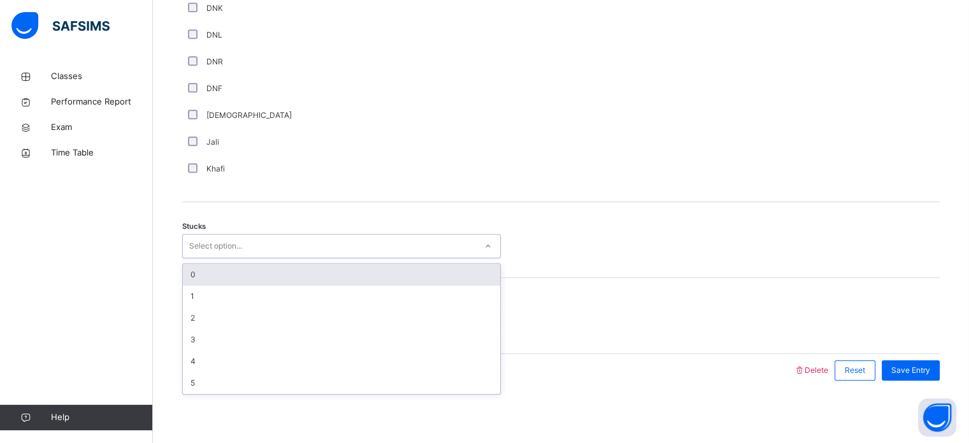
click at [194, 249] on div "Select option..." at bounding box center [215, 246] width 53 height 24
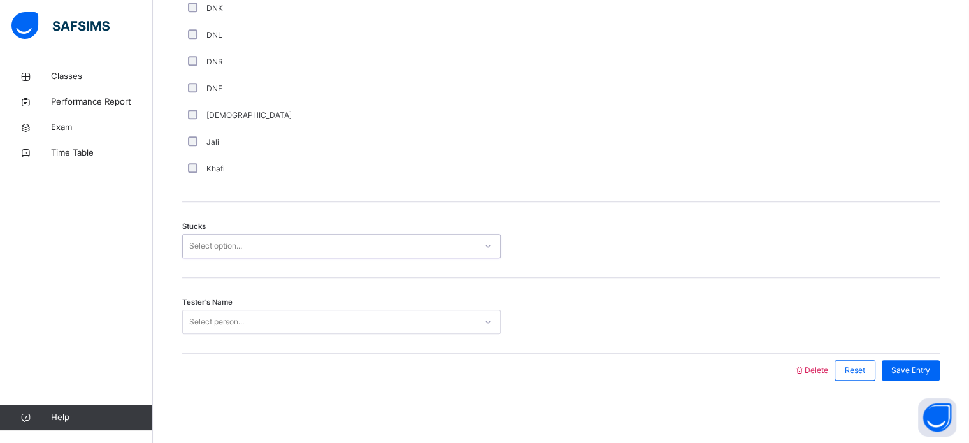
click at [194, 249] on div "Select option..." at bounding box center [215, 246] width 53 height 24
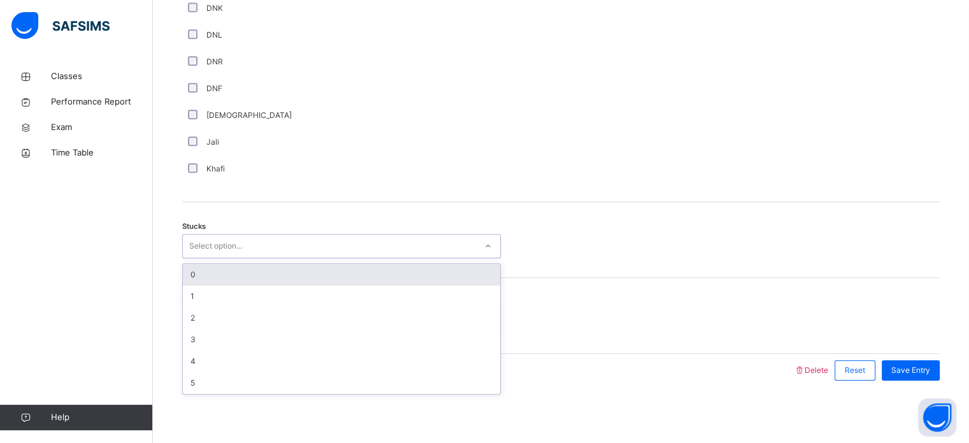
click at [194, 249] on div "Select option..." at bounding box center [215, 246] width 53 height 24
click at [199, 262] on div "Stucks option 0 focused, 1 of 6. 6 results available. Use Up and Down to choose…" at bounding box center [560, 240] width 757 height 76
click at [198, 249] on div "Select option..." at bounding box center [215, 246] width 53 height 24
click at [196, 281] on div "0" at bounding box center [341, 275] width 317 height 22
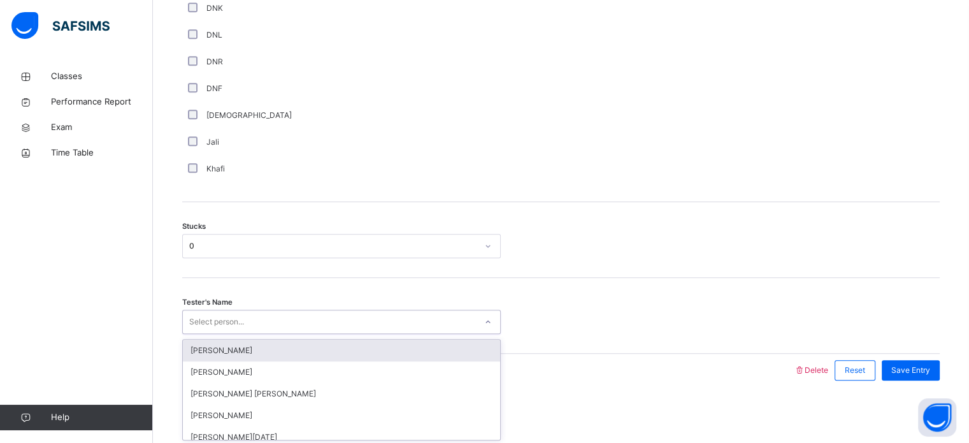
click at [192, 328] on div "Select person..." at bounding box center [216, 322] width 55 height 24
type input "*"
type input "****"
click at [196, 348] on div "Maryam Abdul Wahab" at bounding box center [341, 351] width 317 height 22
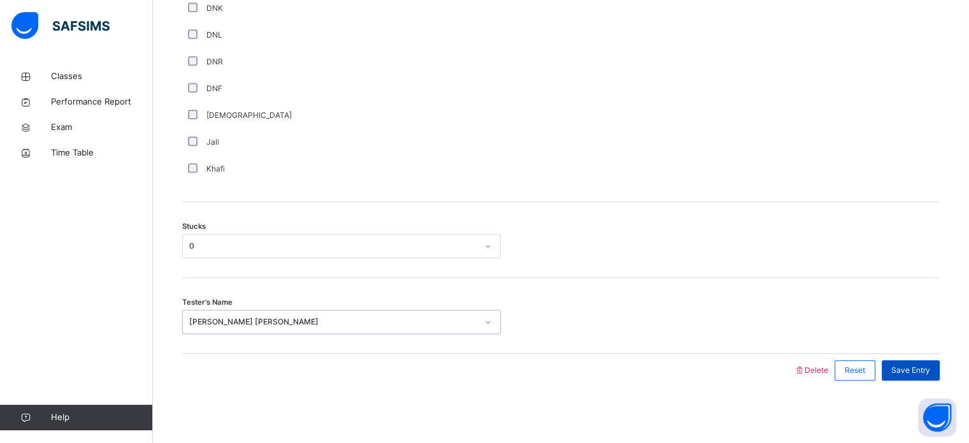
click at [930, 369] on span "Save Entry" at bounding box center [910, 369] width 39 height 11
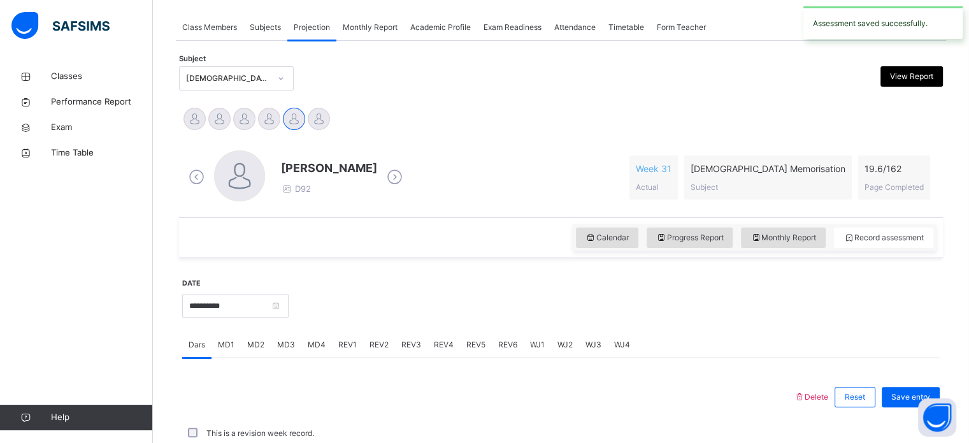
scroll to position [513, 0]
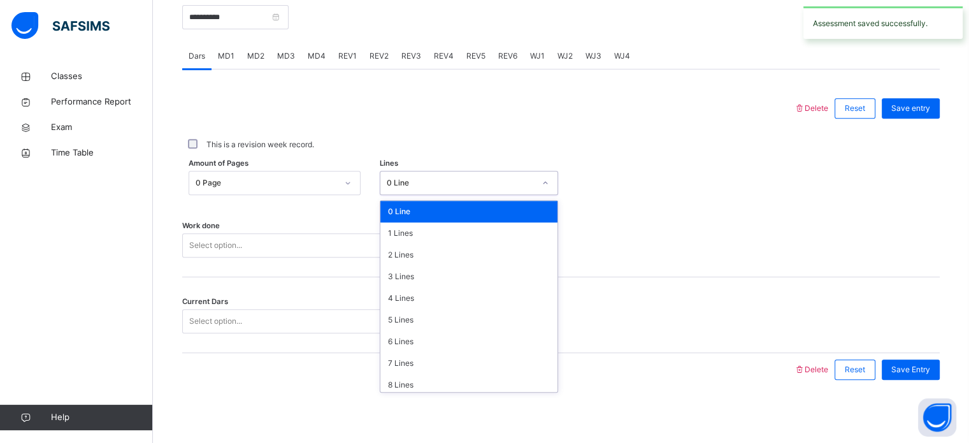
click at [437, 190] on div "0 Line" at bounding box center [456, 183] width 153 height 20
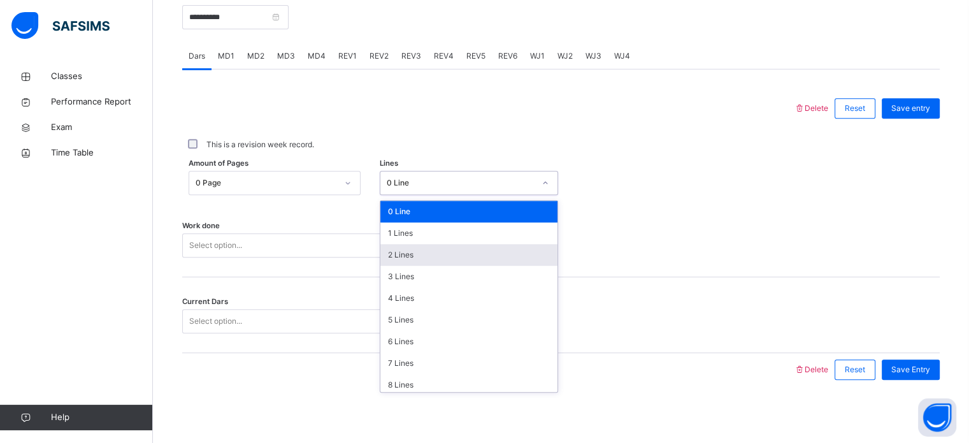
click at [441, 252] on div "2 Lines" at bounding box center [468, 255] width 177 height 22
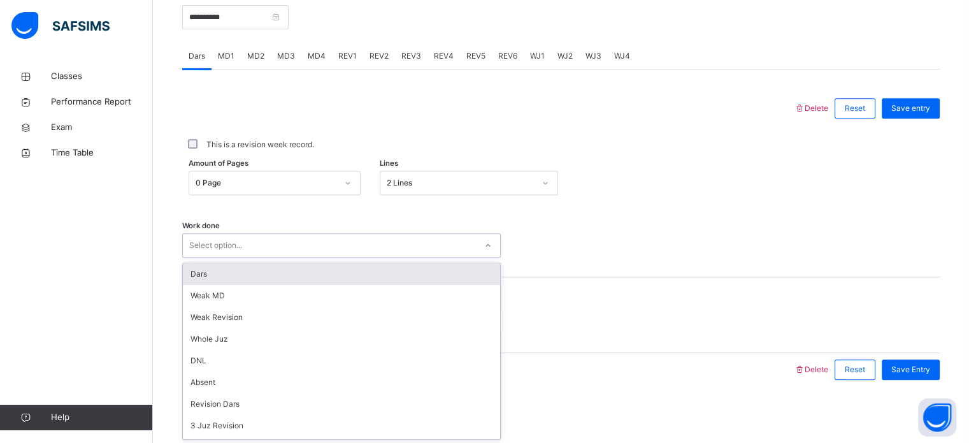
click at [441, 252] on div "Select option..." at bounding box center [329, 246] width 293 height 20
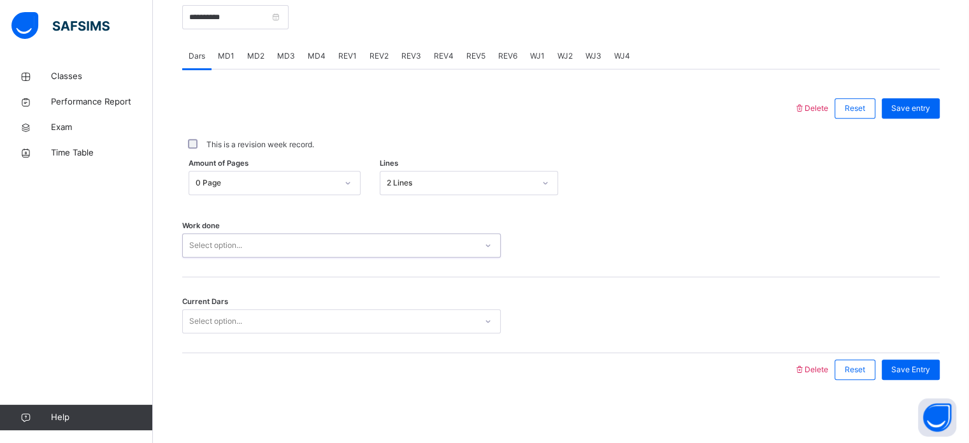
click at [441, 252] on div "Select option..." at bounding box center [329, 246] width 293 height 20
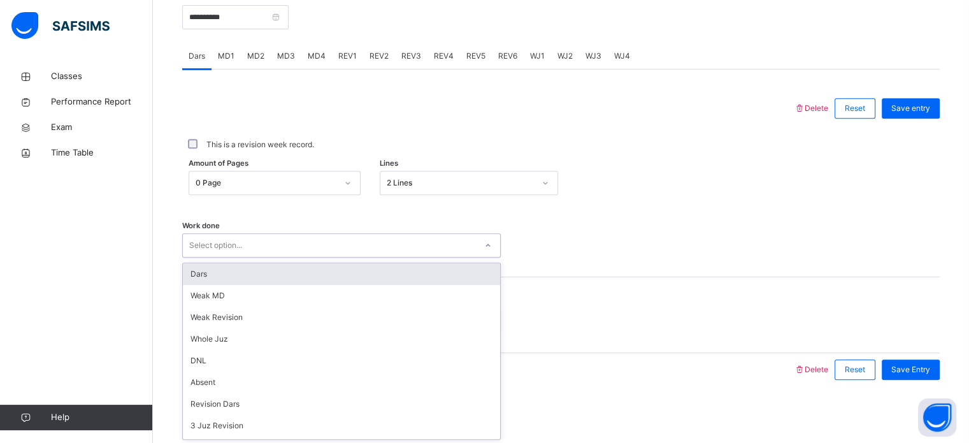
click at [441, 252] on div "Select option..." at bounding box center [329, 246] width 293 height 20
click at [440, 264] on div "Dars" at bounding box center [341, 274] width 317 height 22
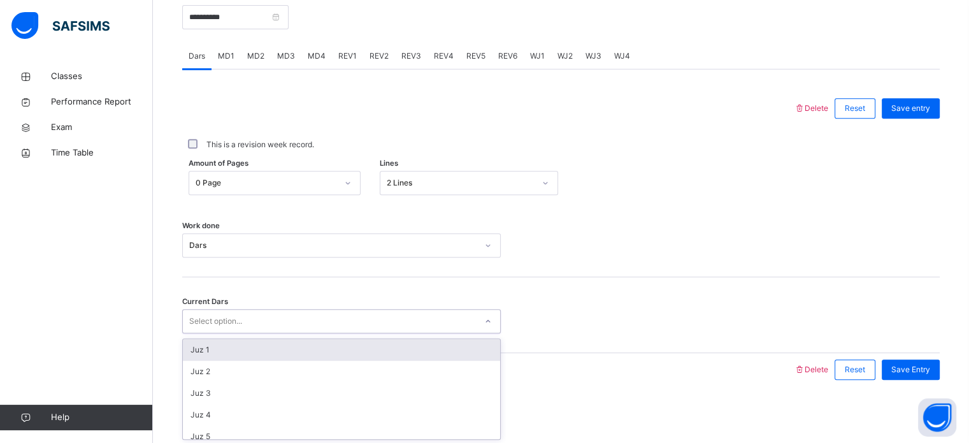
click at [438, 313] on div "Select option..." at bounding box center [329, 322] width 293 height 20
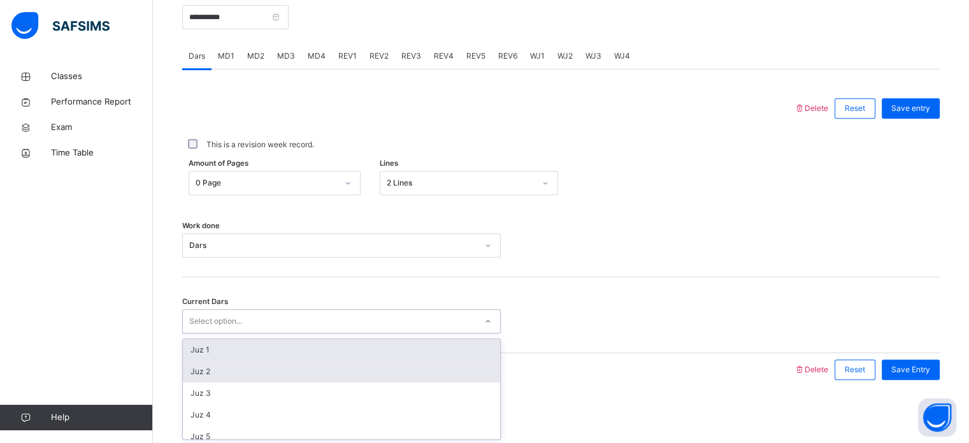
scroll to position [550, 0]
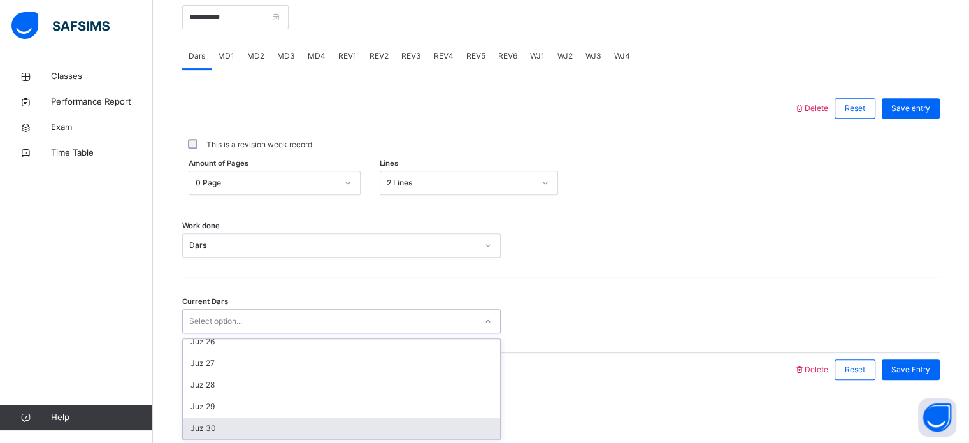
click at [422, 360] on div "Juz 27" at bounding box center [341, 363] width 317 height 22
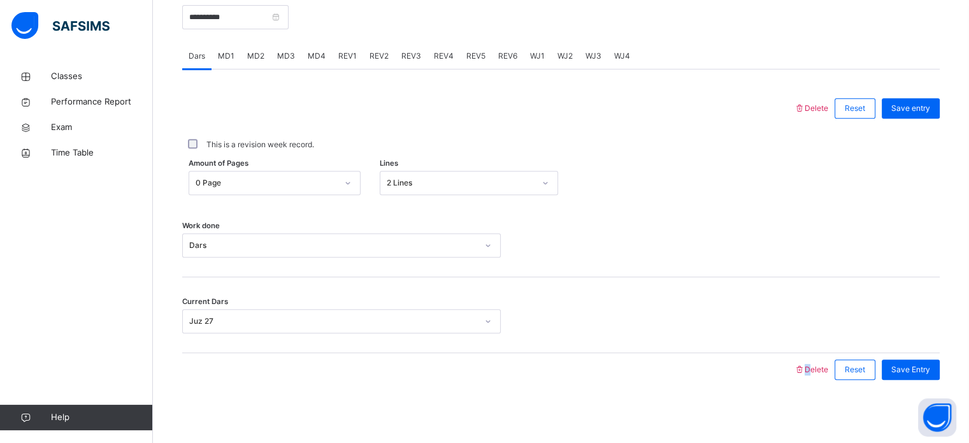
click at [422, 360] on div at bounding box center [488, 369] width 599 height 33
click at [919, 371] on span "Save Entry" at bounding box center [910, 369] width 39 height 11
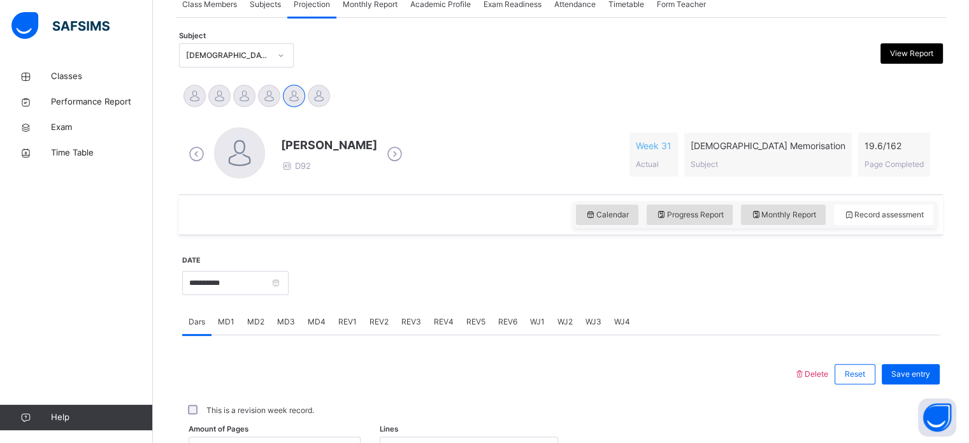
scroll to position [240, 0]
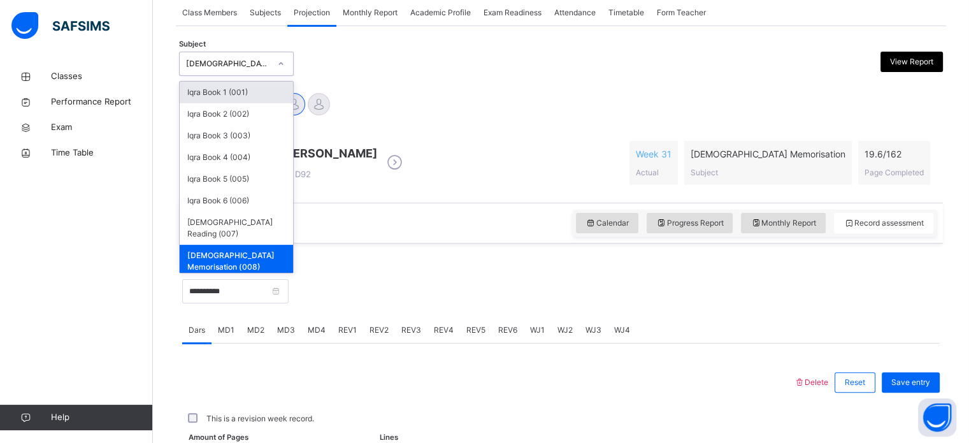
click at [222, 62] on div "Quran Memorisation (008)" at bounding box center [228, 63] width 84 height 11
click at [233, 127] on div "Iqra Book 3 (003)" at bounding box center [236, 136] width 113 height 22
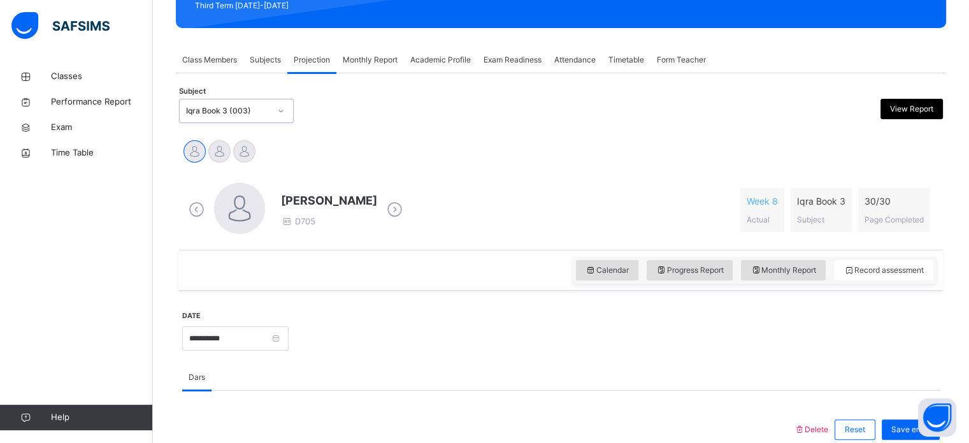
scroll to position [192, 0]
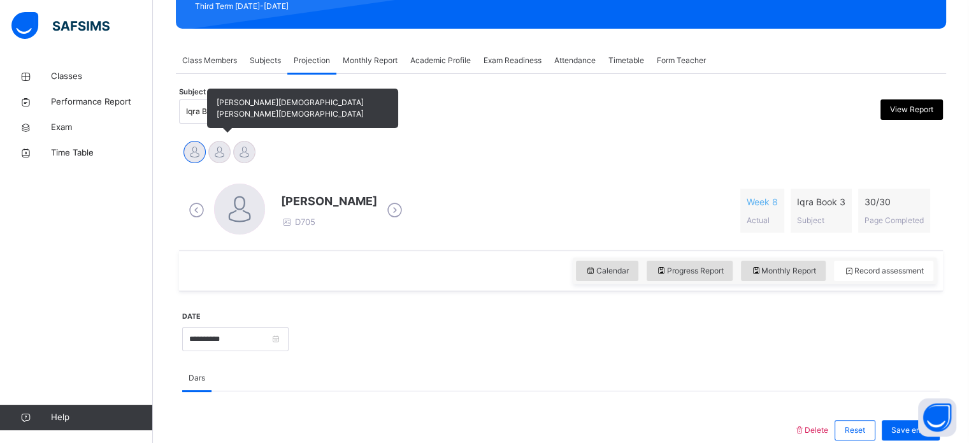
click at [216, 146] on div at bounding box center [219, 152] width 22 height 22
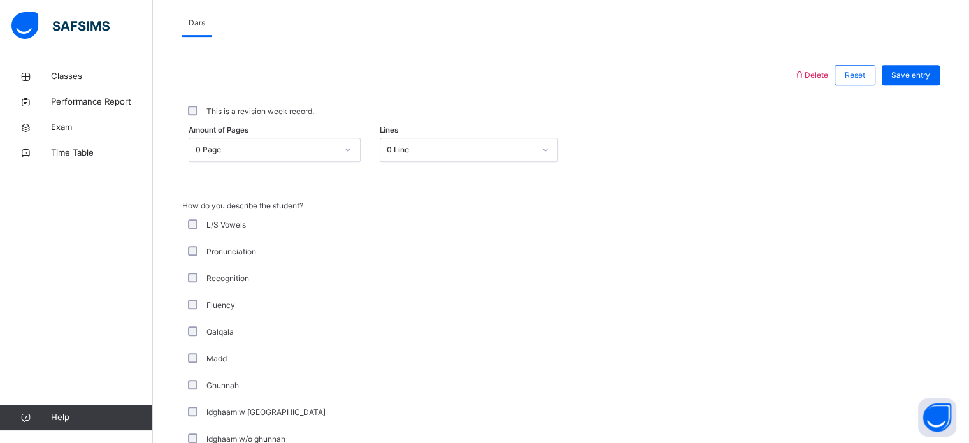
scroll to position [546, 0]
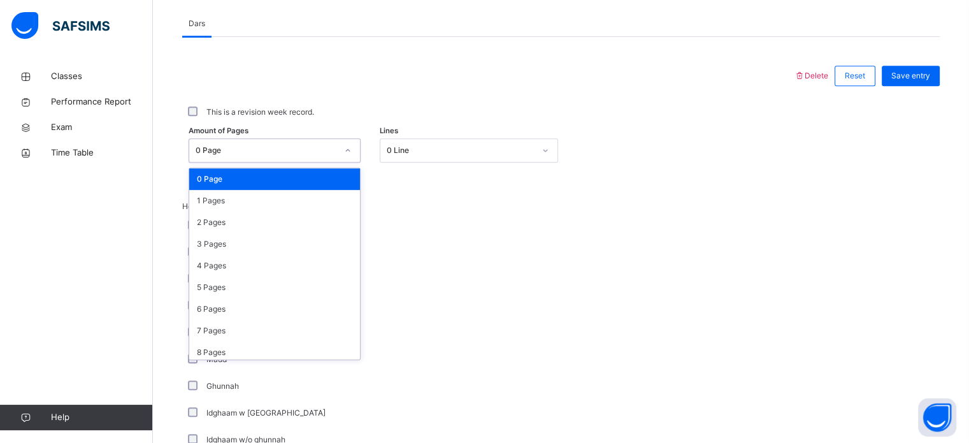
click at [208, 138] on div "0 Page" at bounding box center [275, 150] width 172 height 24
click at [224, 220] on div "2 Pages" at bounding box center [274, 223] width 171 height 22
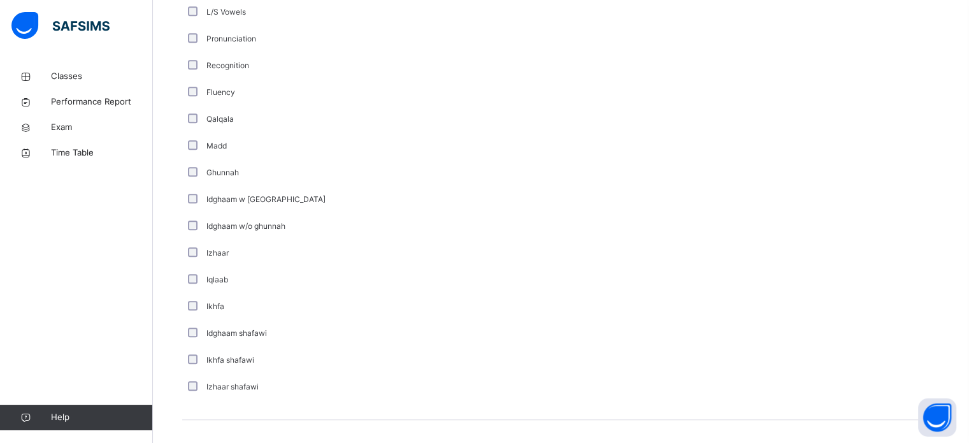
scroll to position [917, 0]
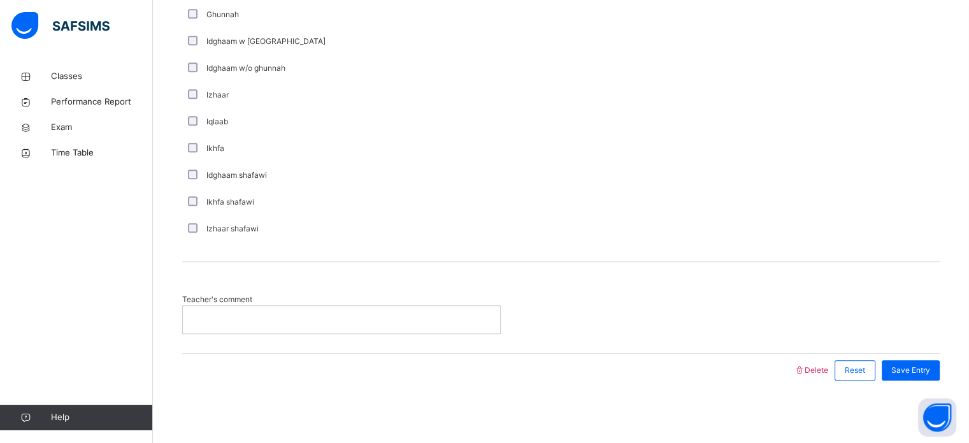
click at [291, 310] on div at bounding box center [341, 319] width 317 height 27
click at [918, 378] on div "Save Entry" at bounding box center [911, 370] width 58 height 20
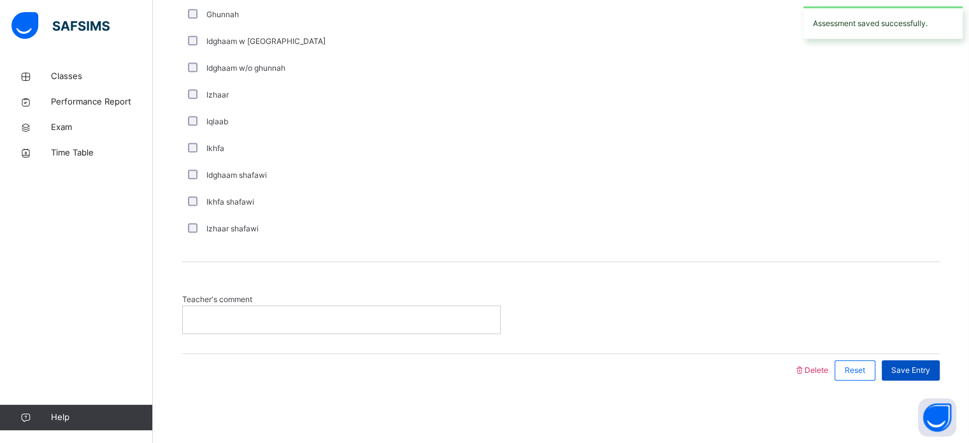
click at [920, 374] on span "Save Entry" at bounding box center [910, 369] width 39 height 11
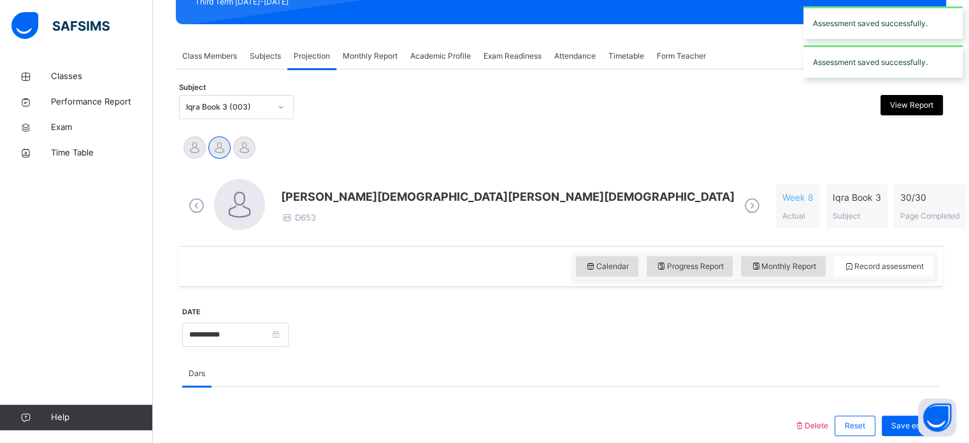
scroll to position [196, 0]
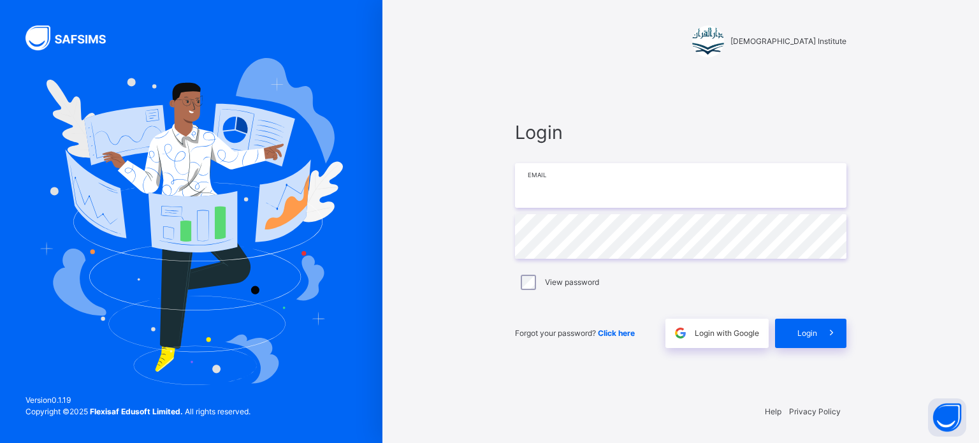
type input "**********"
